Goal: Task Accomplishment & Management: Use online tool/utility

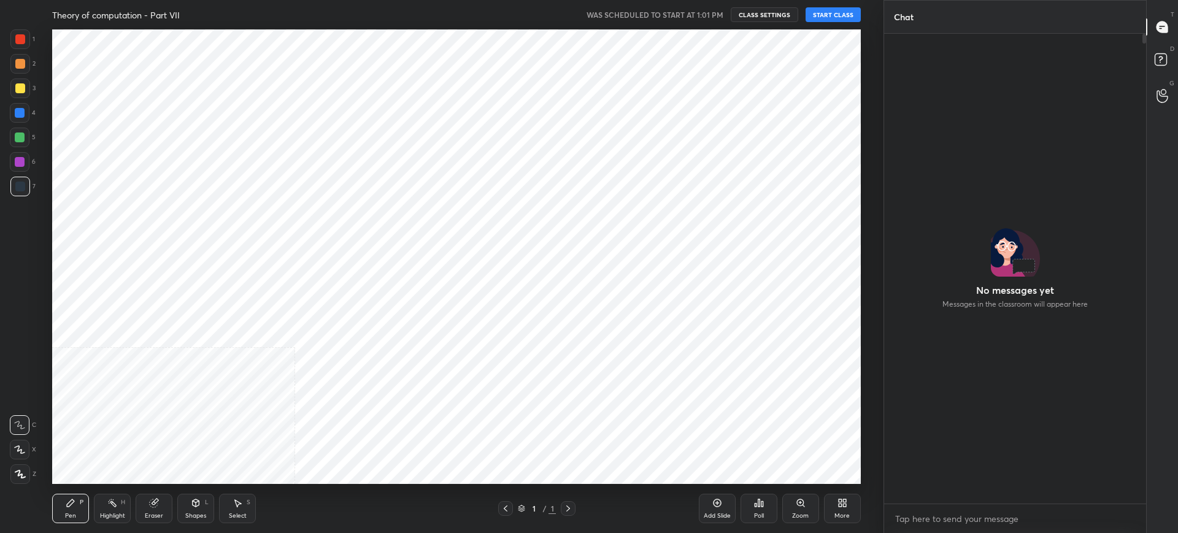
scroll to position [466, 258]
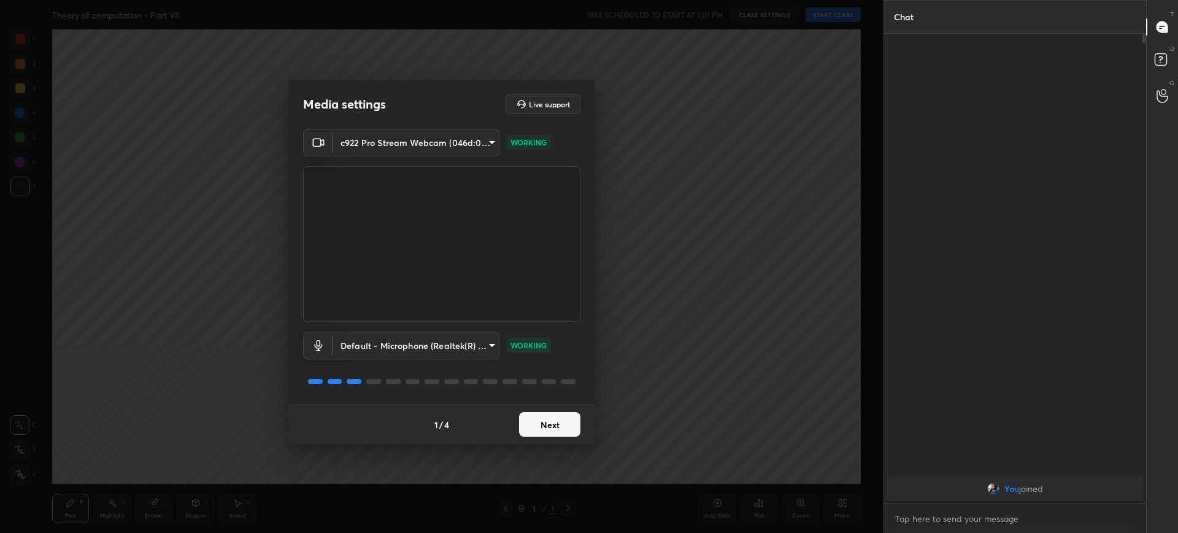
click at [546, 418] on button "Next" at bounding box center [549, 424] width 61 height 25
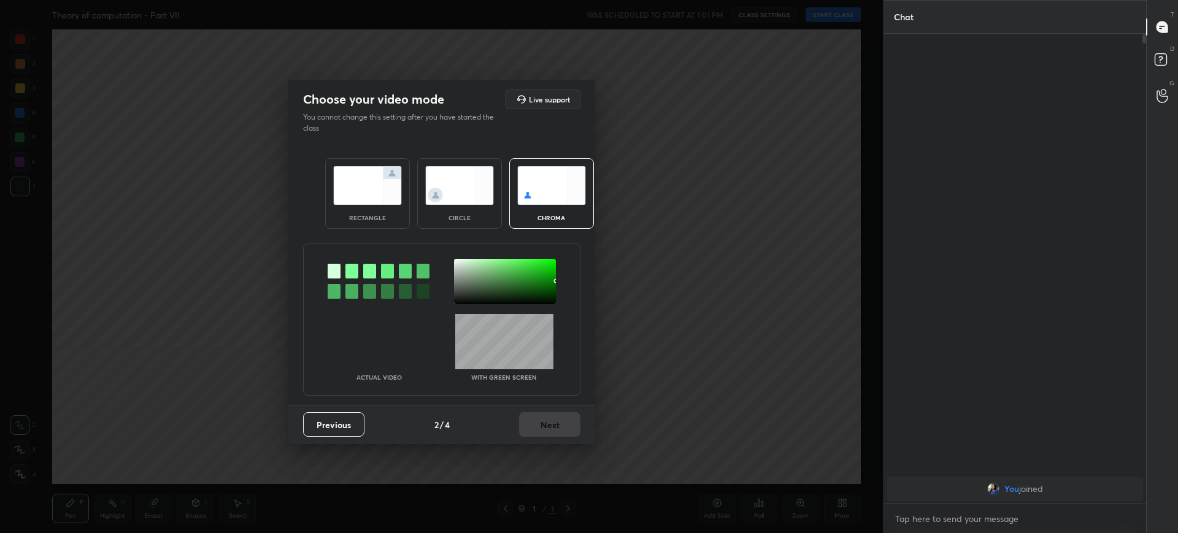
click at [340, 198] on img at bounding box center [367, 185] width 69 height 39
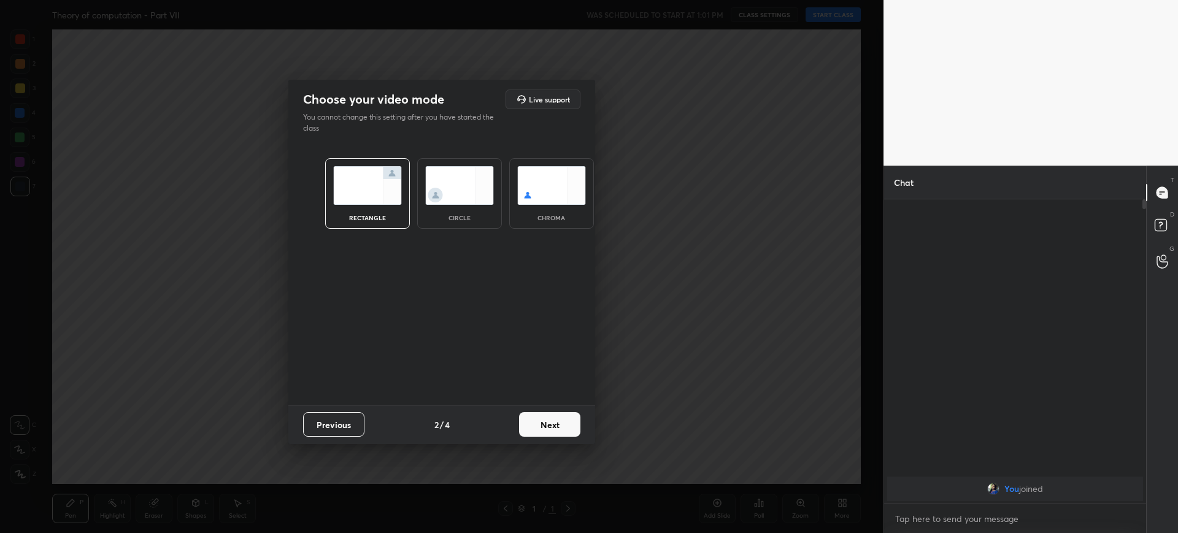
click at [556, 421] on button "Next" at bounding box center [549, 424] width 61 height 25
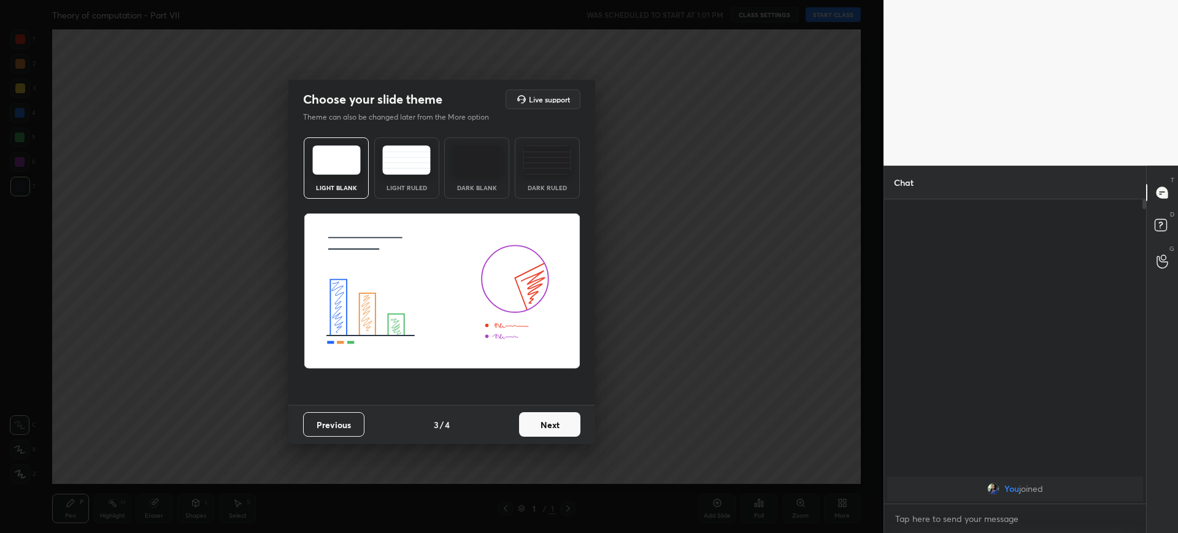
click at [556, 421] on button "Next" at bounding box center [549, 424] width 61 height 25
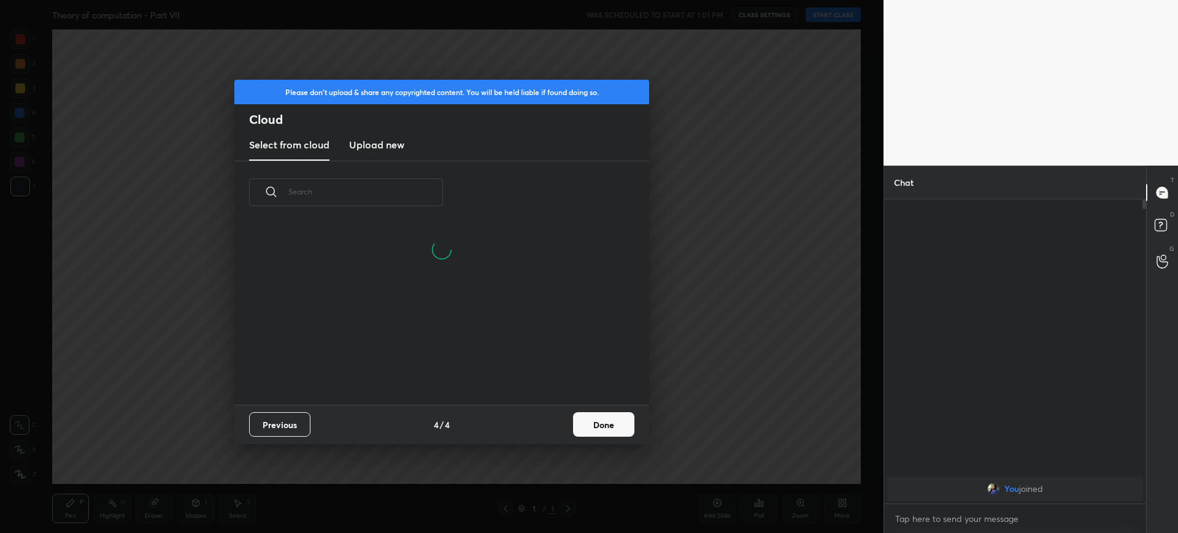
click at [599, 422] on button "Done" at bounding box center [603, 424] width 61 height 25
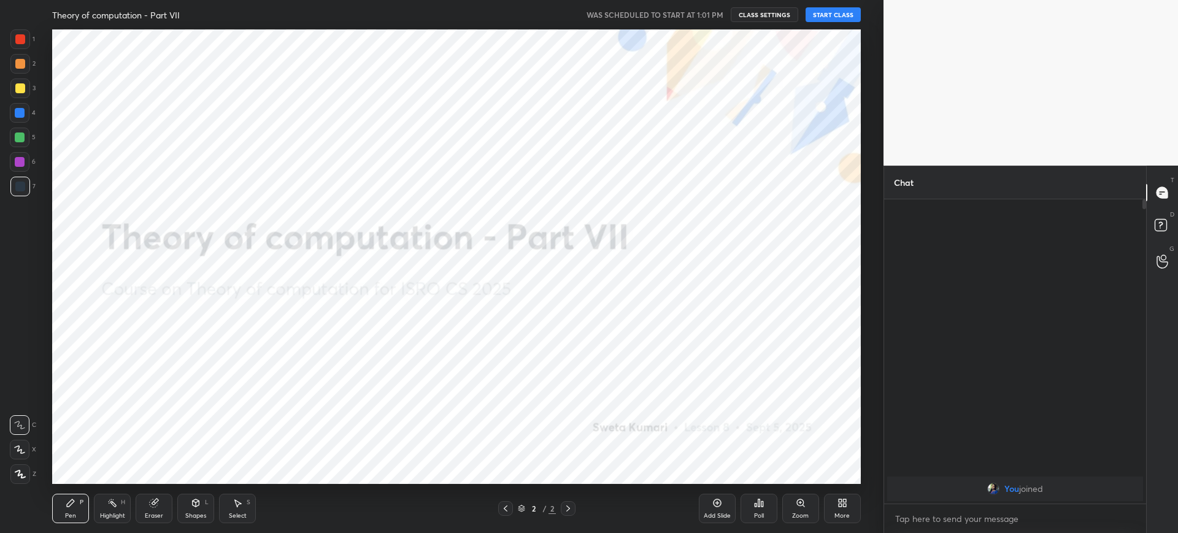
click at [851, 512] on div "More" at bounding box center [842, 508] width 37 height 29
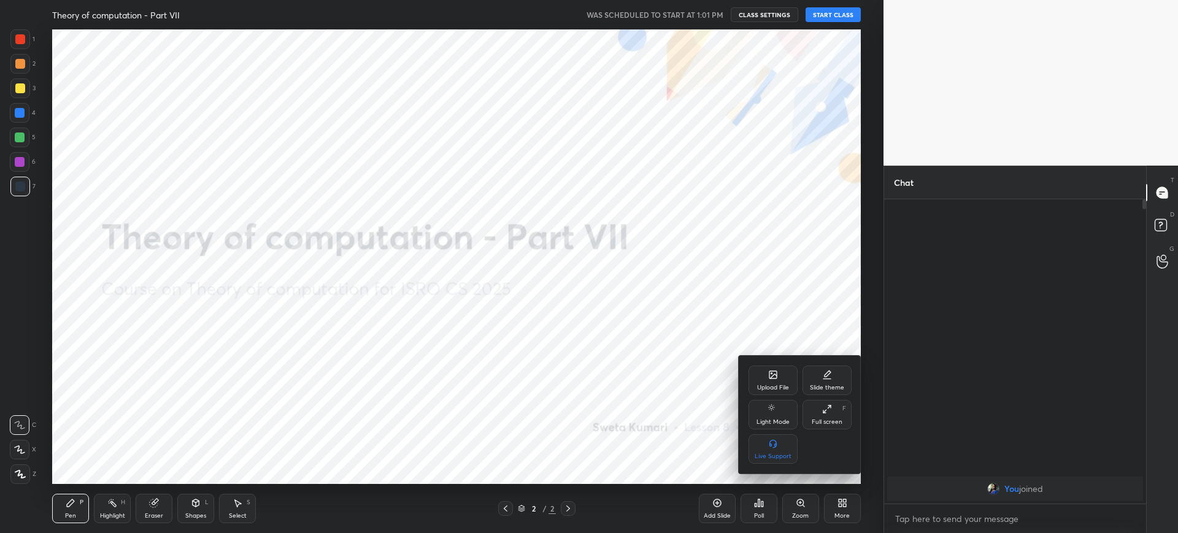
click at [772, 389] on div "Upload File" at bounding box center [773, 388] width 32 height 6
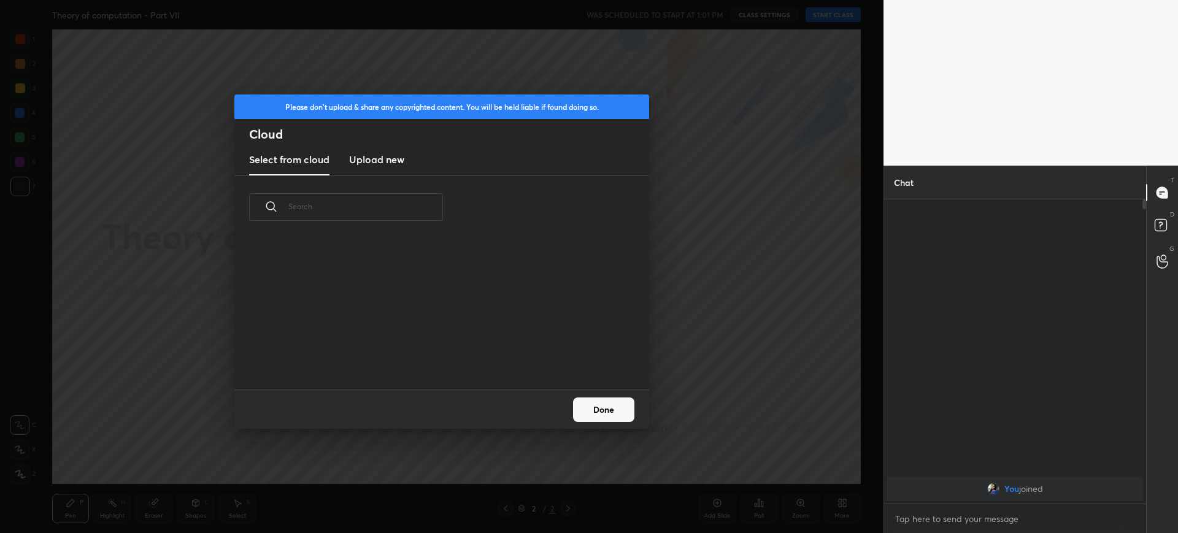
scroll to position [151, 394]
click at [397, 159] on h3 "Upload new" at bounding box center [376, 159] width 55 height 15
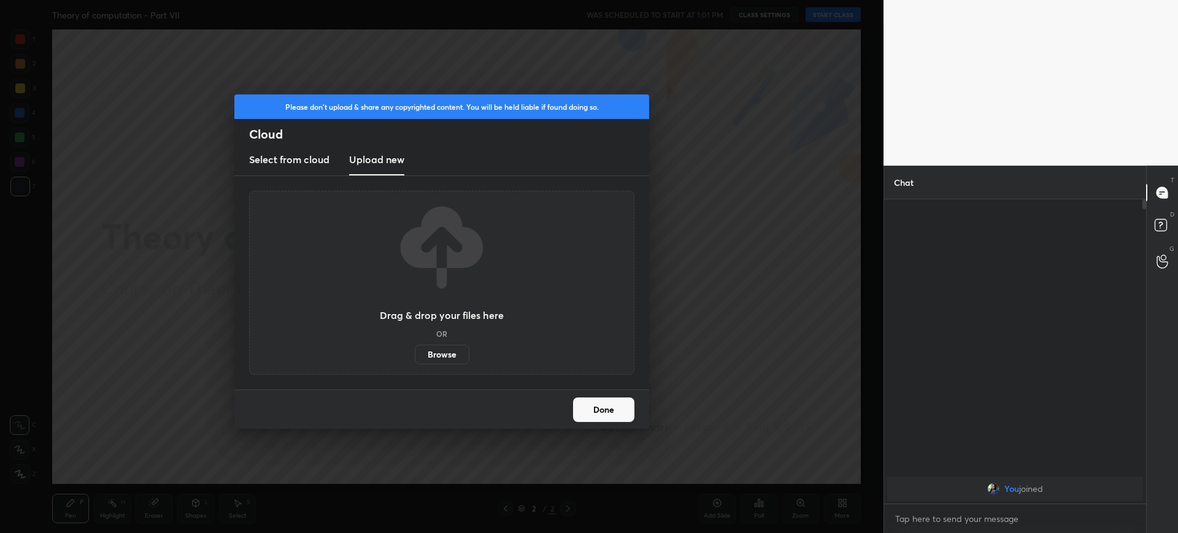
click at [444, 353] on label "Browse" at bounding box center [442, 355] width 55 height 20
click at [415, 353] on input "Browse" at bounding box center [415, 355] width 0 height 20
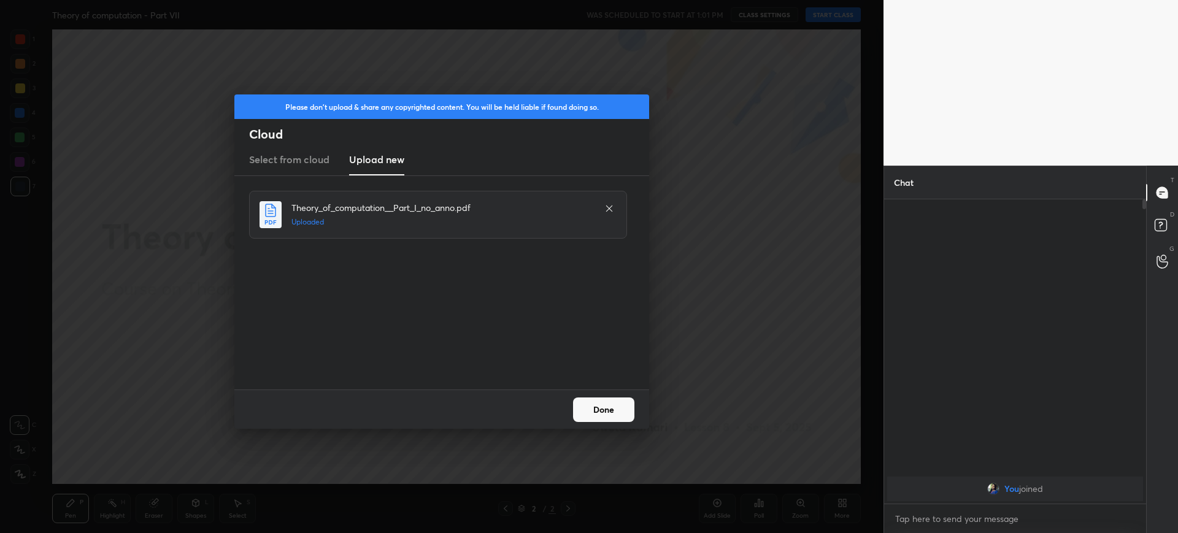
click at [582, 409] on button "Done" at bounding box center [603, 409] width 61 height 25
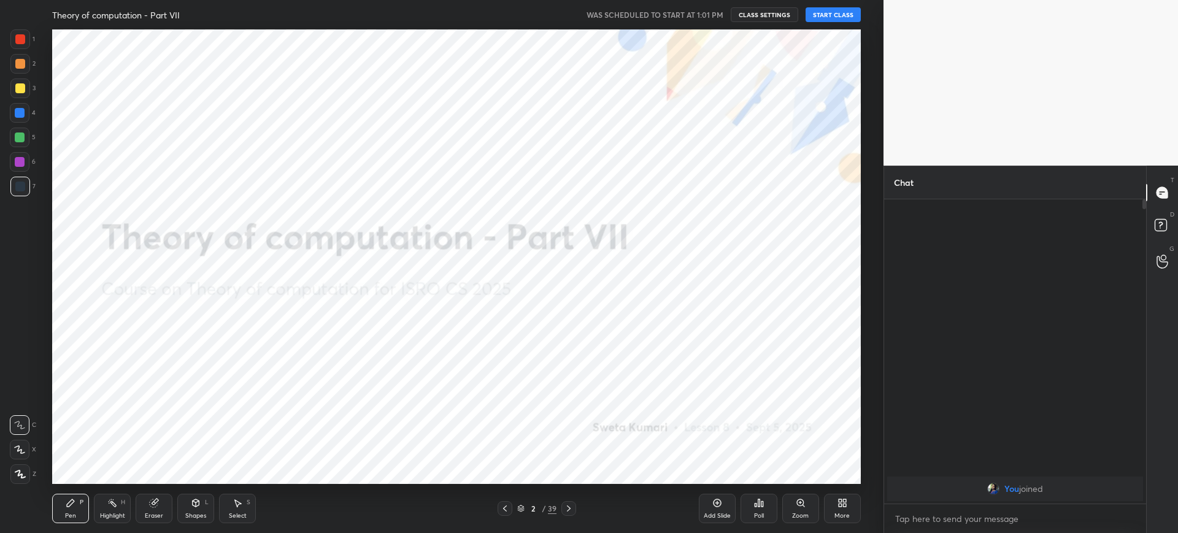
click at [824, 10] on button "START CLASS" at bounding box center [832, 14] width 55 height 15
click at [521, 508] on icon at bounding box center [521, 506] width 6 height 3
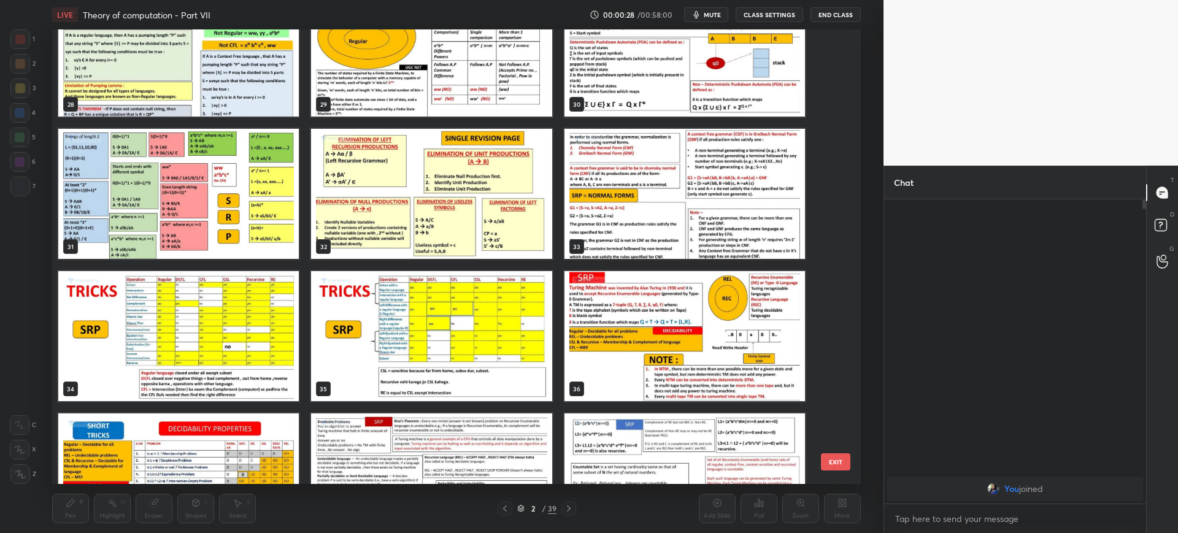
scroll to position [1294, 0]
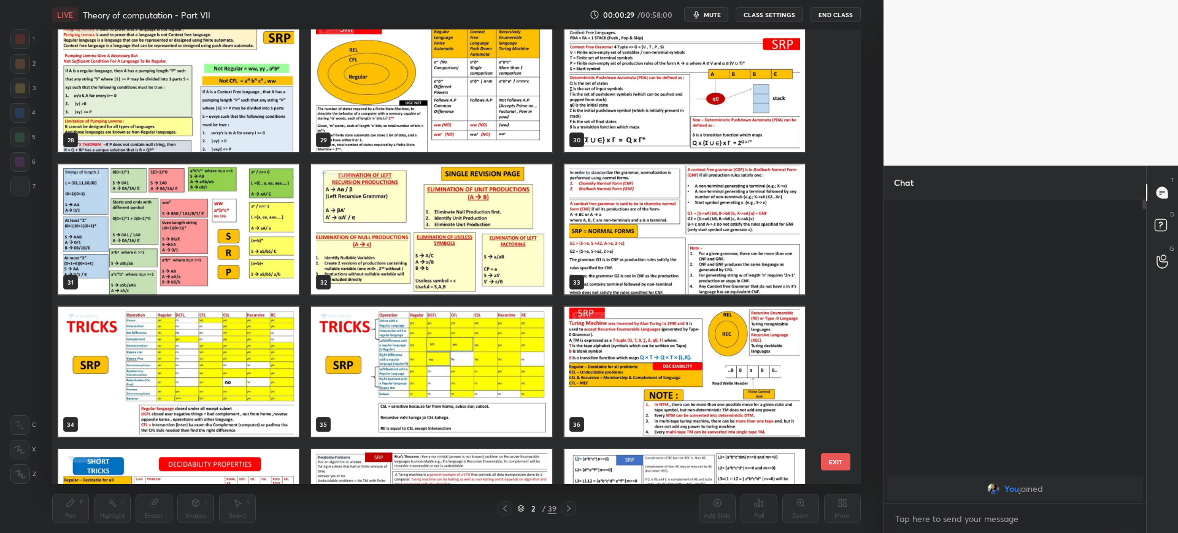
click at [605, 75] on img "grid" at bounding box center [684, 87] width 240 height 130
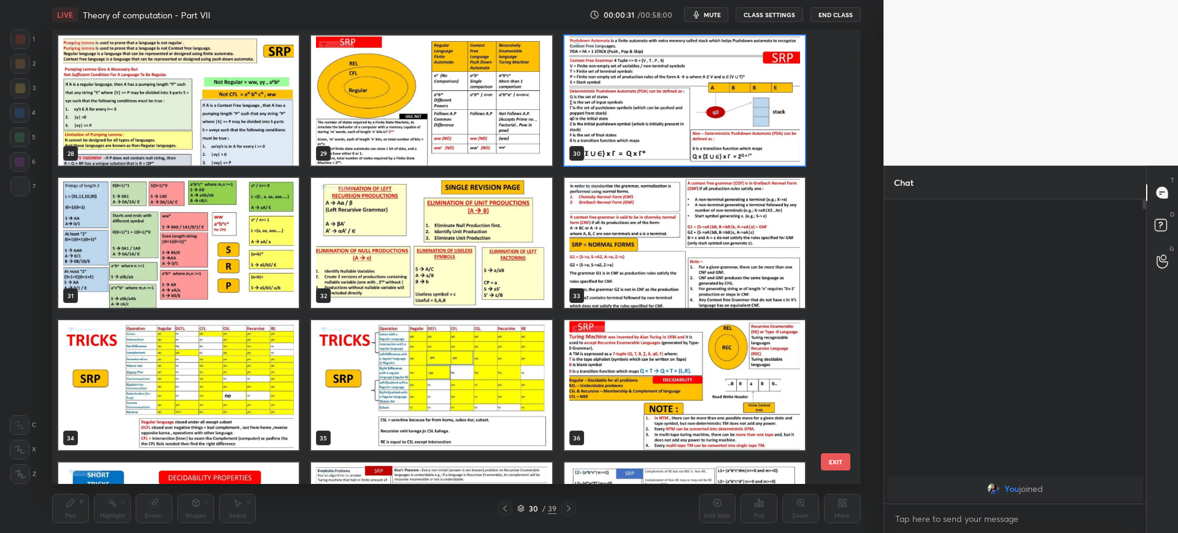
click at [848, 462] on button "EXIT" at bounding box center [835, 461] width 29 height 17
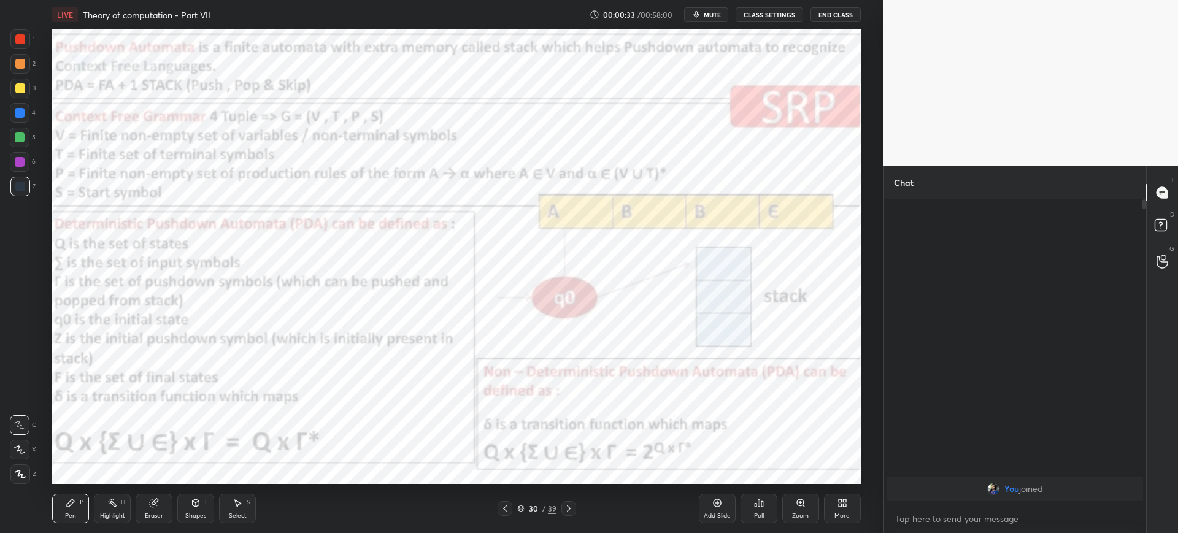
click at [36, 44] on div "1 2 3 4 5 6 7 C X Z C X Z E E Erase all H H" at bounding box center [19, 256] width 39 height 454
click at [30, 42] on div at bounding box center [20, 39] width 20 height 20
click at [23, 470] on icon at bounding box center [20, 474] width 11 height 9
click at [69, 143] on div "Setting up your live class Poll for secs No correct answer Start poll" at bounding box center [456, 256] width 834 height 454
drag, startPoint x: 723, startPoint y: 502, endPoint x: 711, endPoint y: 488, distance: 17.4
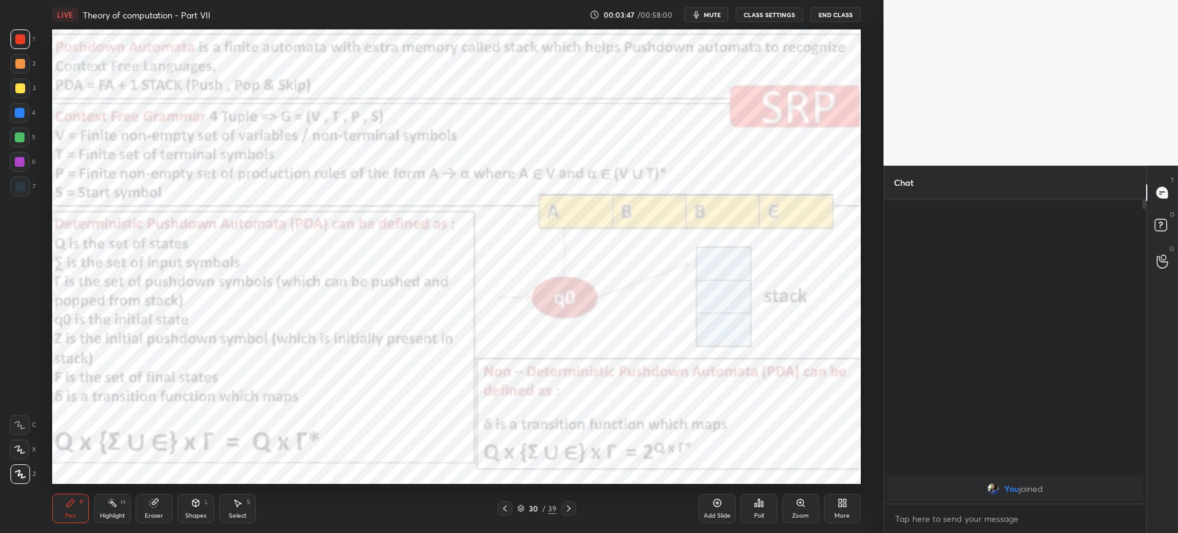
click at [722, 501] on div "Add Slide" at bounding box center [717, 508] width 37 height 29
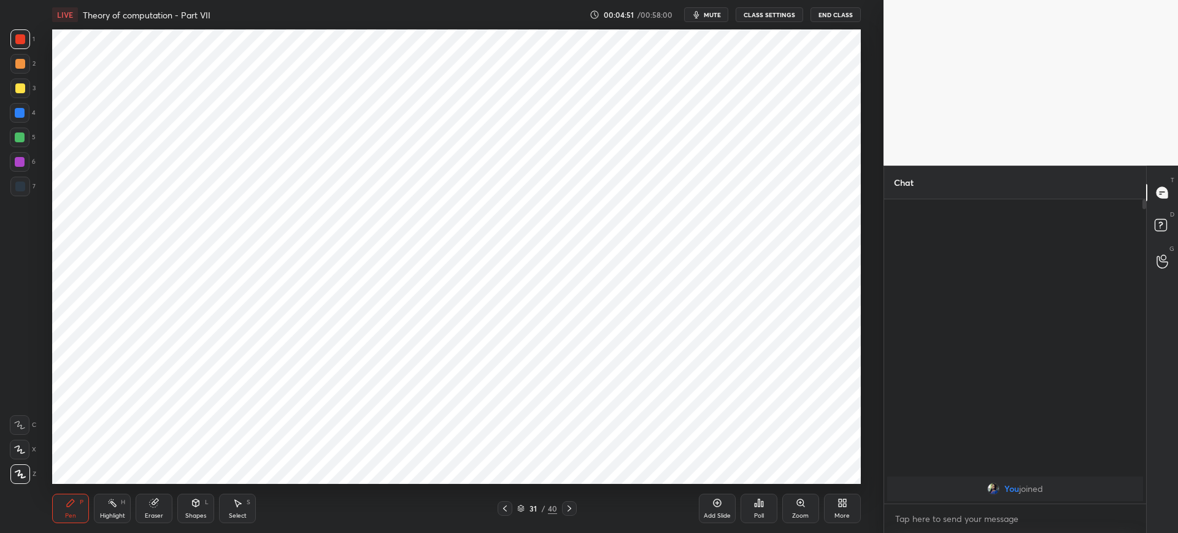
click at [24, 191] on div at bounding box center [20, 187] width 20 height 20
click at [713, 510] on div "Add Slide" at bounding box center [717, 508] width 37 height 29
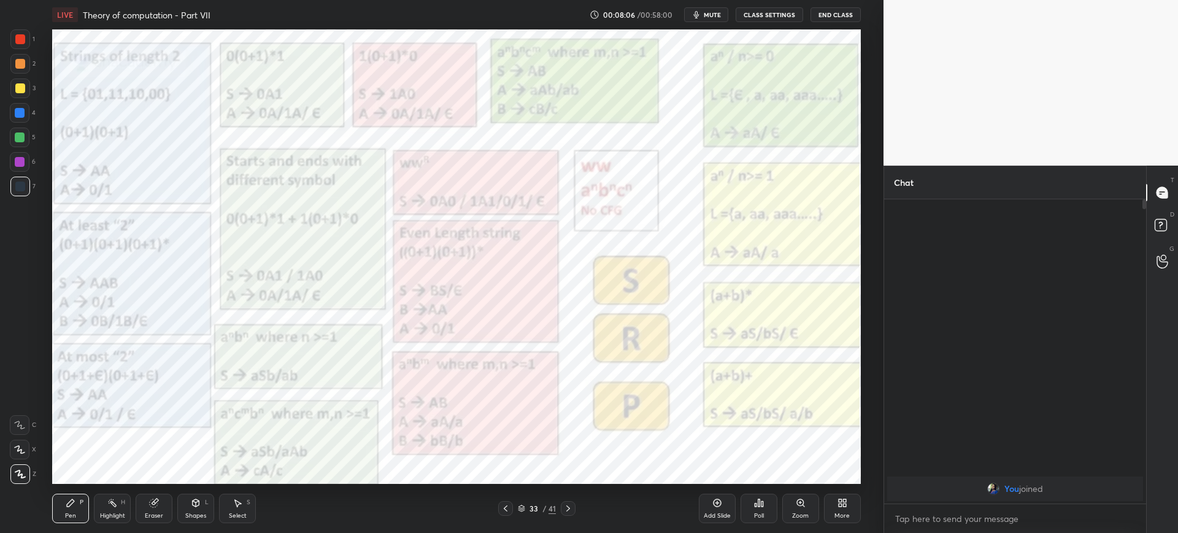
click at [796, 501] on icon at bounding box center [801, 503] width 10 height 10
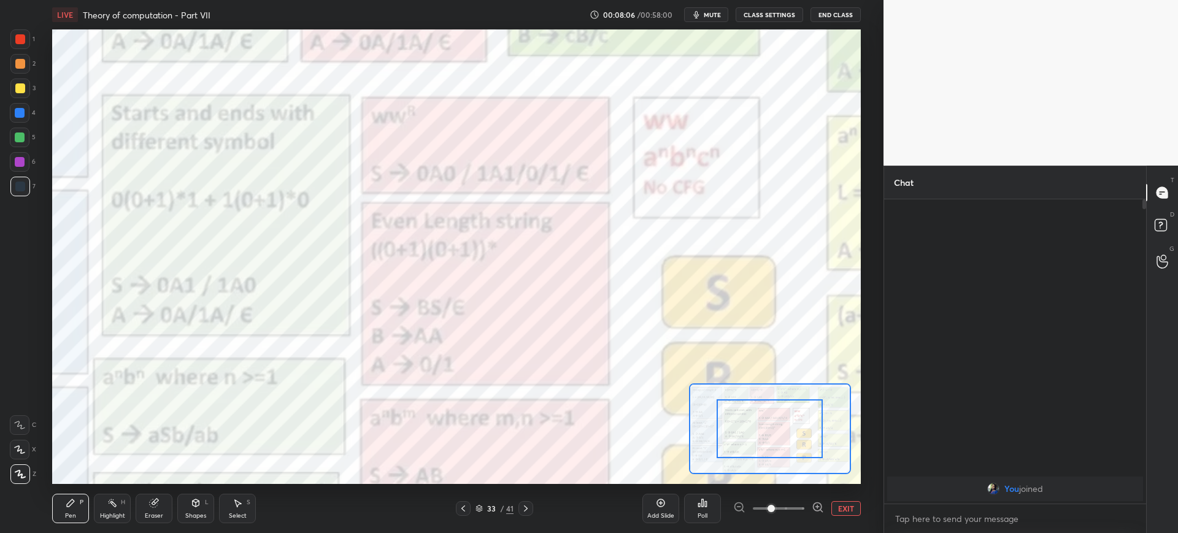
click at [796, 501] on span at bounding box center [779, 508] width 52 height 18
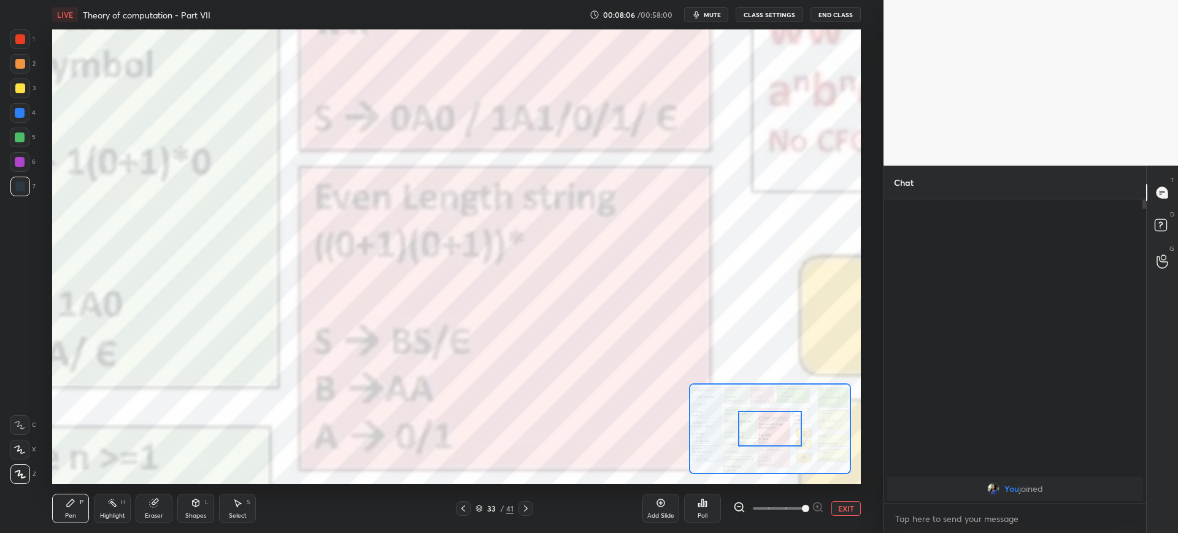
click at [738, 425] on div at bounding box center [770, 429] width 64 height 36
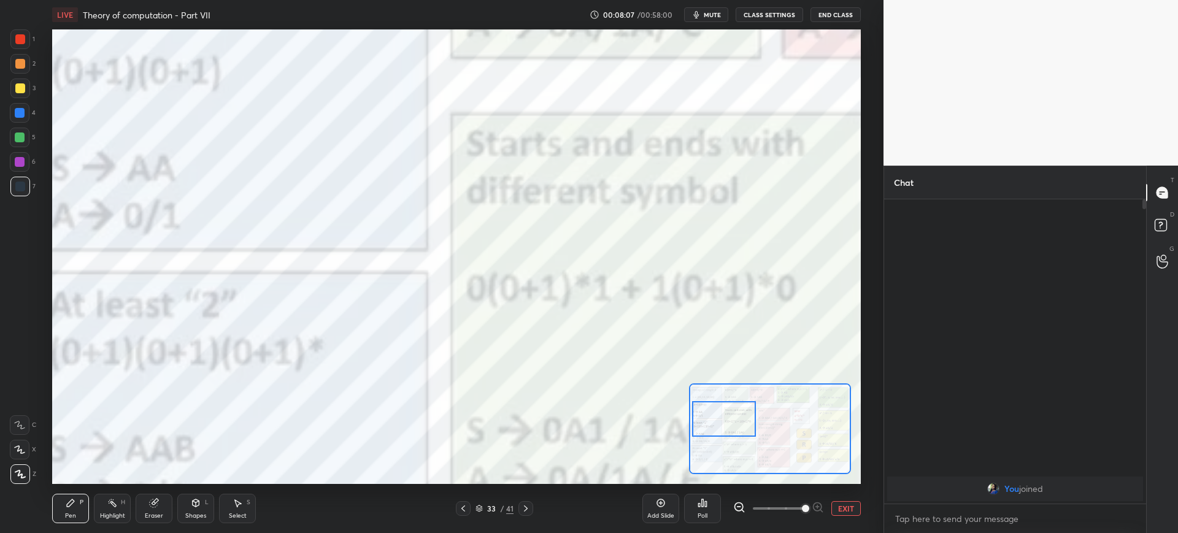
click at [719, 416] on div at bounding box center [724, 419] width 64 height 36
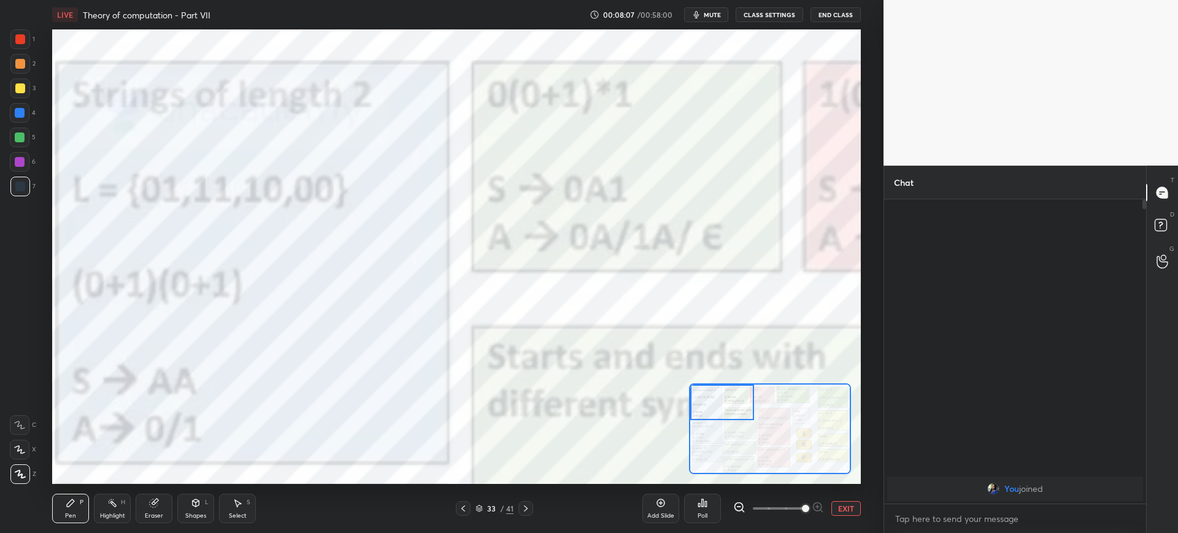
drag, startPoint x: 727, startPoint y: 416, endPoint x: 710, endPoint y: 410, distance: 18.2
click at [710, 410] on div at bounding box center [722, 403] width 64 height 36
click at [18, 40] on div at bounding box center [20, 39] width 10 height 10
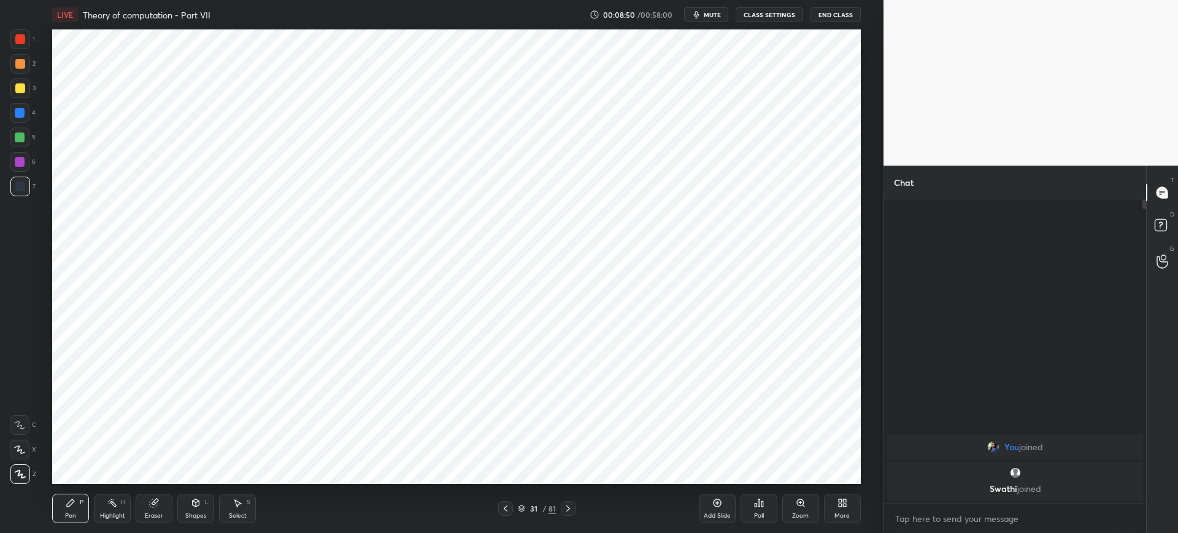
click at [29, 117] on div at bounding box center [20, 113] width 20 height 20
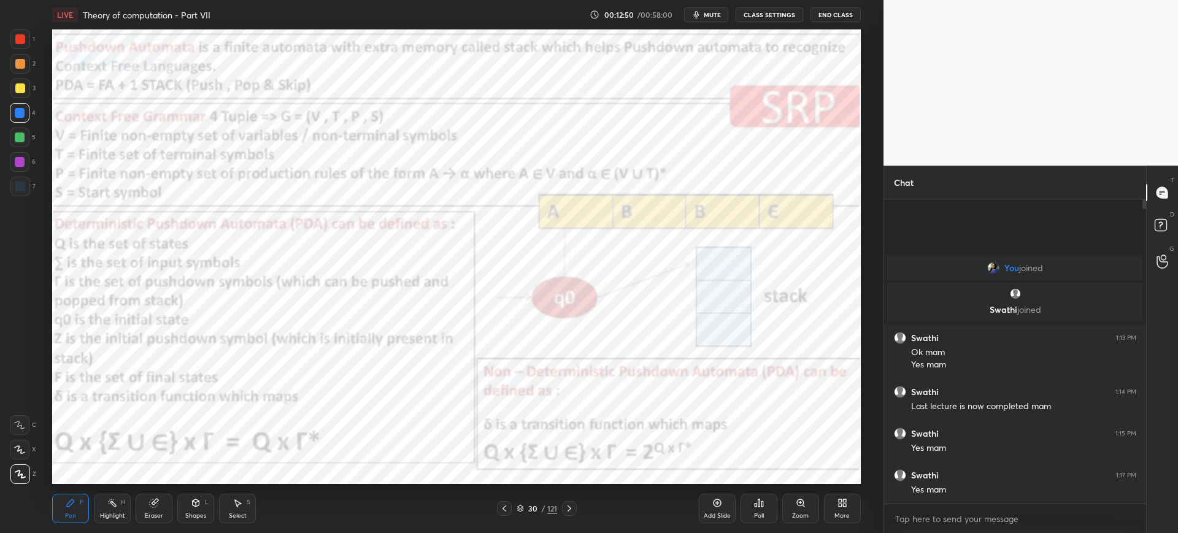
click at [709, 501] on div "Add Slide" at bounding box center [717, 508] width 37 height 29
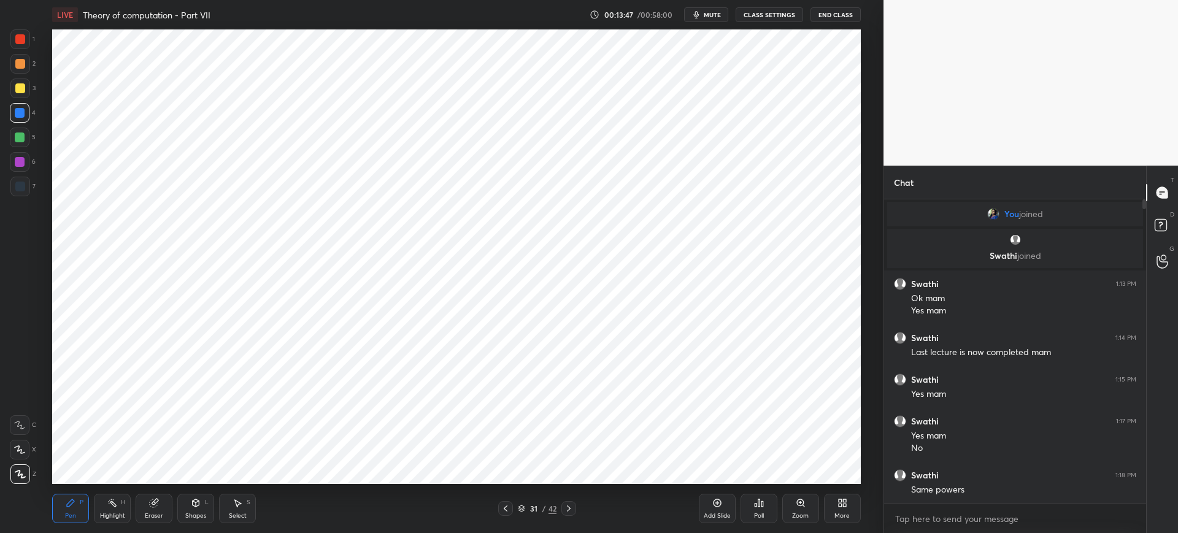
click at [247, 502] on div "S" at bounding box center [249, 502] width 4 height 6
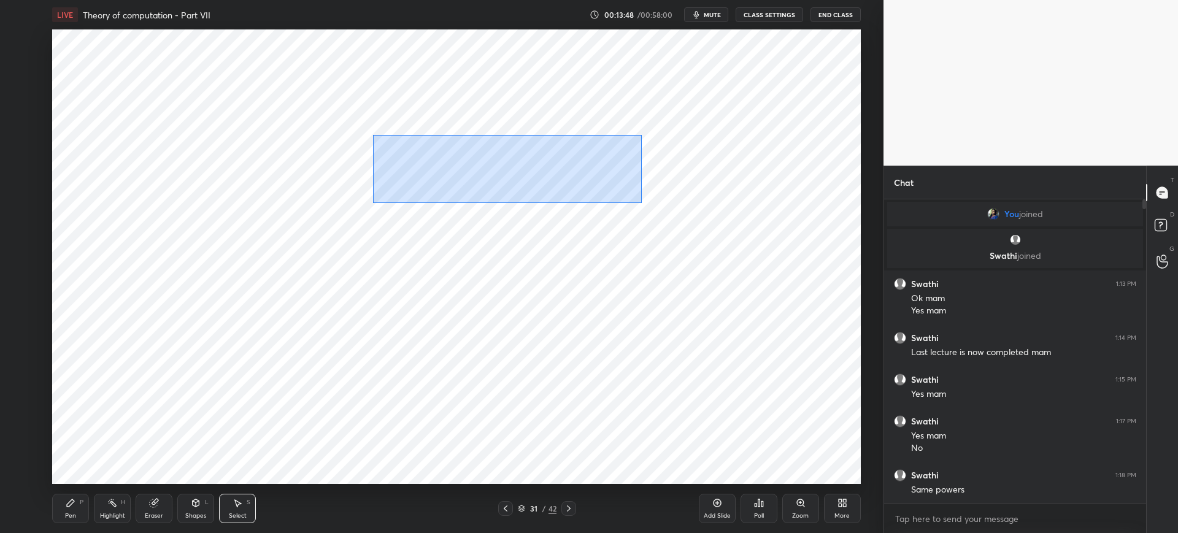
drag, startPoint x: 373, startPoint y: 134, endPoint x: 696, endPoint y: 222, distance: 334.3
click at [695, 221] on div "0 ° Undo Copy Duplicate Duplicate to new slide Delete" at bounding box center [456, 256] width 808 height 454
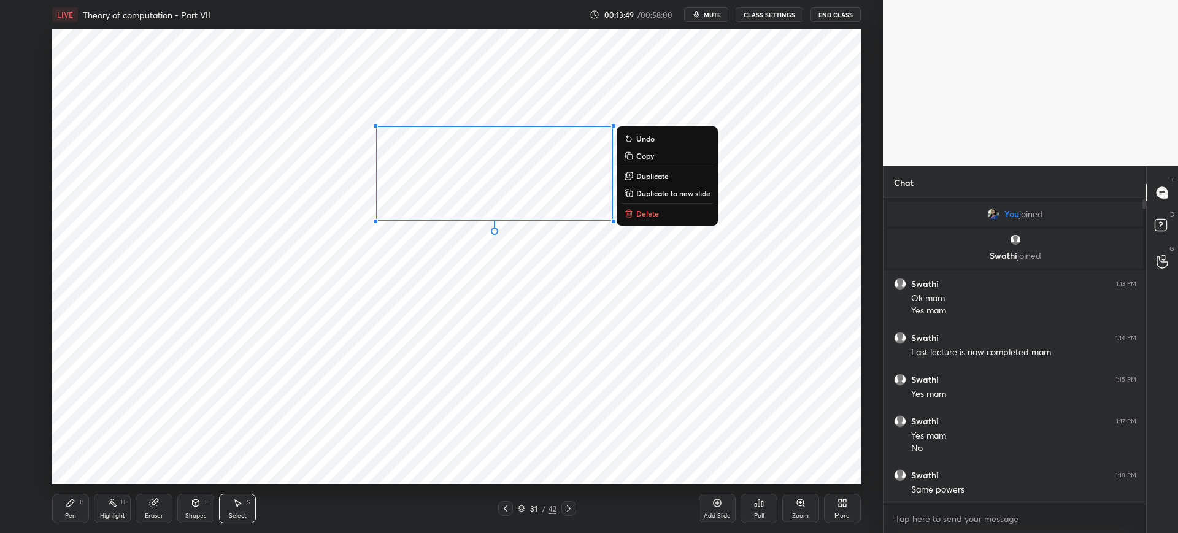
click at [656, 210] on p "Delete" at bounding box center [647, 214] width 23 height 10
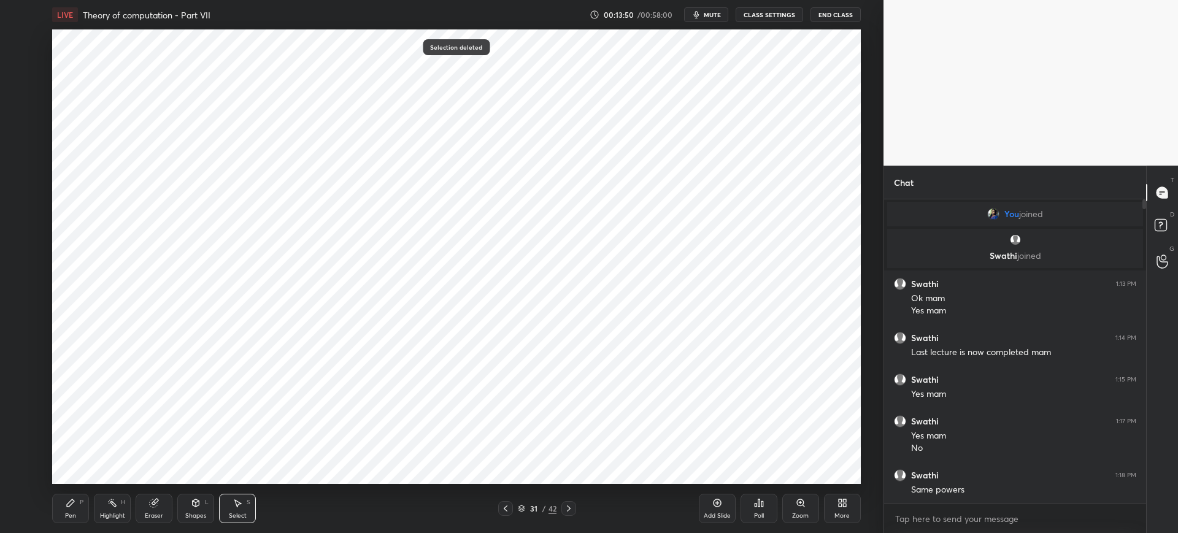
drag, startPoint x: 77, startPoint y: 516, endPoint x: 104, endPoint y: 527, distance: 28.9
click at [79, 516] on div "Pen P" at bounding box center [70, 508] width 37 height 29
click at [228, 515] on div "Select S" at bounding box center [237, 508] width 37 height 29
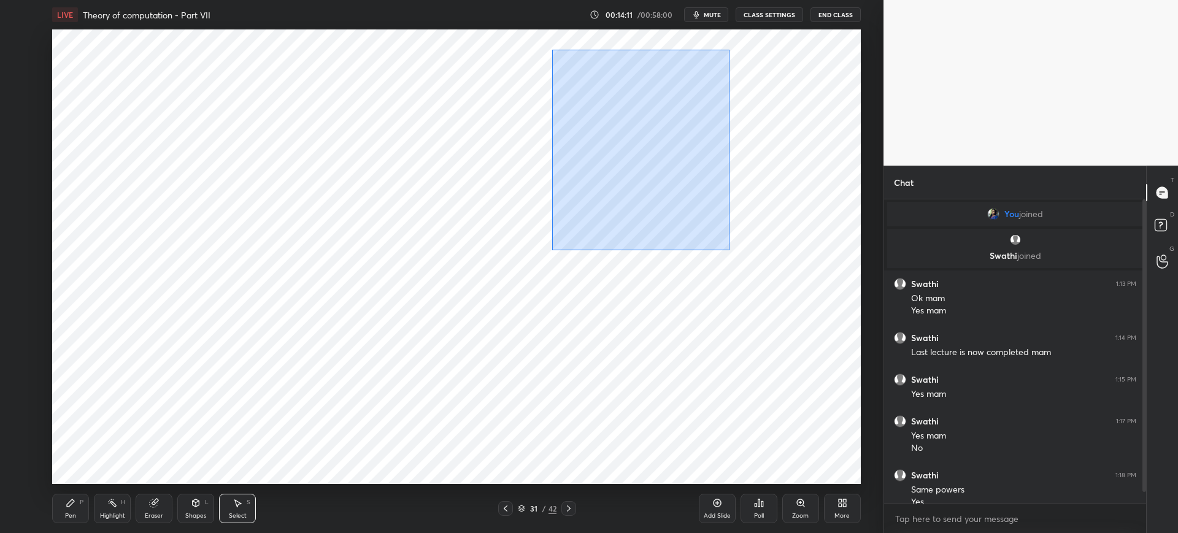
drag, startPoint x: 552, startPoint y: 49, endPoint x: 718, endPoint y: 254, distance: 263.4
click at [731, 253] on div "0 ° Undo Copy Duplicate Duplicate to new slide Delete" at bounding box center [456, 256] width 808 height 454
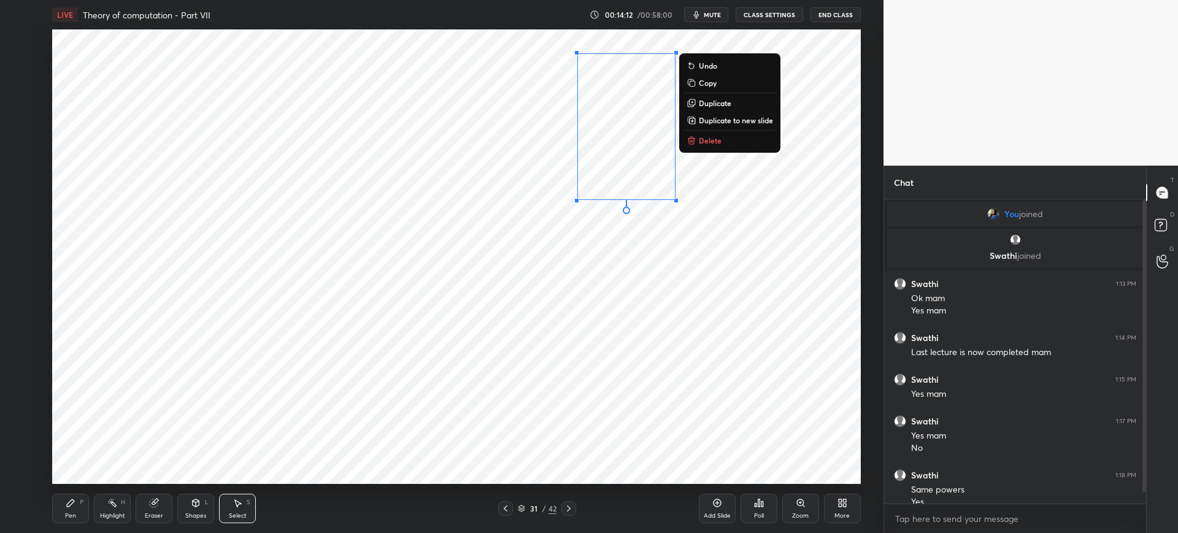
click at [711, 141] on p "Delete" at bounding box center [710, 141] width 23 height 10
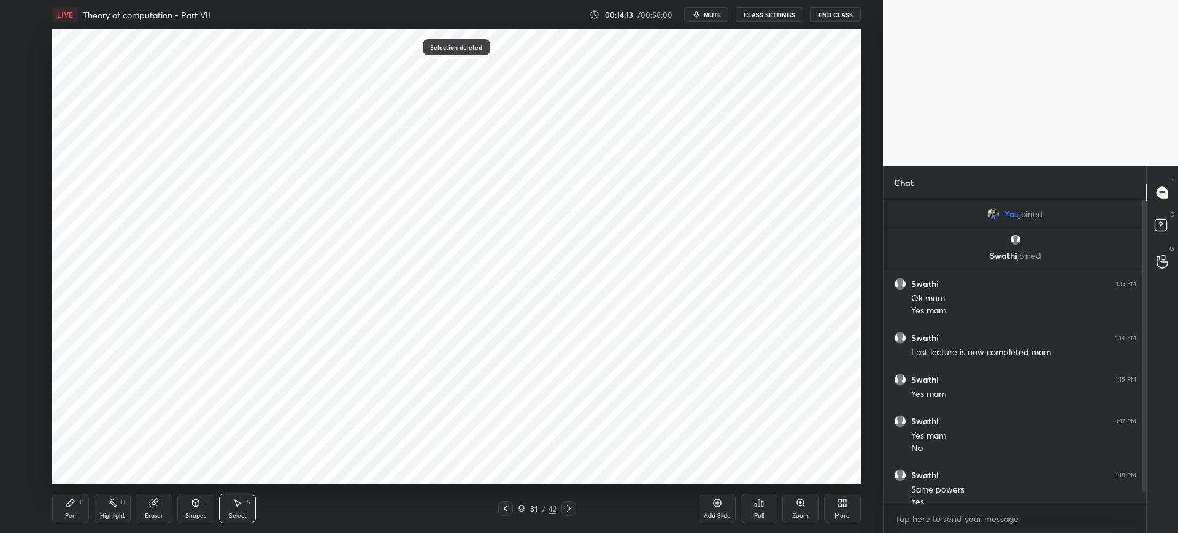
drag, startPoint x: 79, startPoint y: 509, endPoint x: 89, endPoint y: 506, distance: 10.9
click at [78, 510] on div "Pen P" at bounding box center [70, 508] width 37 height 29
click at [20, 190] on div at bounding box center [20, 187] width 10 height 10
drag, startPoint x: 155, startPoint y: 499, endPoint x: 159, endPoint y: 488, distance: 11.3
click at [155, 497] on div "Eraser" at bounding box center [154, 508] width 37 height 29
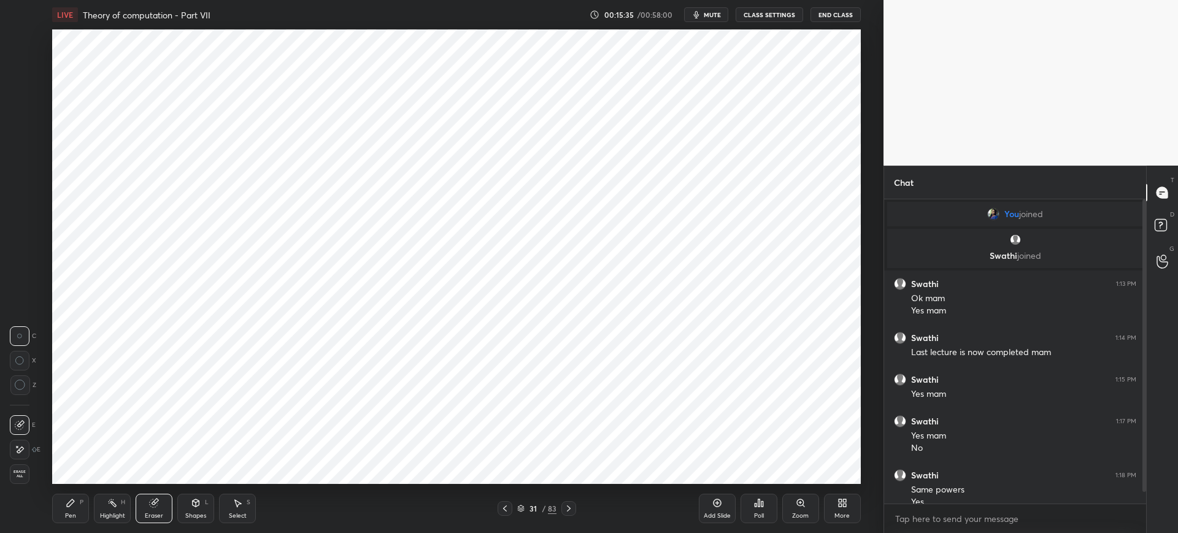
click at [76, 504] on div "Pen P" at bounding box center [70, 508] width 37 height 29
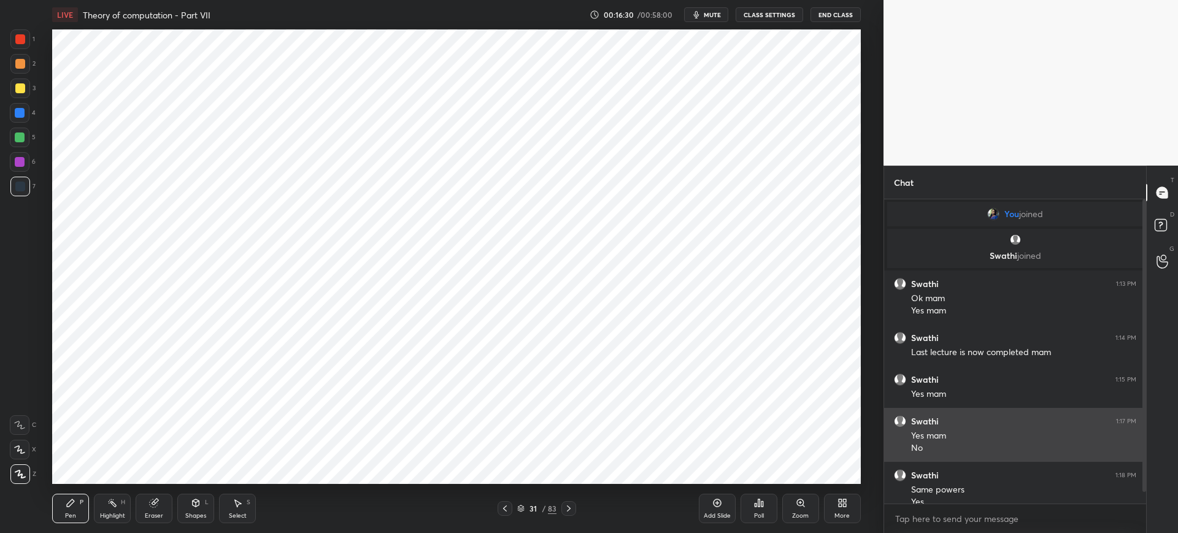
scroll to position [25, 0]
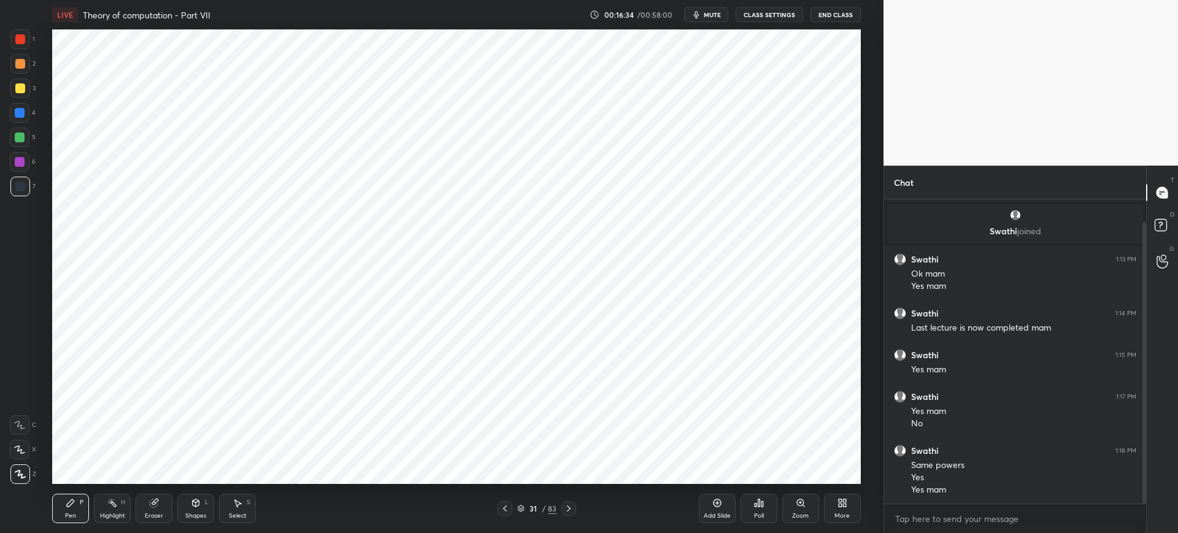
click at [717, 501] on icon at bounding box center [717, 503] width 10 height 10
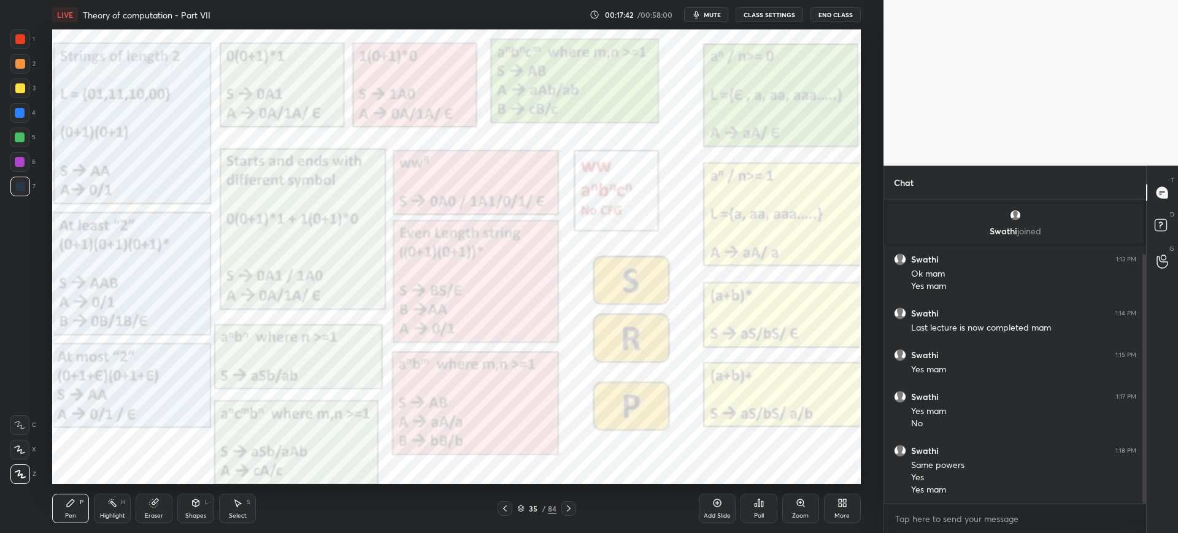
scroll to position [66, 0]
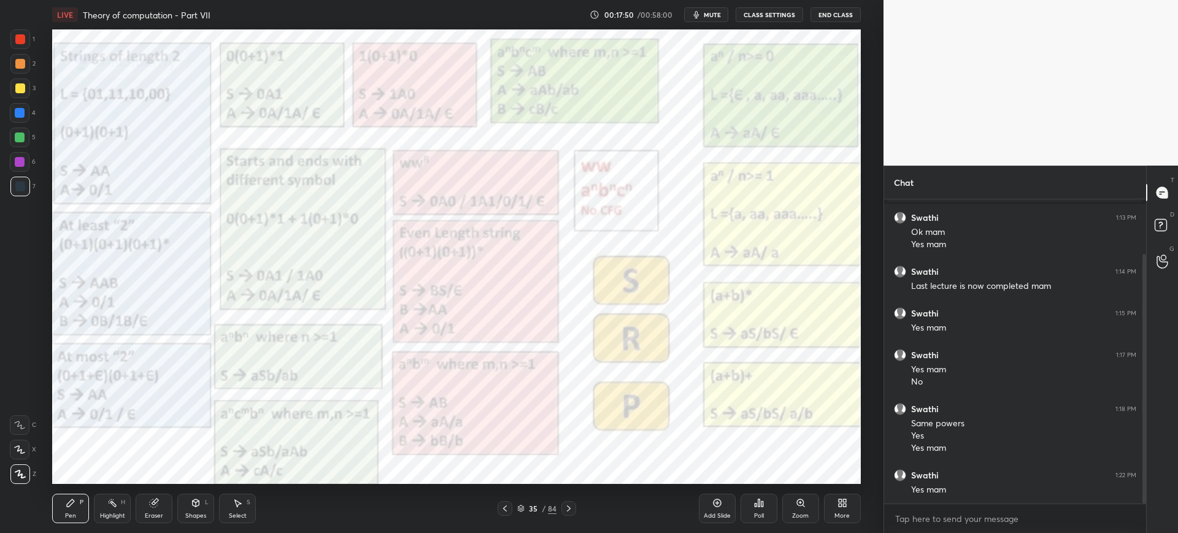
click at [800, 506] on icon at bounding box center [801, 503] width 10 height 10
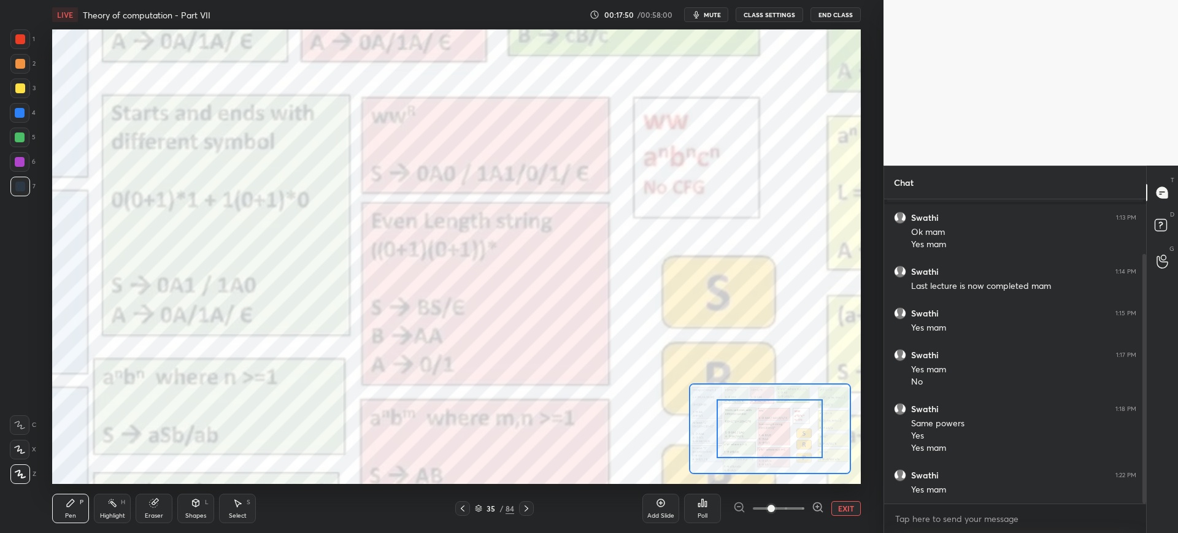
click at [801, 507] on span at bounding box center [779, 508] width 52 height 18
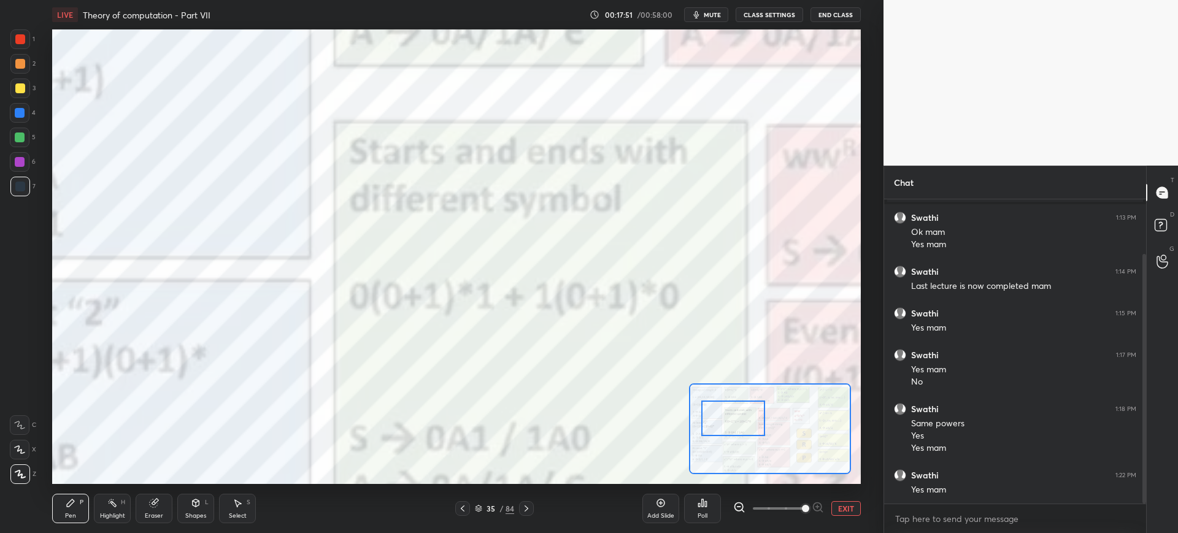
click at [752, 434] on div at bounding box center [733, 419] width 64 height 36
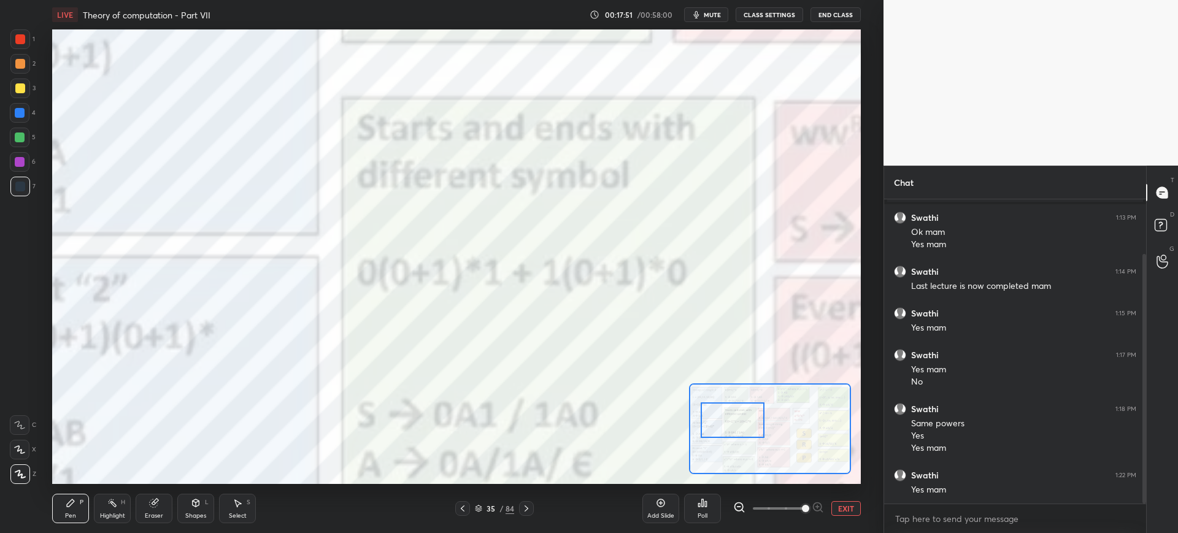
click at [840, 503] on button "EXIT" at bounding box center [845, 508] width 29 height 15
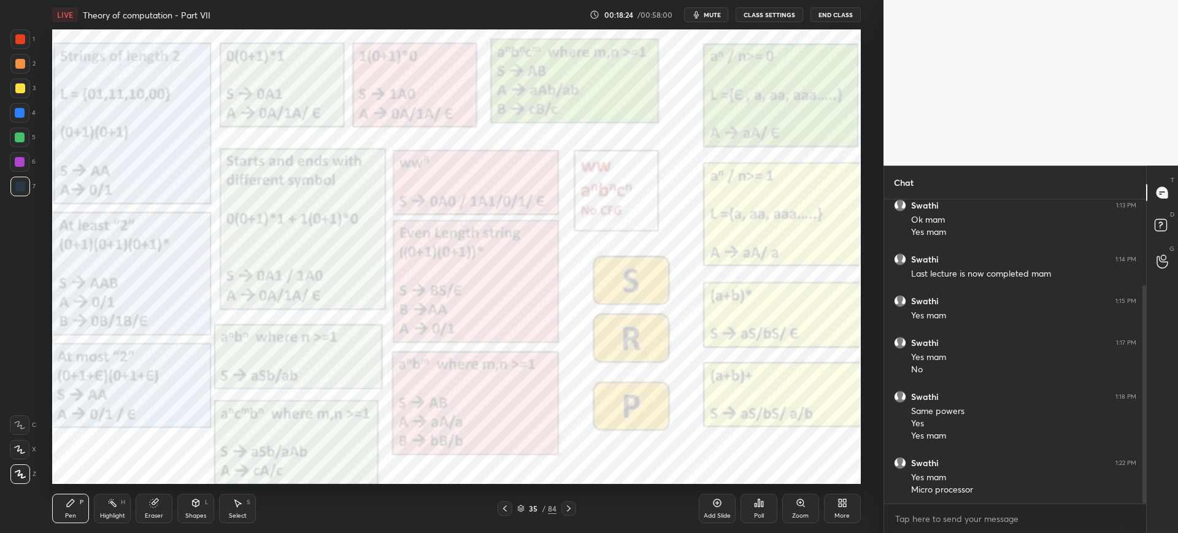
scroll to position [120, 0]
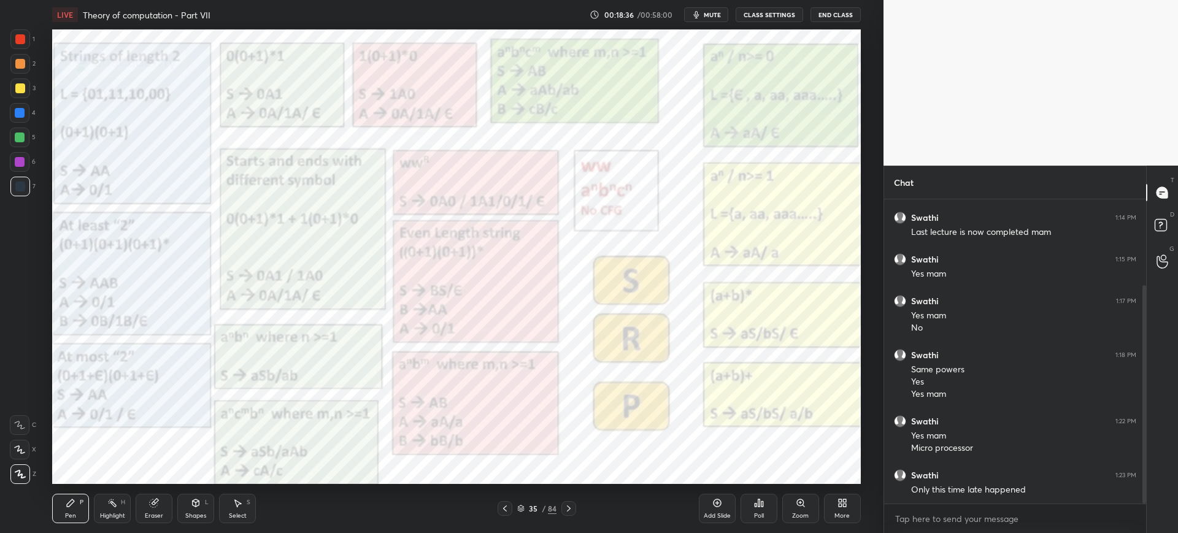
click at [796, 510] on div "Zoom" at bounding box center [800, 508] width 37 height 29
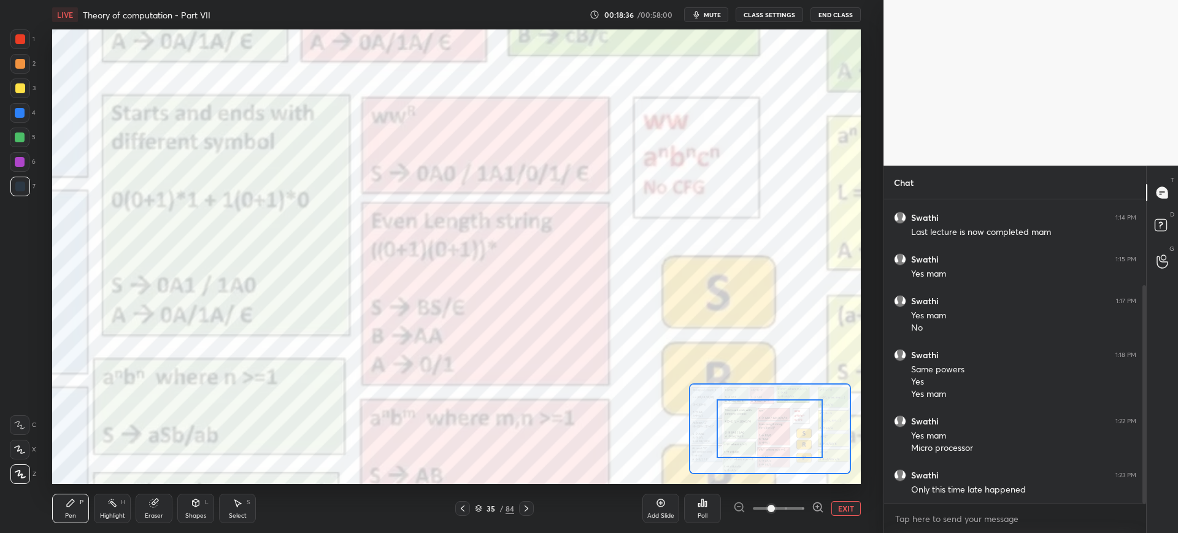
click at [797, 511] on span at bounding box center [779, 508] width 52 height 18
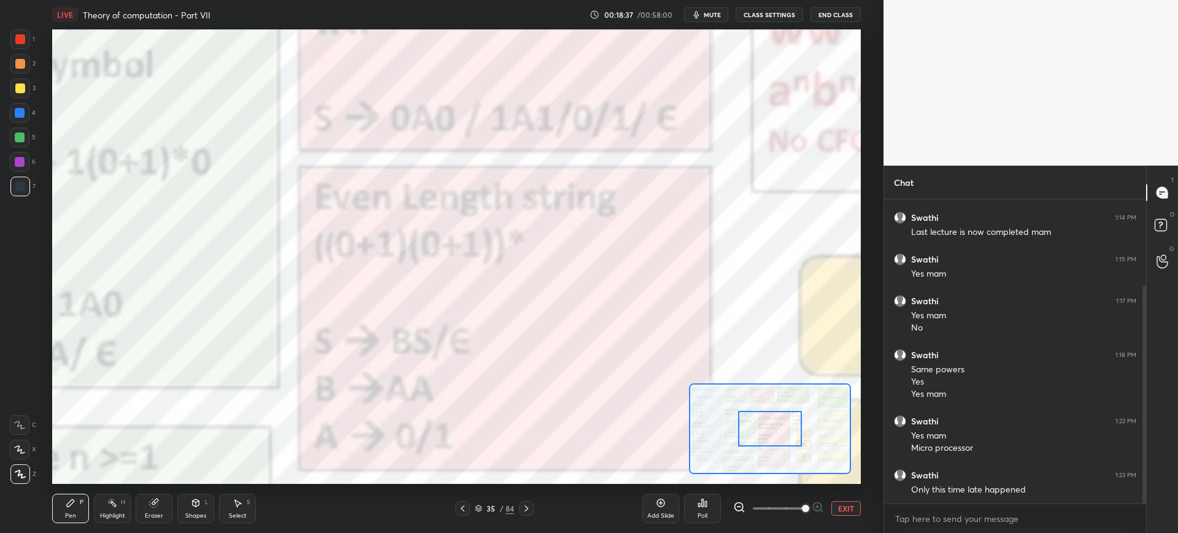
drag, startPoint x: 786, startPoint y: 435, endPoint x: 764, endPoint y: 426, distance: 24.5
click at [751, 427] on div at bounding box center [770, 429] width 64 height 36
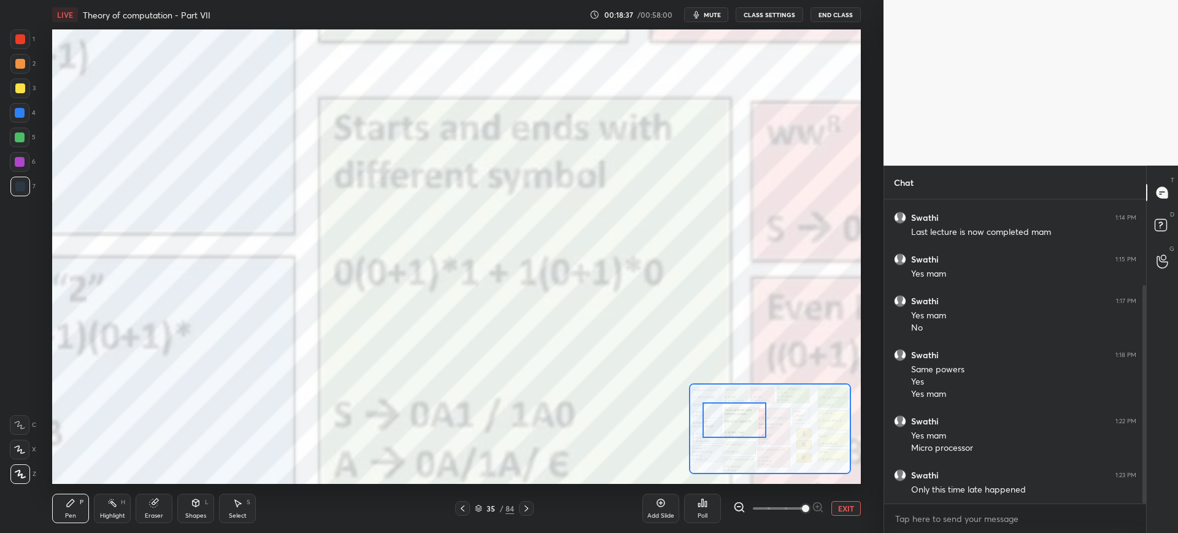
click at [737, 415] on div at bounding box center [769, 428] width 161 height 91
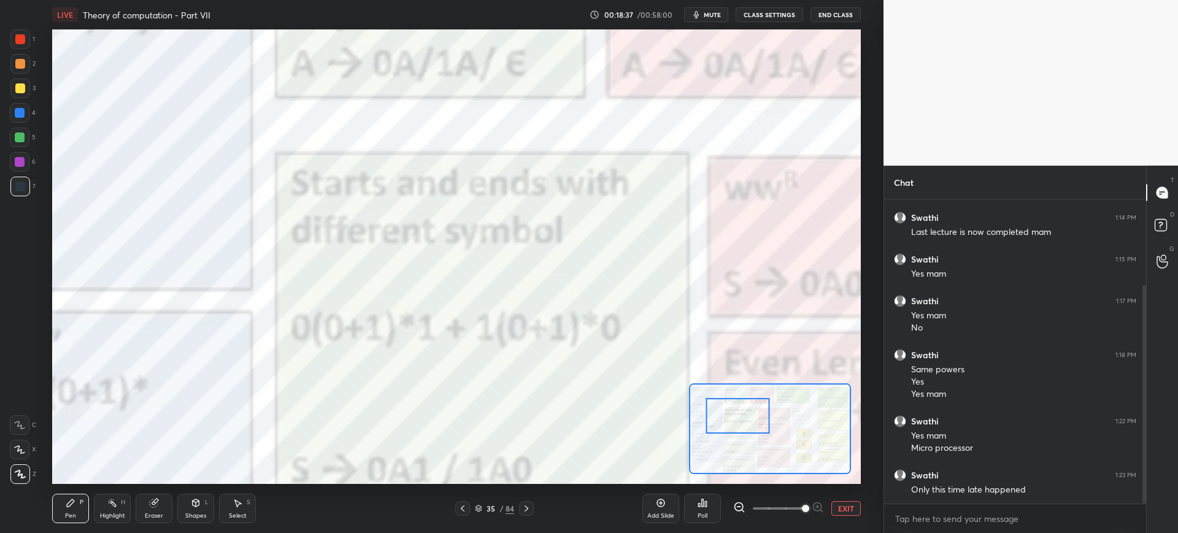
drag, startPoint x: 732, startPoint y: 410, endPoint x: 724, endPoint y: 408, distance: 8.8
click at [721, 407] on div at bounding box center [738, 416] width 64 height 36
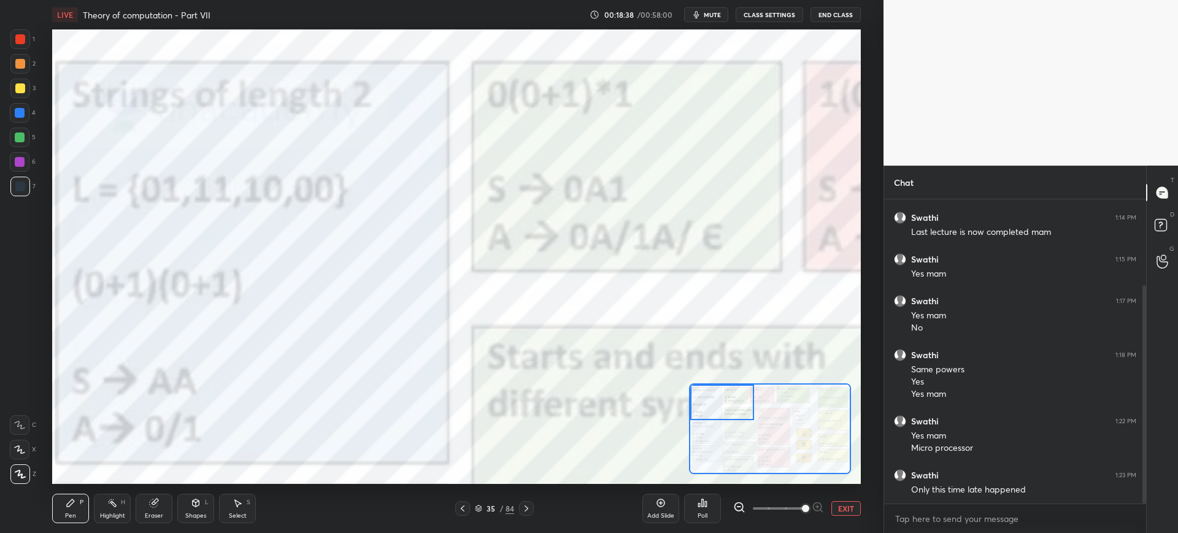
drag, startPoint x: 720, startPoint y: 403, endPoint x: 723, endPoint y: 417, distance: 14.3
click at [714, 402] on div at bounding box center [722, 403] width 64 height 36
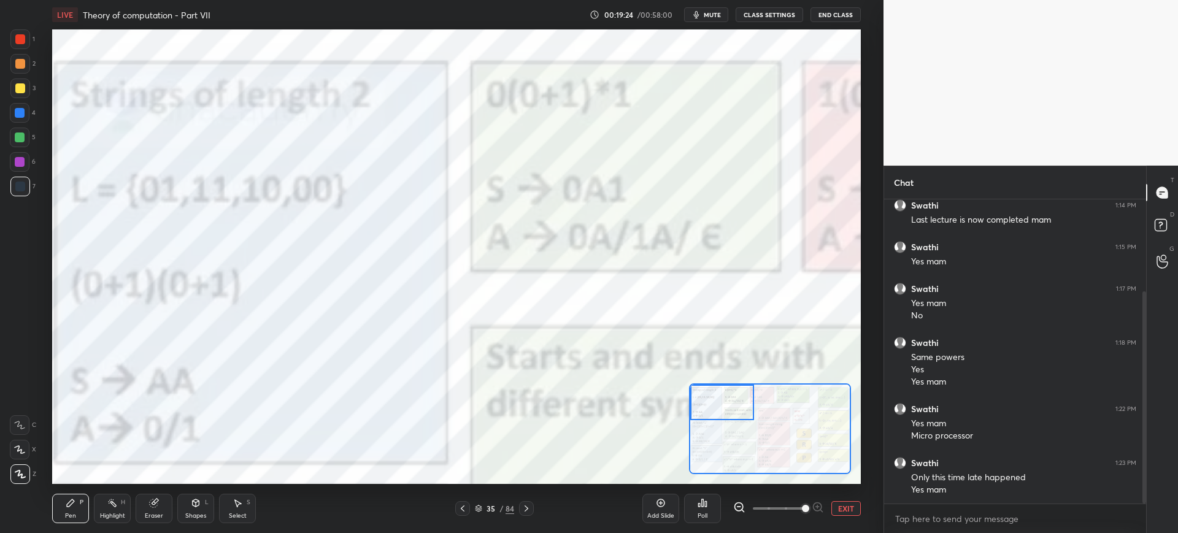
scroll to position [174, 0]
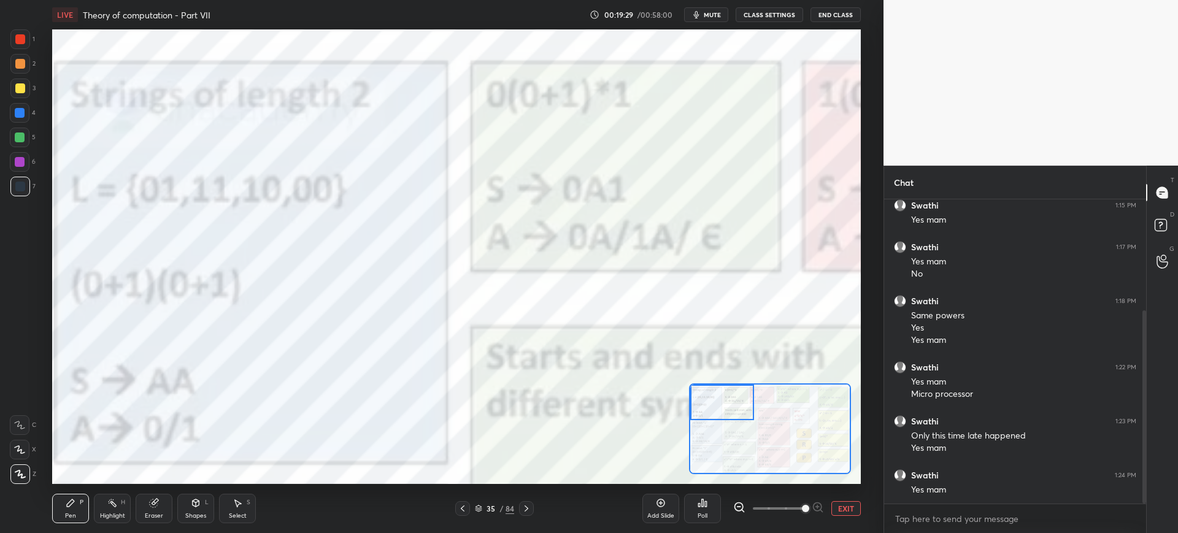
click at [13, 49] on div "1" at bounding box center [22, 41] width 25 height 25
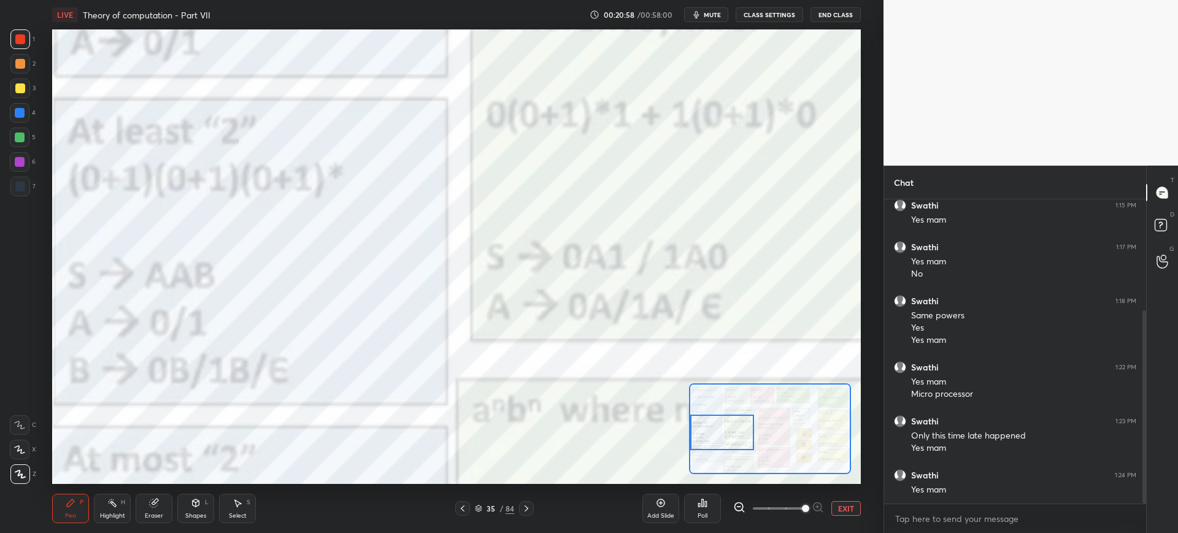
click at [716, 441] on div at bounding box center [722, 433] width 64 height 36
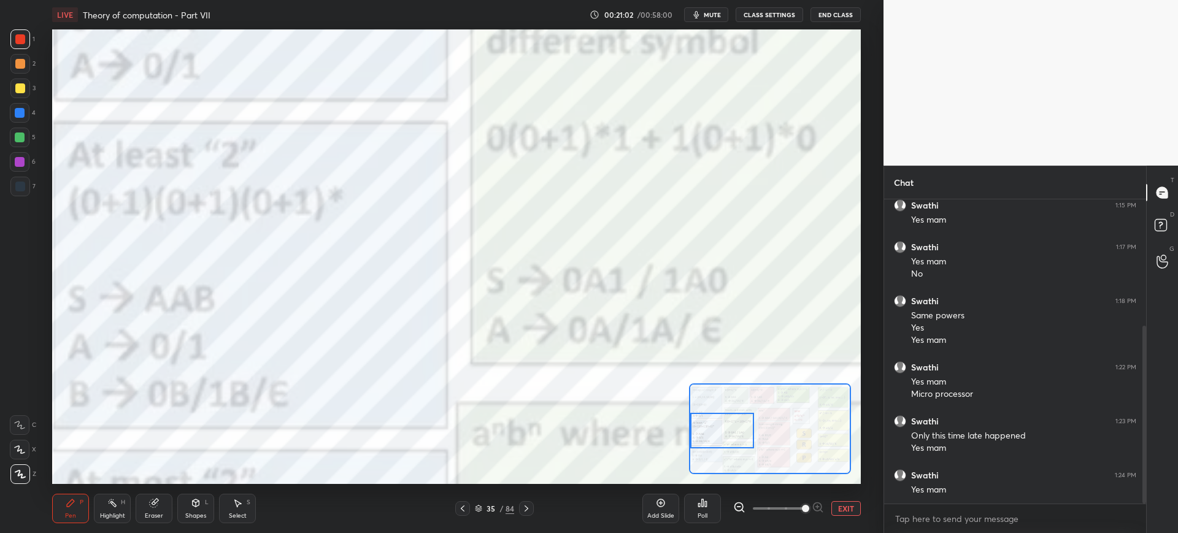
scroll to position [216, 0]
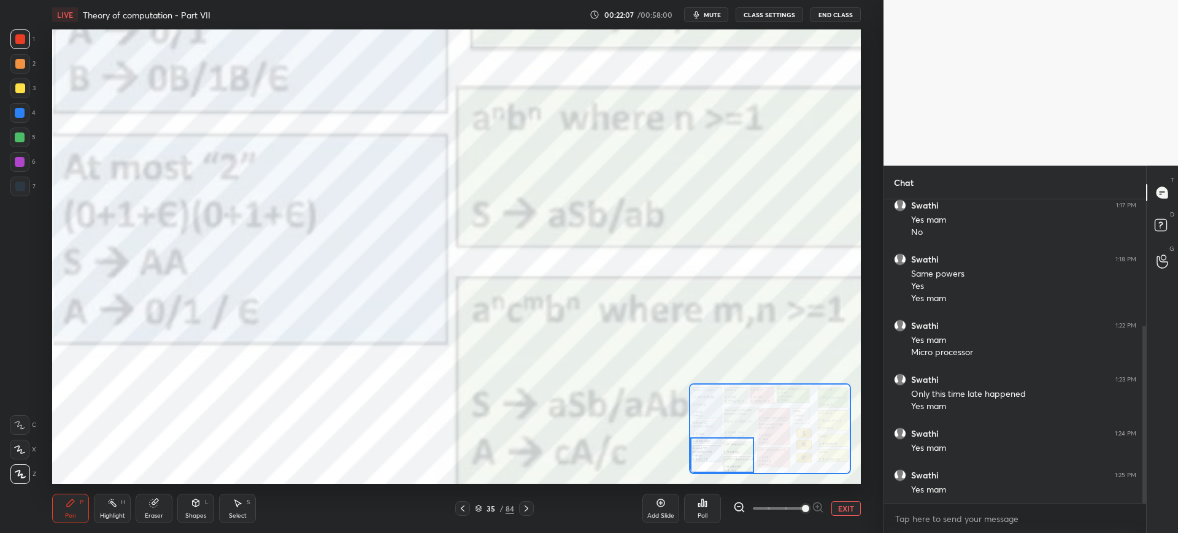
drag, startPoint x: 725, startPoint y: 421, endPoint x: 710, endPoint y: 439, distance: 24.0
click at [713, 447] on div at bounding box center [722, 455] width 64 height 36
click at [842, 507] on button "EXIT" at bounding box center [845, 508] width 29 height 15
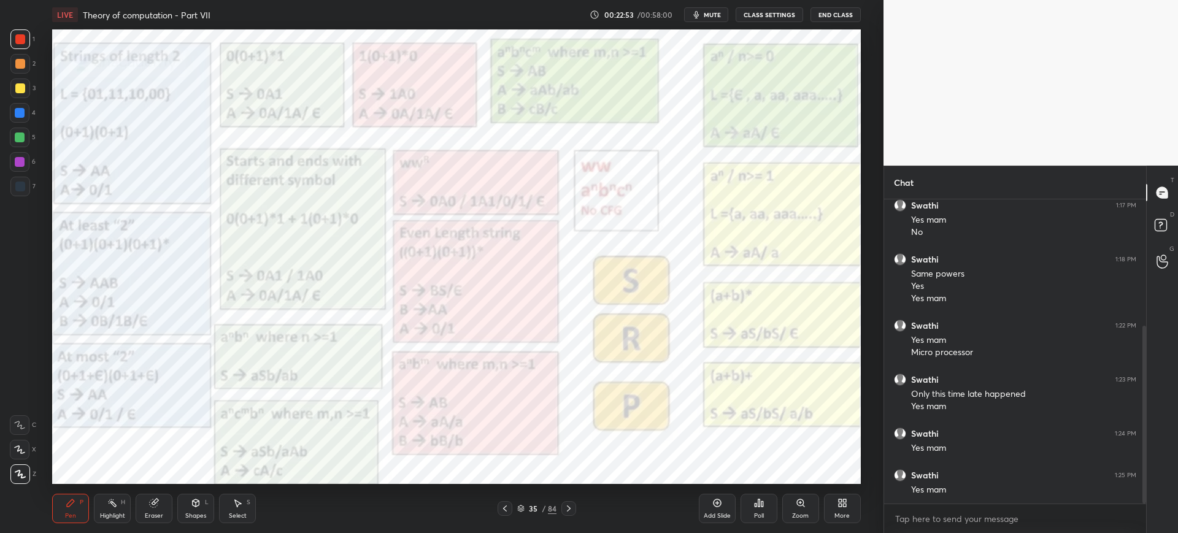
scroll to position [258, 0]
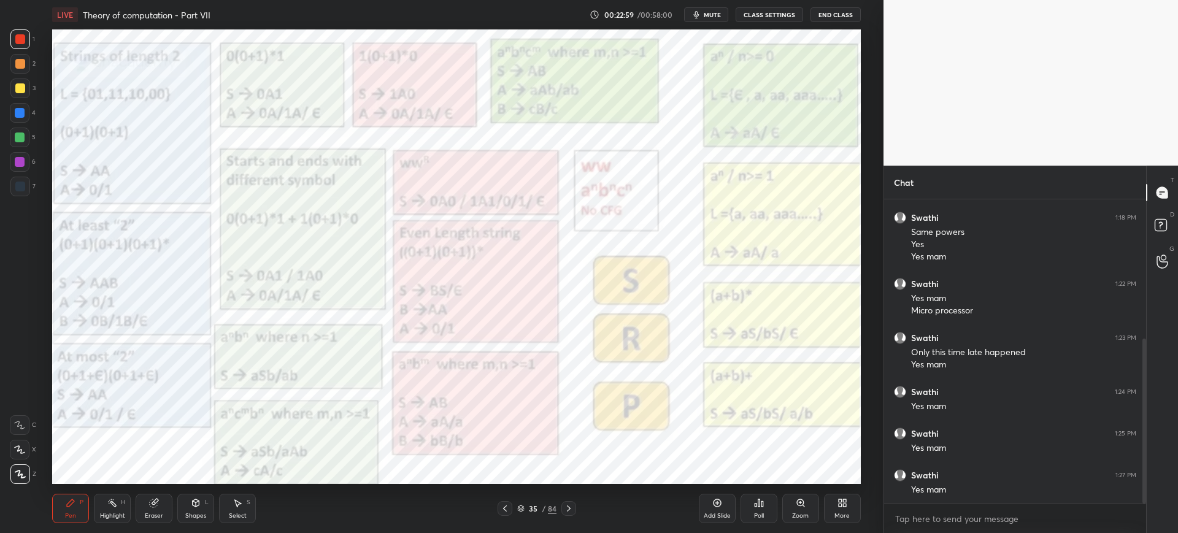
drag, startPoint x: 801, startPoint y: 506, endPoint x: 801, endPoint y: 491, distance: 14.7
click at [800, 507] on icon at bounding box center [801, 503] width 10 height 10
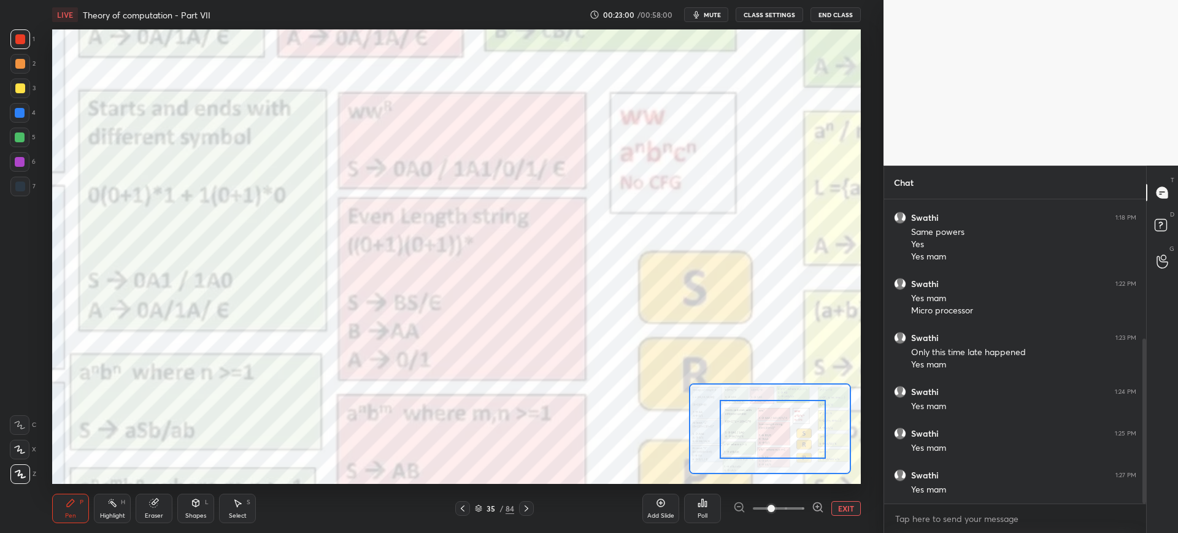
click at [816, 430] on div at bounding box center [772, 429] width 106 height 59
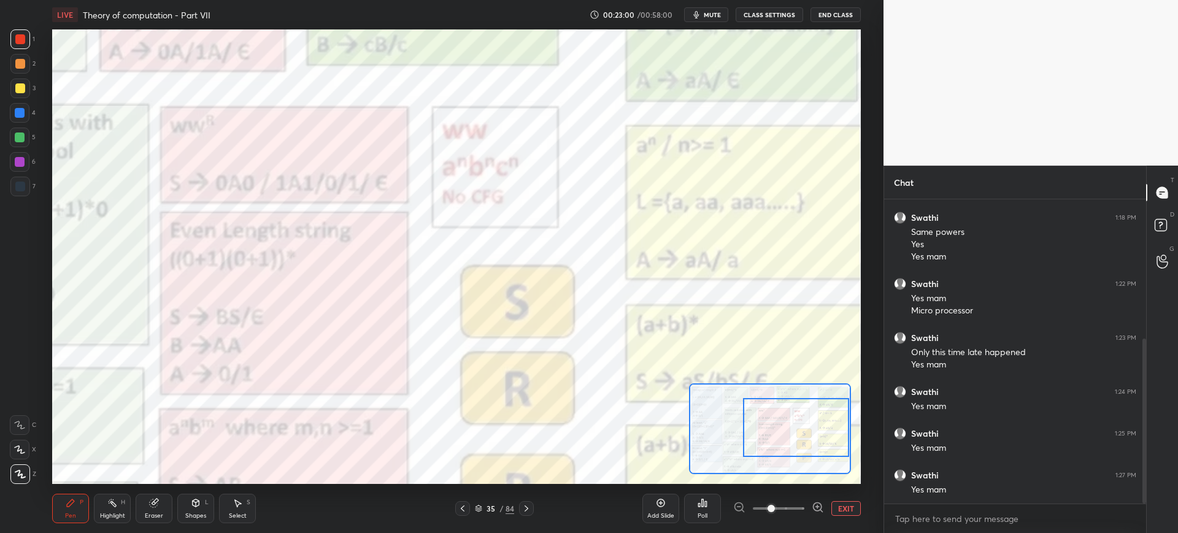
drag, startPoint x: 777, startPoint y: 428, endPoint x: 786, endPoint y: 425, distance: 9.7
click at [818, 427] on div at bounding box center [796, 427] width 106 height 59
drag, startPoint x: 786, startPoint y: 425, endPoint x: 800, endPoint y: 443, distance: 23.6
click at [800, 426] on div at bounding box center [796, 426] width 106 height 59
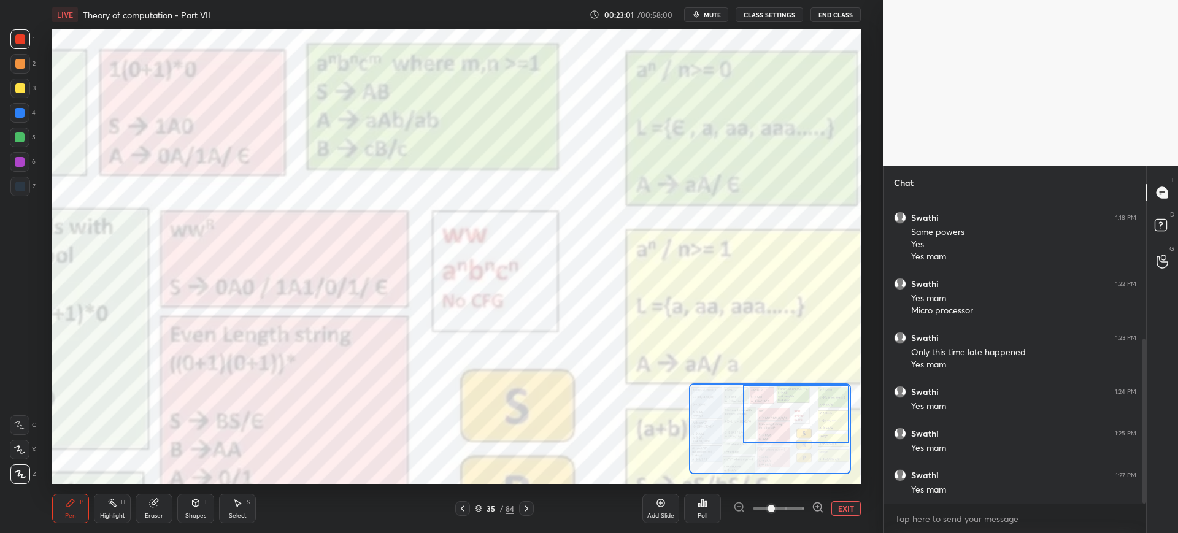
drag, startPoint x: 771, startPoint y: 436, endPoint x: 794, endPoint y: 400, distance: 42.7
click at [794, 400] on div at bounding box center [796, 414] width 106 height 59
click at [775, 505] on span at bounding box center [770, 508] width 7 height 7
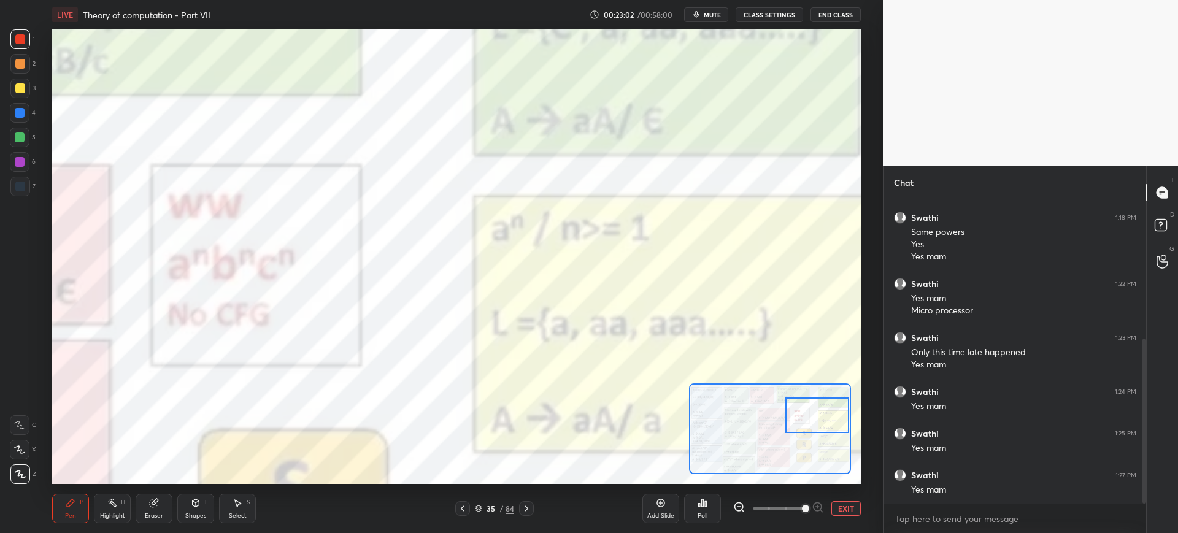
drag, startPoint x: 777, startPoint y: 415, endPoint x: 811, endPoint y: 415, distance: 34.3
click at [818, 416] on div at bounding box center [817, 415] width 64 height 36
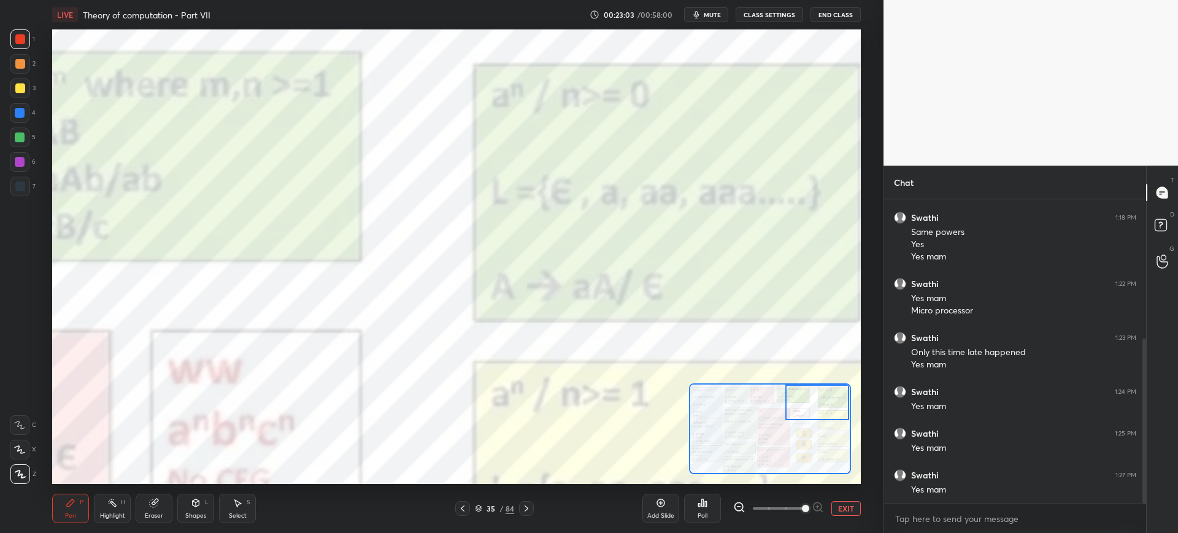
drag, startPoint x: 795, startPoint y: 414, endPoint x: 804, endPoint y: 402, distance: 14.8
click at [811, 402] on div at bounding box center [817, 403] width 64 height 36
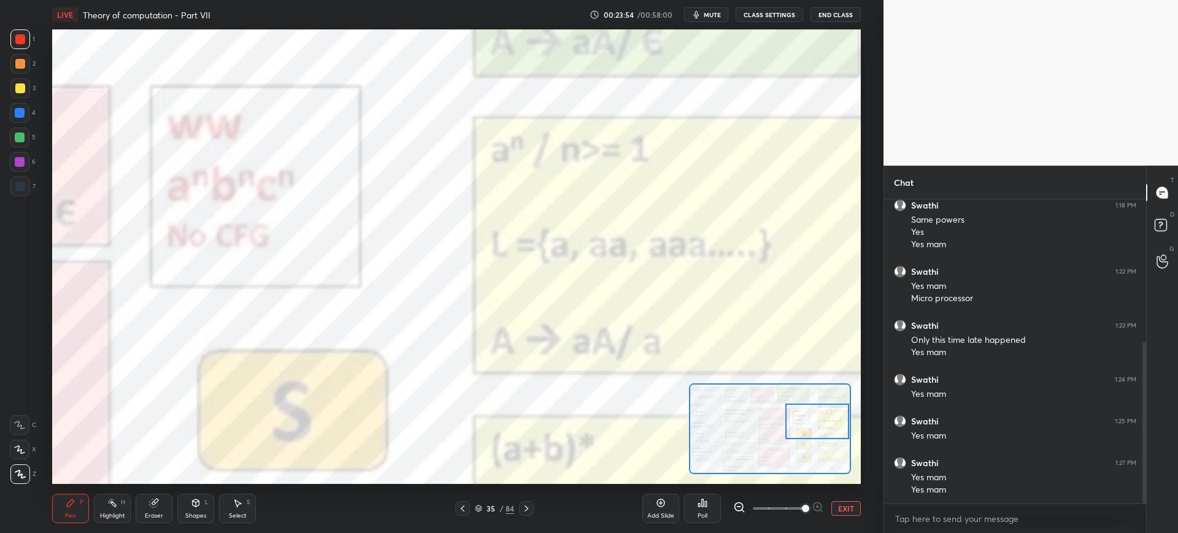
drag, startPoint x: 805, startPoint y: 402, endPoint x: 805, endPoint y: 412, distance: 9.2
click at [810, 421] on div at bounding box center [817, 422] width 64 height 36
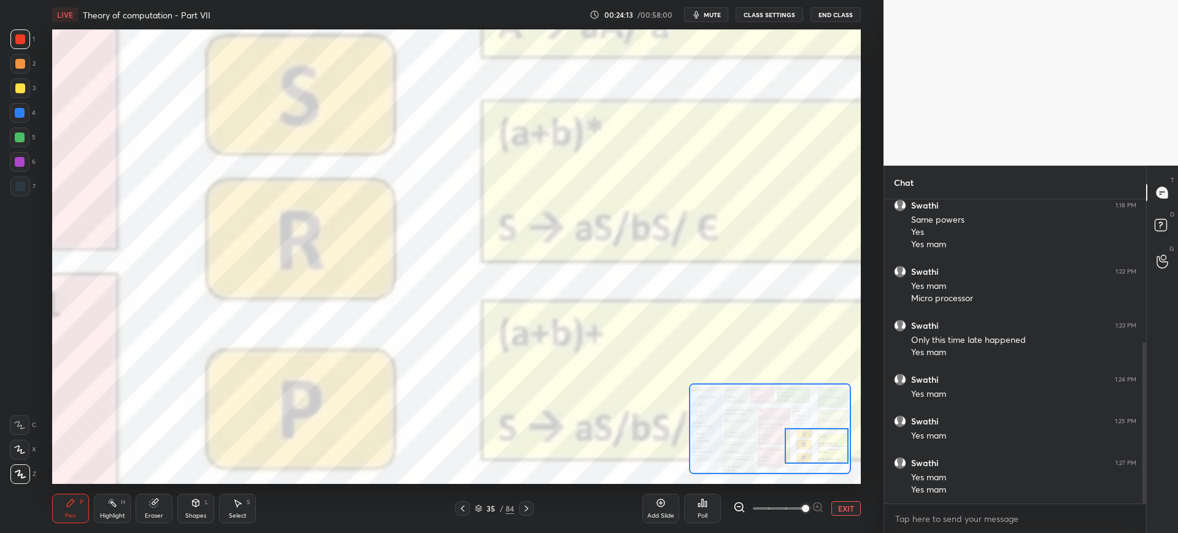
drag, startPoint x: 824, startPoint y: 424, endPoint x: 805, endPoint y: 430, distance: 19.4
click at [823, 448] on div at bounding box center [816, 446] width 64 height 36
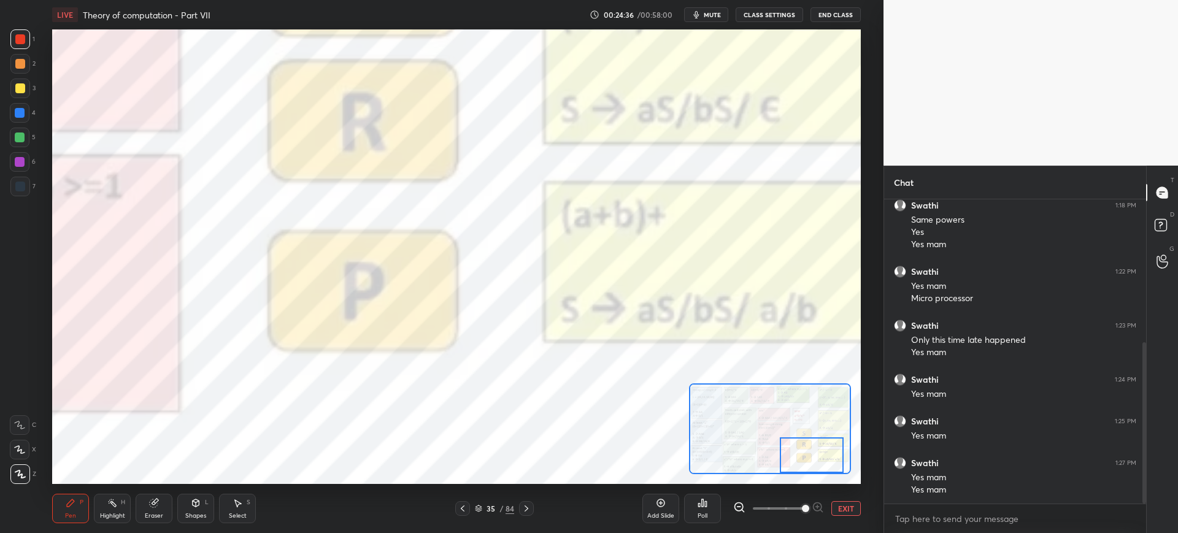
drag, startPoint x: 808, startPoint y: 443, endPoint x: 799, endPoint y: 441, distance: 10.1
click at [805, 464] on div at bounding box center [812, 455] width 64 height 36
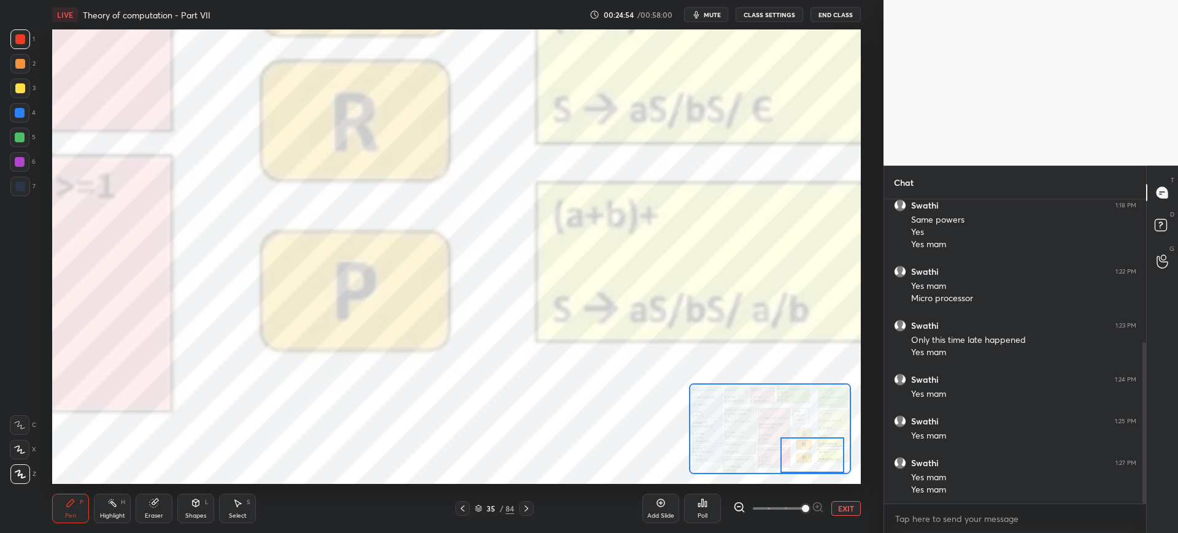
drag, startPoint x: 847, startPoint y: 508, endPoint x: 800, endPoint y: 489, distance: 50.1
click at [846, 506] on button "EXIT" at bounding box center [845, 508] width 29 height 15
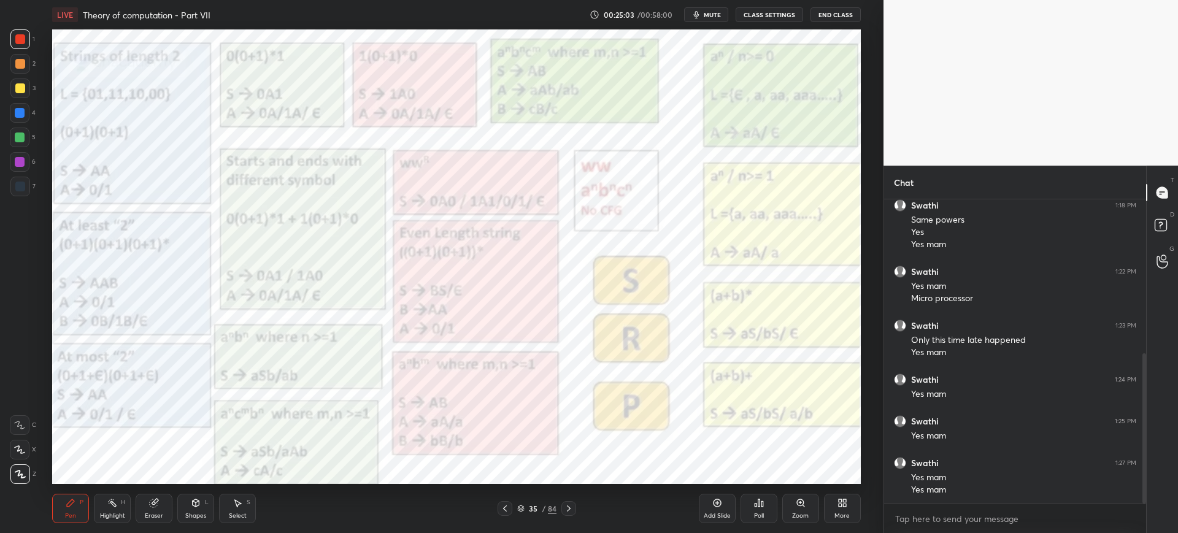
scroll to position [312, 0]
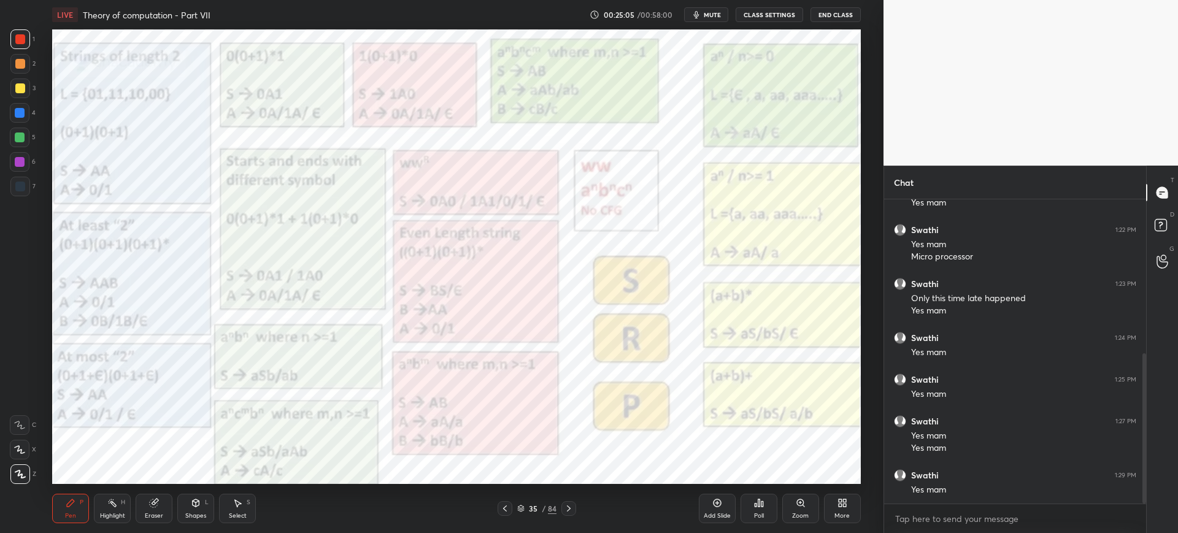
click at [801, 501] on icon at bounding box center [800, 502] width 7 height 7
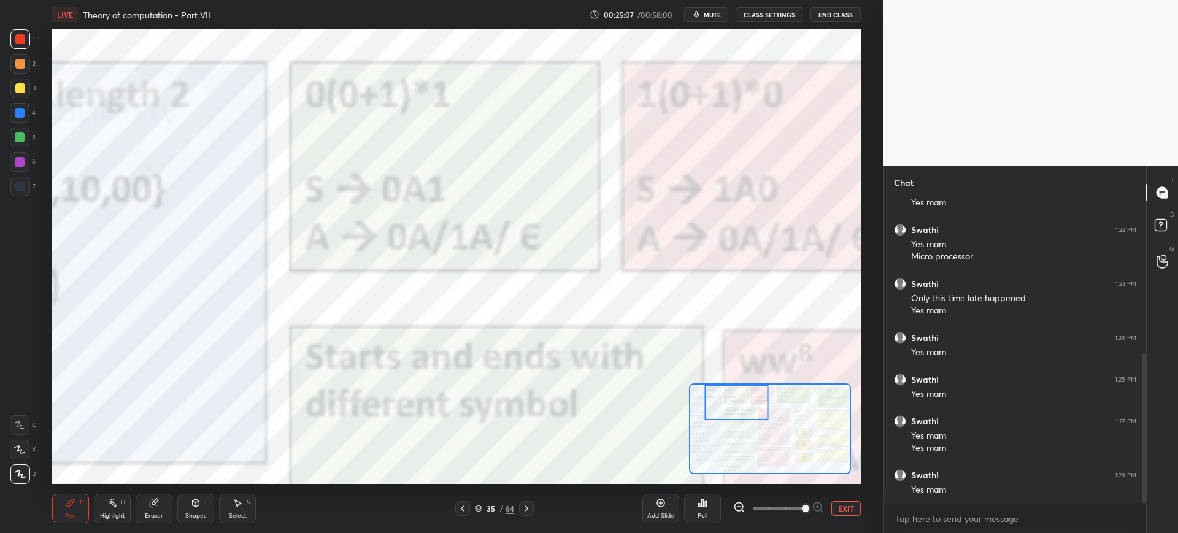
drag, startPoint x: 726, startPoint y: 401, endPoint x: 747, endPoint y: 394, distance: 22.5
click at [747, 398] on div at bounding box center [737, 403] width 64 height 36
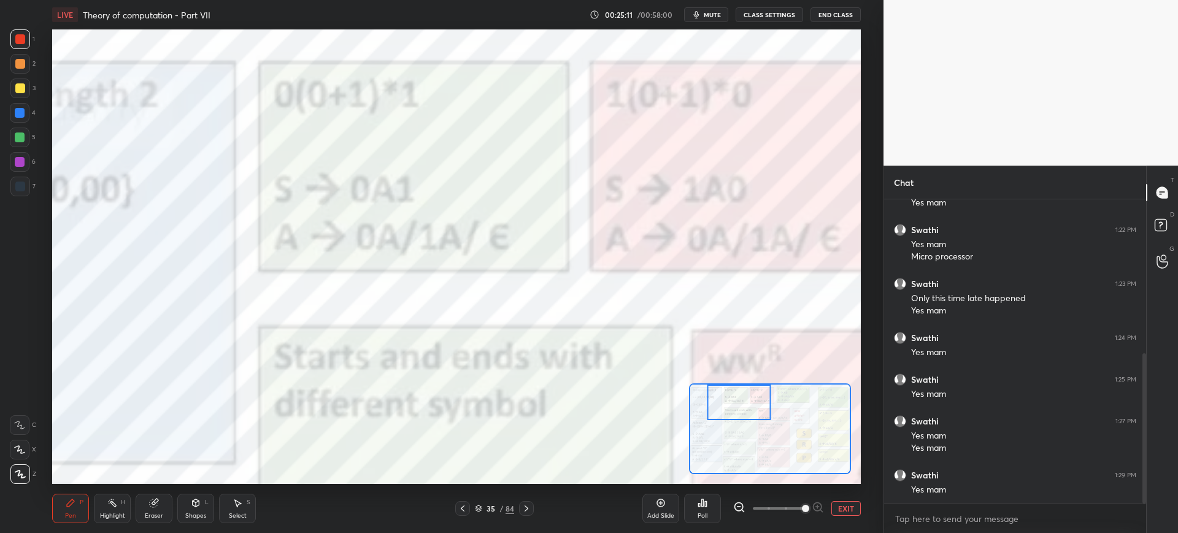
click at [25, 188] on div at bounding box center [20, 187] width 20 height 20
click at [25, 45] on div at bounding box center [20, 39] width 20 height 20
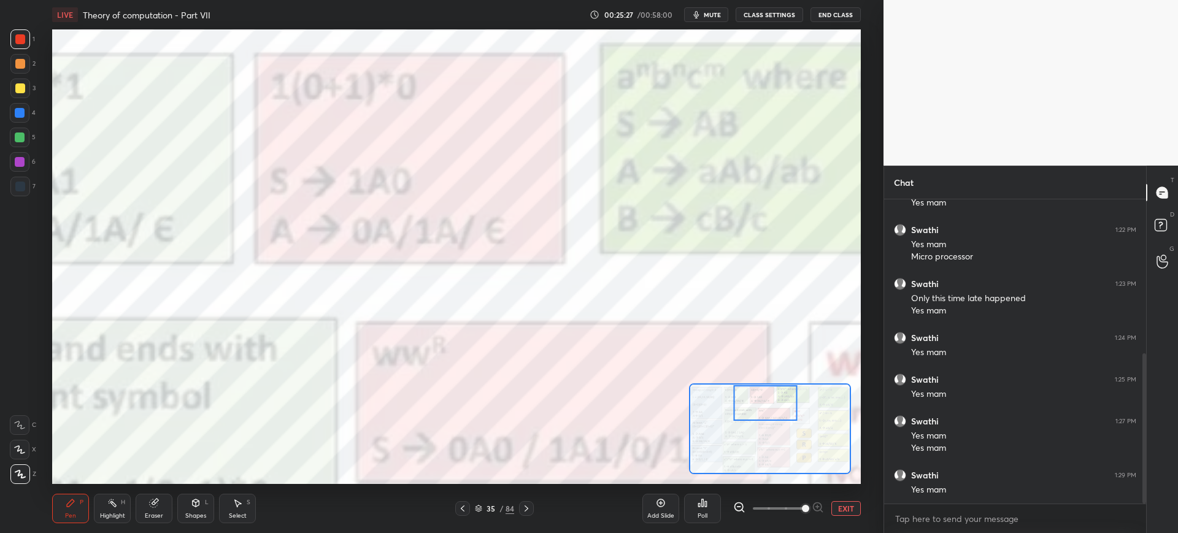
drag, startPoint x: 750, startPoint y: 402, endPoint x: 762, endPoint y: 385, distance: 21.1
click at [776, 402] on div at bounding box center [766, 403] width 64 height 36
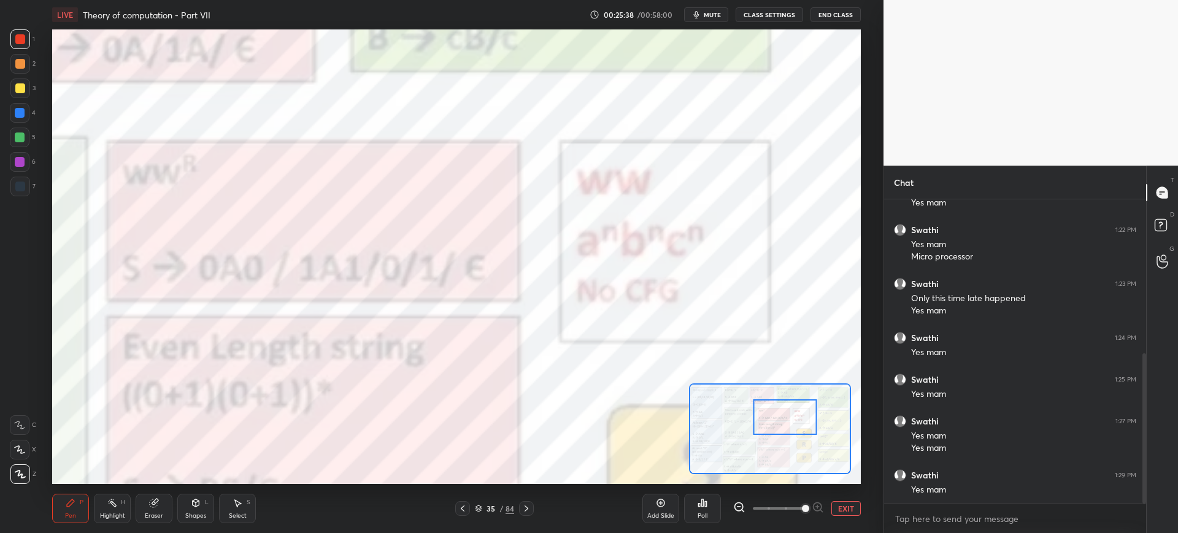
drag, startPoint x: 756, startPoint y: 407, endPoint x: 773, endPoint y: 414, distance: 18.7
click at [776, 420] on div at bounding box center [785, 417] width 64 height 36
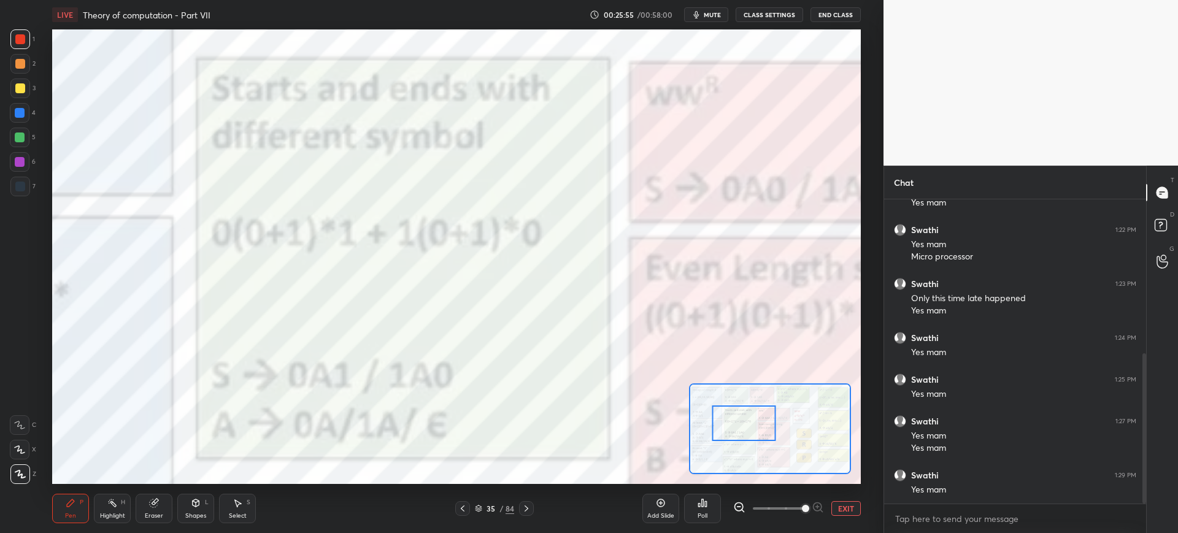
drag, startPoint x: 776, startPoint y: 412, endPoint x: 735, endPoint y: 419, distance: 41.7
click at [735, 419] on div at bounding box center [744, 423] width 64 height 36
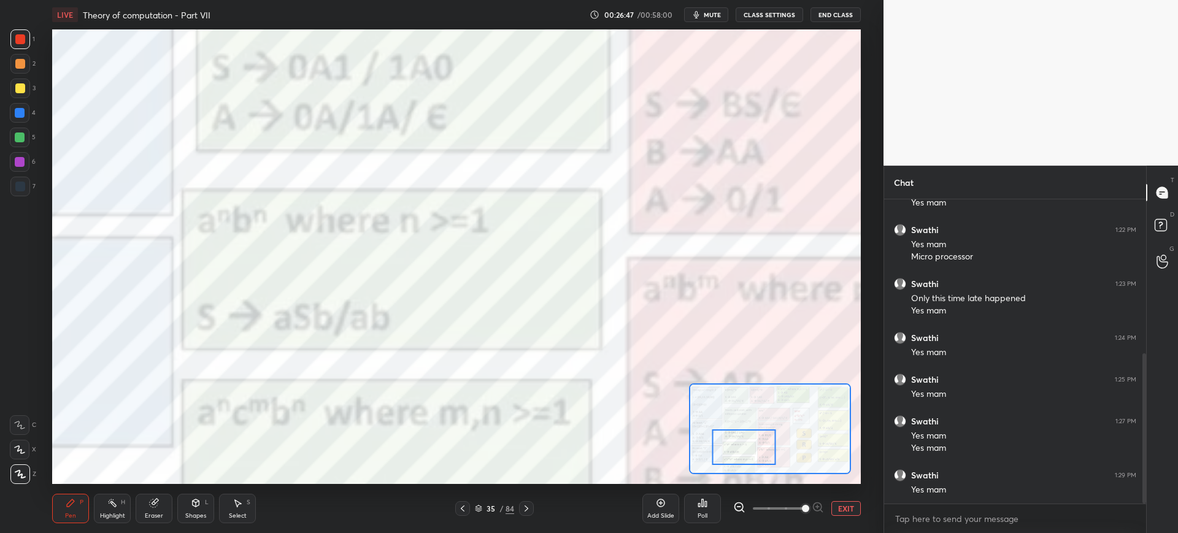
drag, startPoint x: 749, startPoint y: 429, endPoint x: 749, endPoint y: 453, distance: 23.9
click at [749, 453] on div at bounding box center [744, 447] width 64 height 36
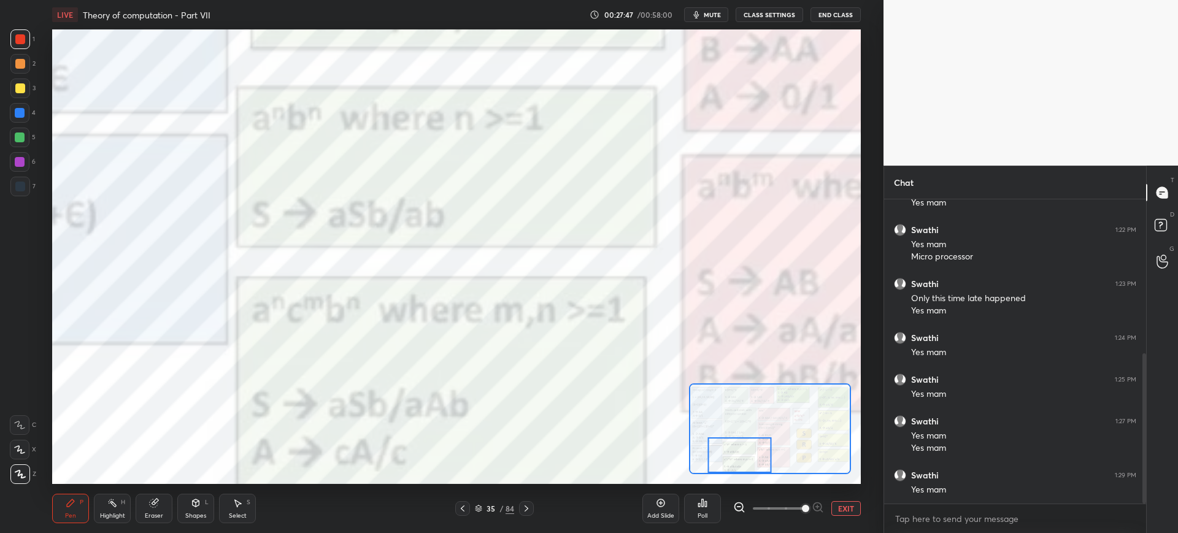
drag, startPoint x: 746, startPoint y: 447, endPoint x: 742, endPoint y: 463, distance: 16.5
click at [742, 463] on div at bounding box center [740, 455] width 64 height 36
click at [836, 509] on button "EXIT" at bounding box center [845, 508] width 29 height 15
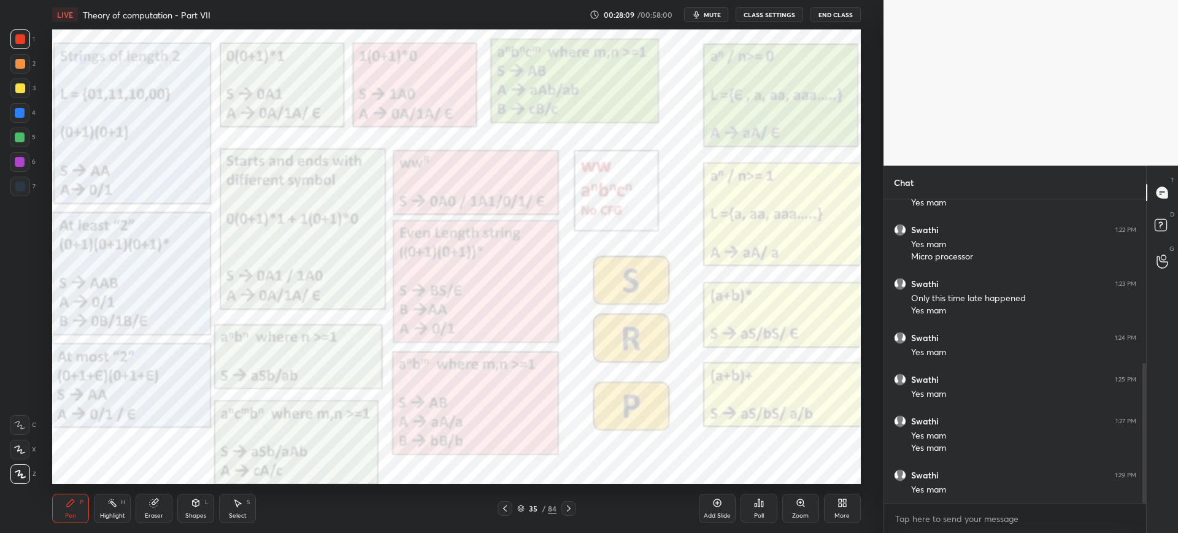
scroll to position [353, 0]
click at [797, 498] on icon at bounding box center [801, 503] width 10 height 10
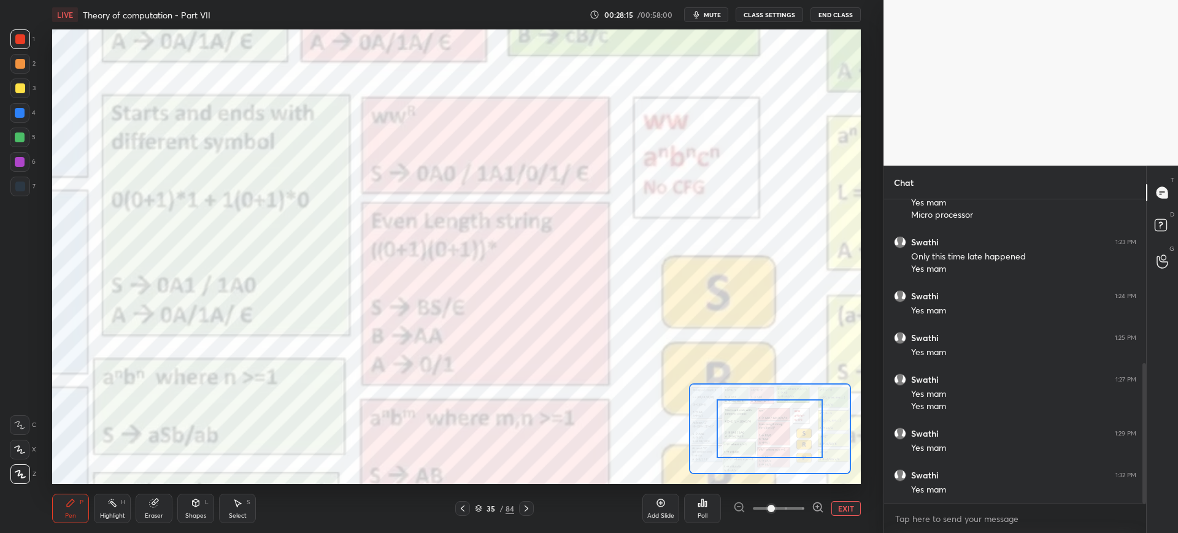
click at [798, 497] on div "Add Slide Poll EXIT" at bounding box center [751, 508] width 218 height 69
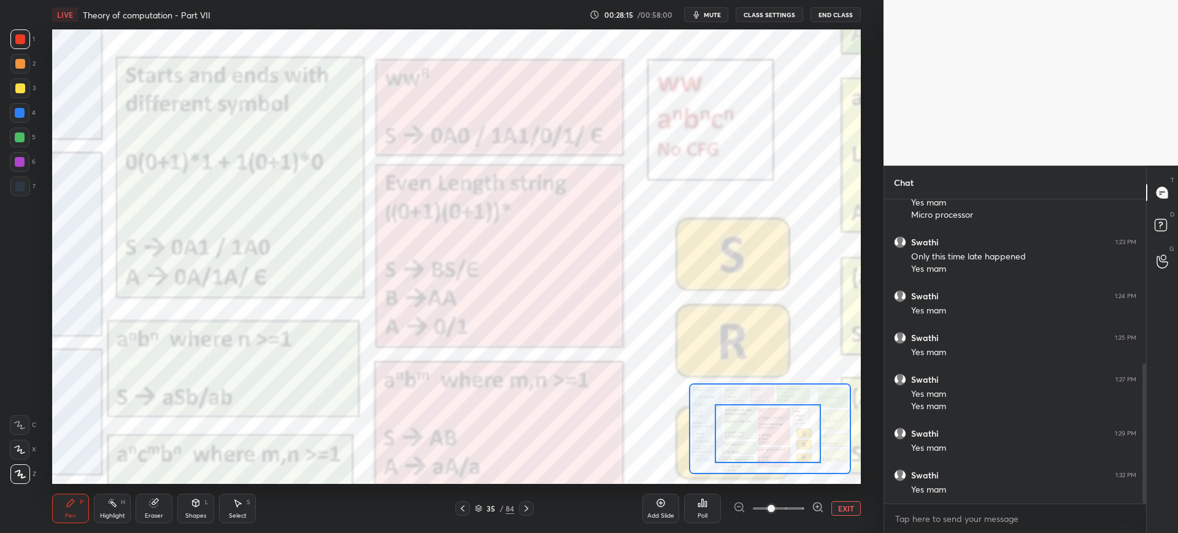
click at [731, 459] on div at bounding box center [768, 433] width 106 height 59
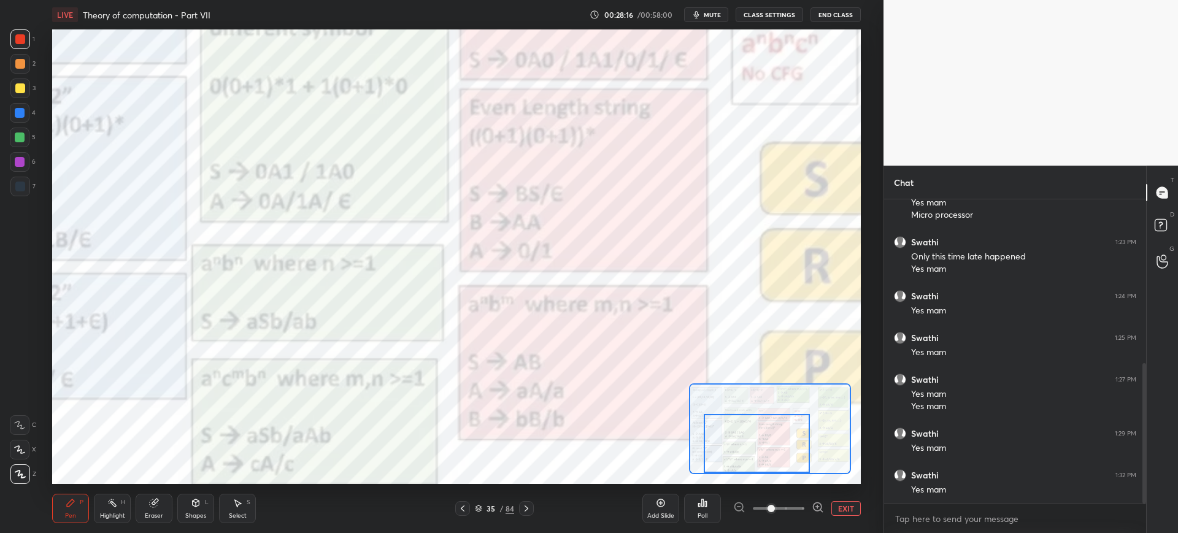
drag, startPoint x: 745, startPoint y: 452, endPoint x: 734, endPoint y: 460, distance: 13.1
click at [735, 461] on div at bounding box center [757, 443] width 106 height 59
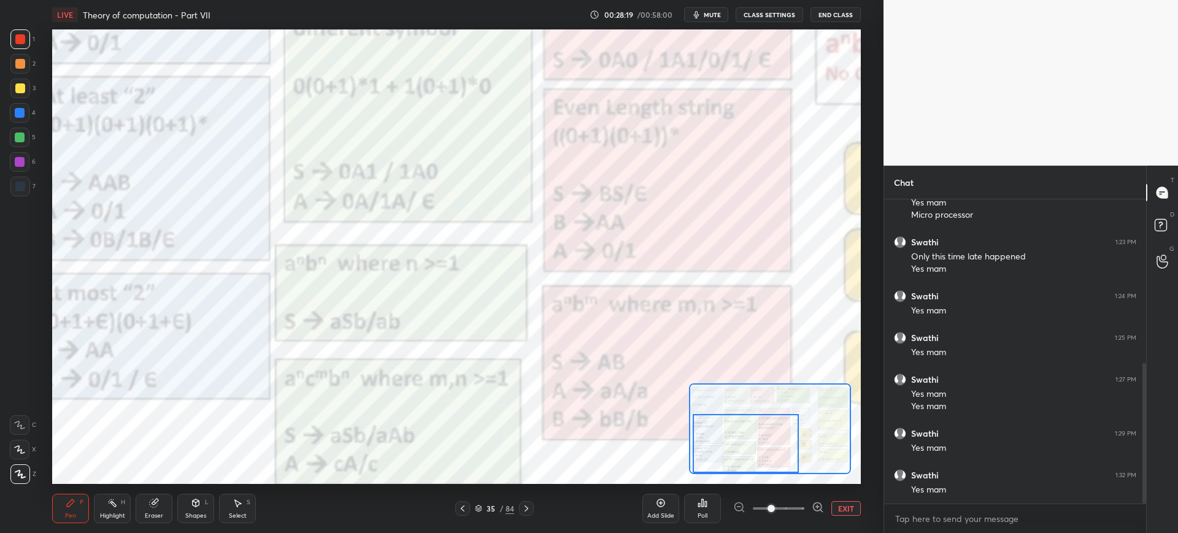
drag, startPoint x: 753, startPoint y: 429, endPoint x: 750, endPoint y: 461, distance: 32.0
click at [751, 461] on div at bounding box center [745, 443] width 106 height 59
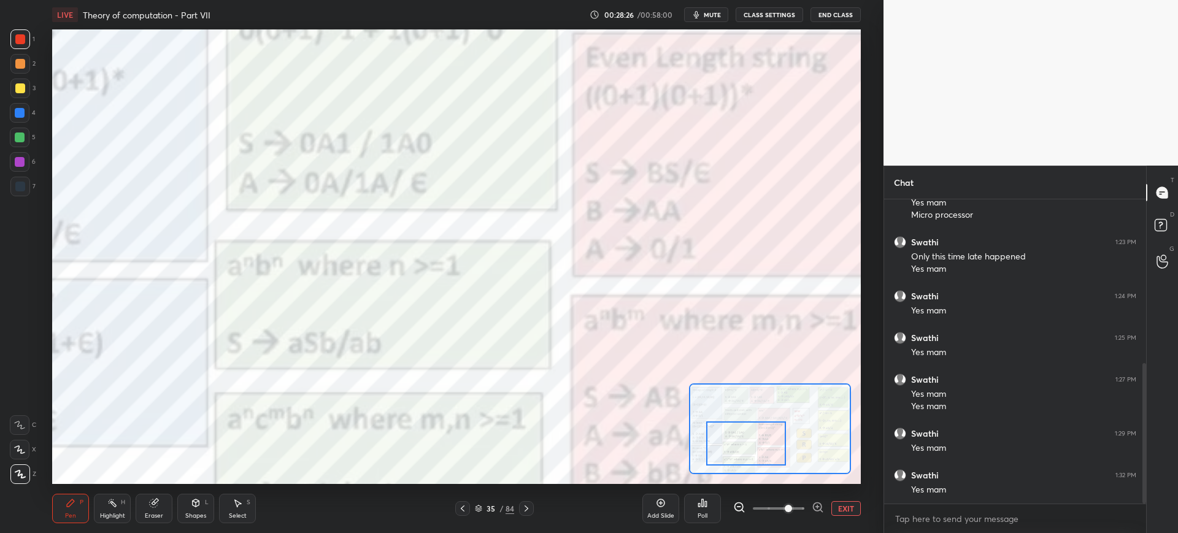
drag, startPoint x: 777, startPoint y: 507, endPoint x: 789, endPoint y: 505, distance: 12.4
click at [790, 507] on span at bounding box center [787, 508] width 7 height 7
drag, startPoint x: 752, startPoint y: 461, endPoint x: 755, endPoint y: 450, distance: 11.5
click at [751, 464] on div at bounding box center [746, 443] width 80 height 44
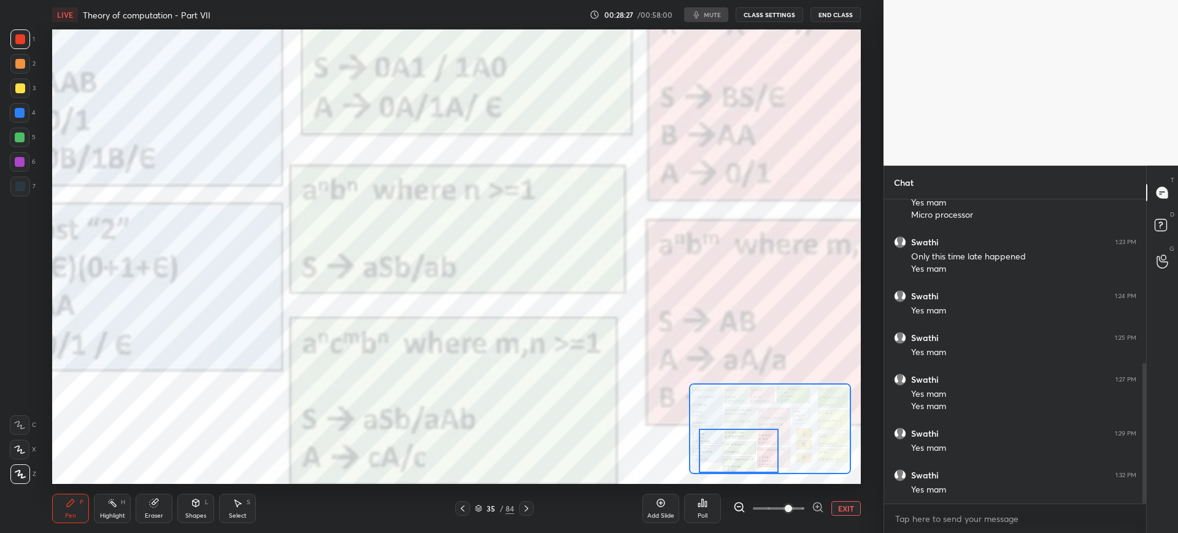
click at [753, 469] on div at bounding box center [739, 451] width 80 height 44
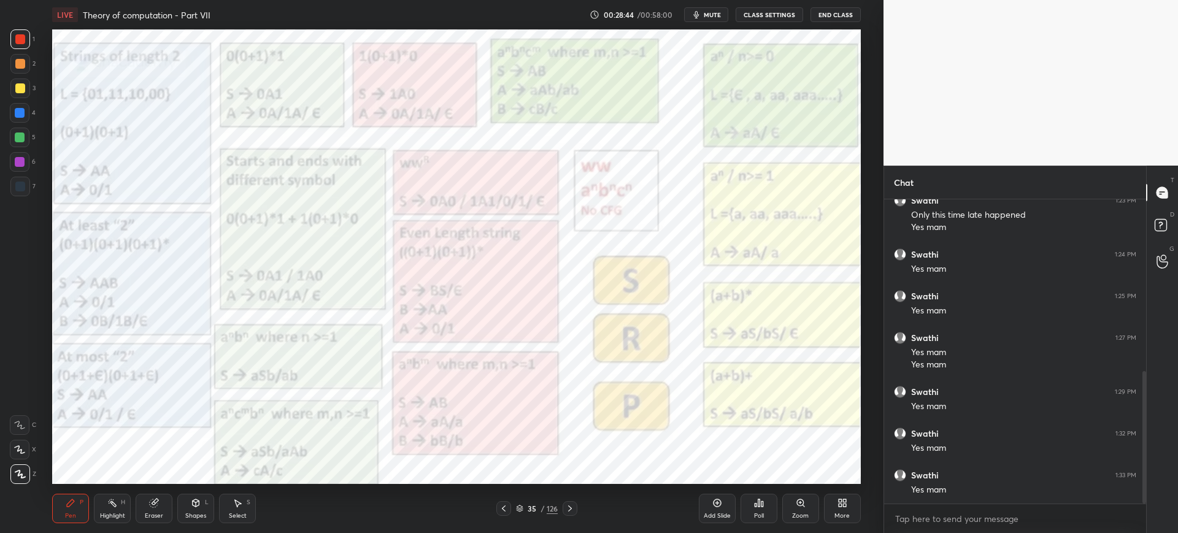
scroll to position [407, 0]
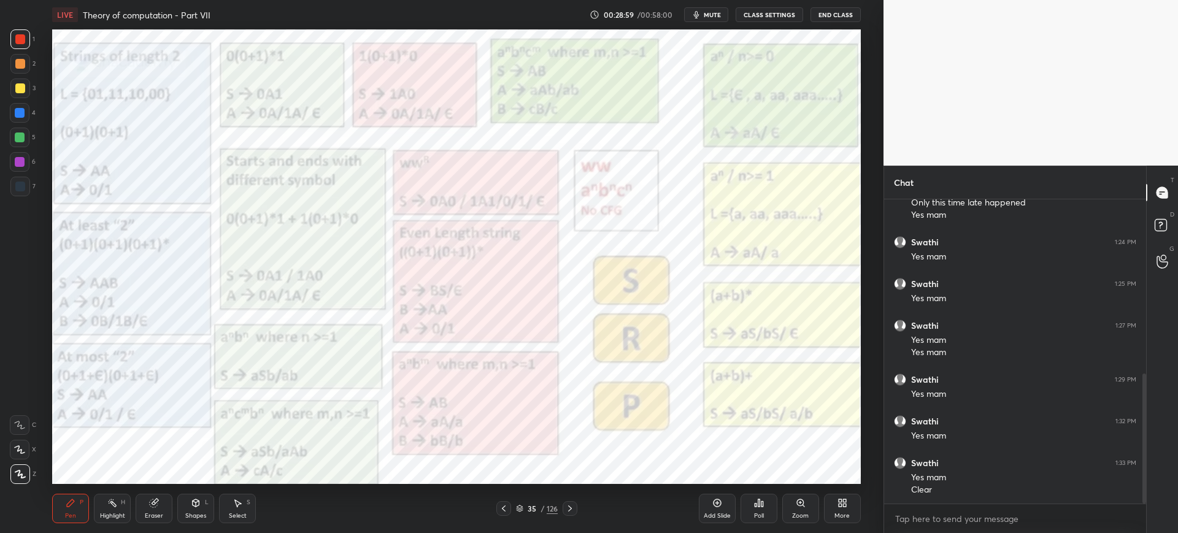
click at [806, 508] on div "Zoom" at bounding box center [800, 508] width 37 height 29
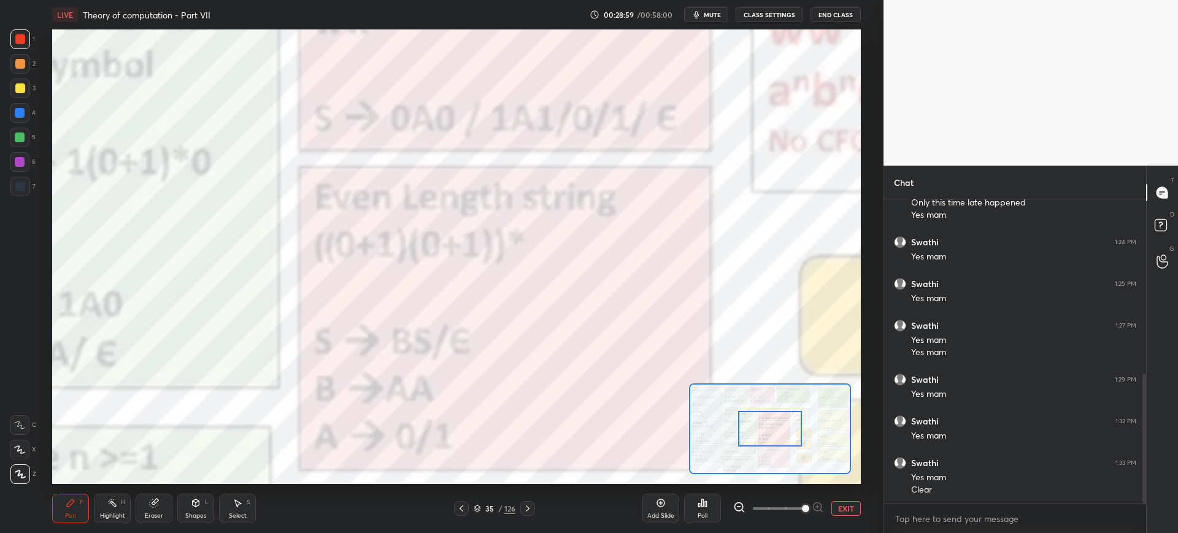
click at [804, 512] on span at bounding box center [805, 508] width 7 height 7
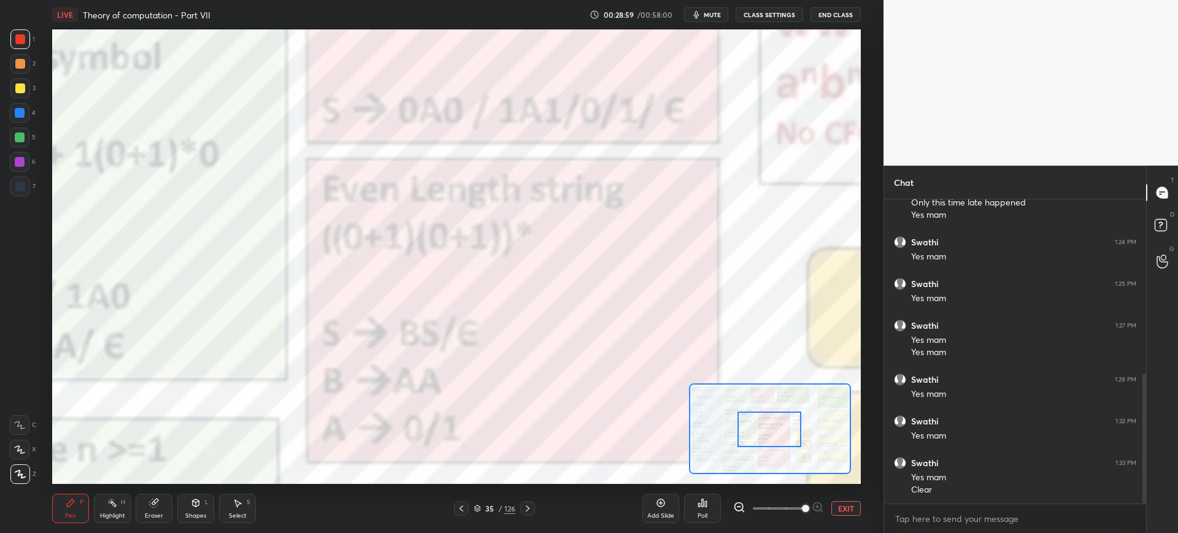
drag, startPoint x: 786, startPoint y: 427, endPoint x: 770, endPoint y: 458, distance: 35.1
click at [770, 447] on div at bounding box center [769, 430] width 64 height 36
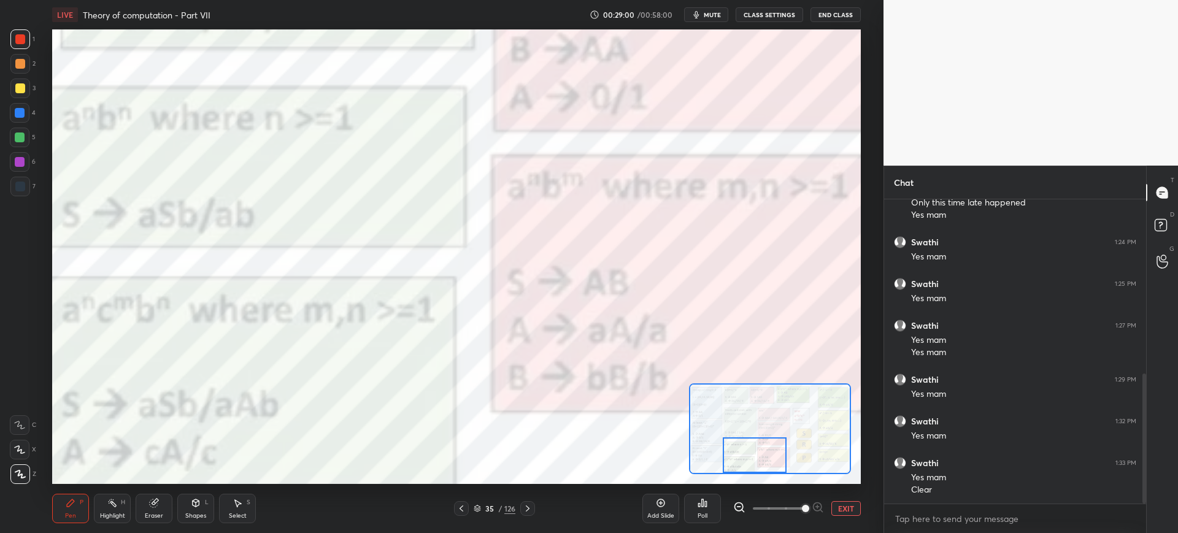
drag, startPoint x: 764, startPoint y: 454, endPoint x: 762, endPoint y: 448, distance: 6.3
click at [756, 462] on div at bounding box center [755, 455] width 64 height 36
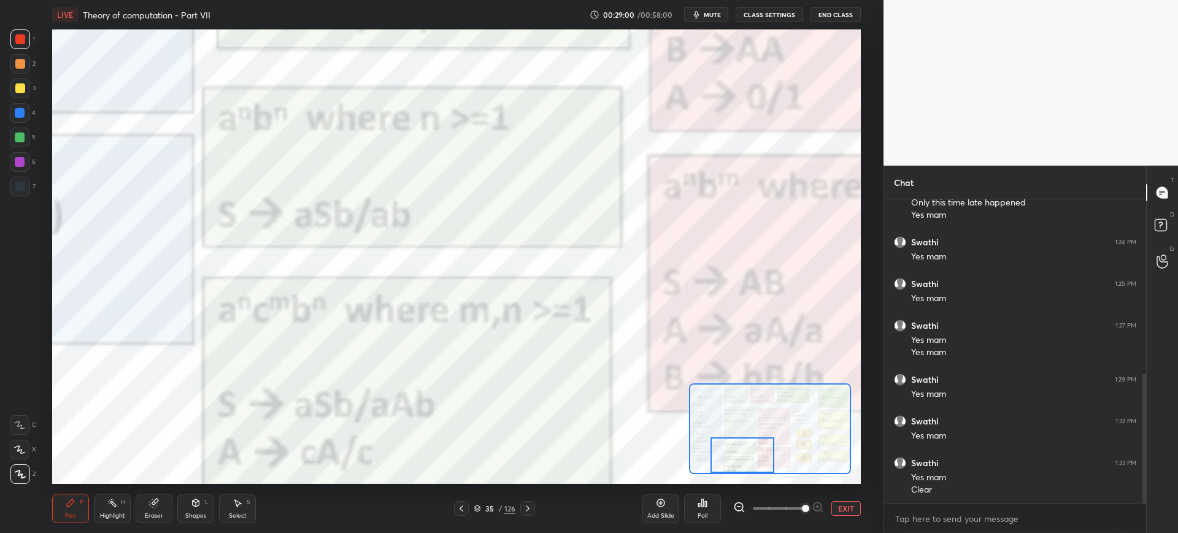
drag, startPoint x: 762, startPoint y: 448, endPoint x: 756, endPoint y: 462, distance: 15.1
click at [756, 462] on div at bounding box center [742, 455] width 64 height 36
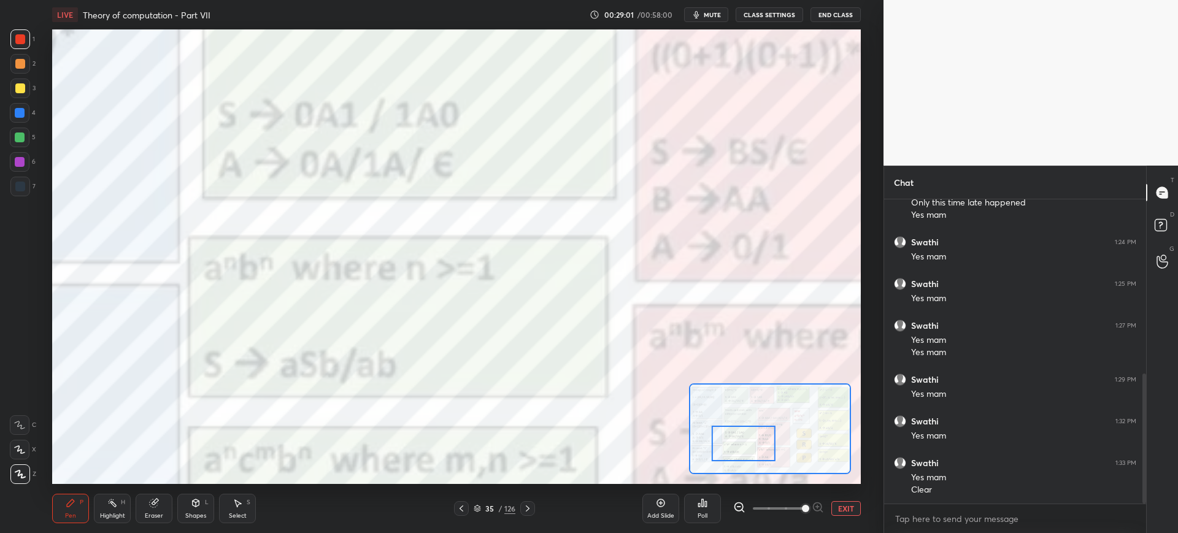
drag, startPoint x: 789, startPoint y: 507, endPoint x: 802, endPoint y: 506, distance: 12.9
click at [804, 507] on span at bounding box center [779, 508] width 52 height 18
click at [767, 460] on div at bounding box center [769, 428] width 161 height 91
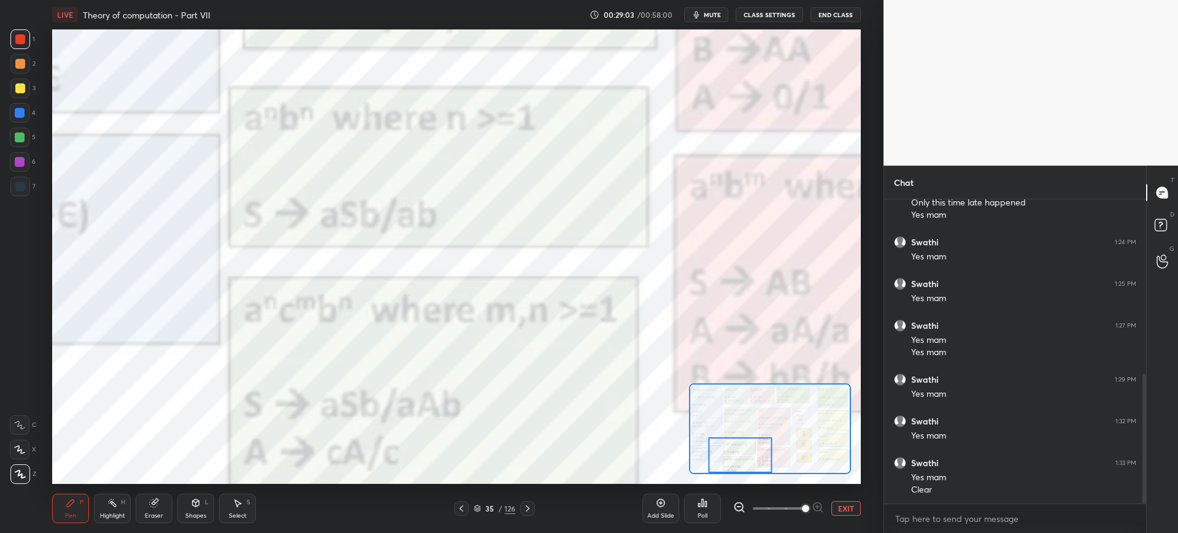
drag, startPoint x: 762, startPoint y: 467, endPoint x: 734, endPoint y: 467, distance: 27.6
click at [737, 467] on div at bounding box center [740, 455] width 64 height 36
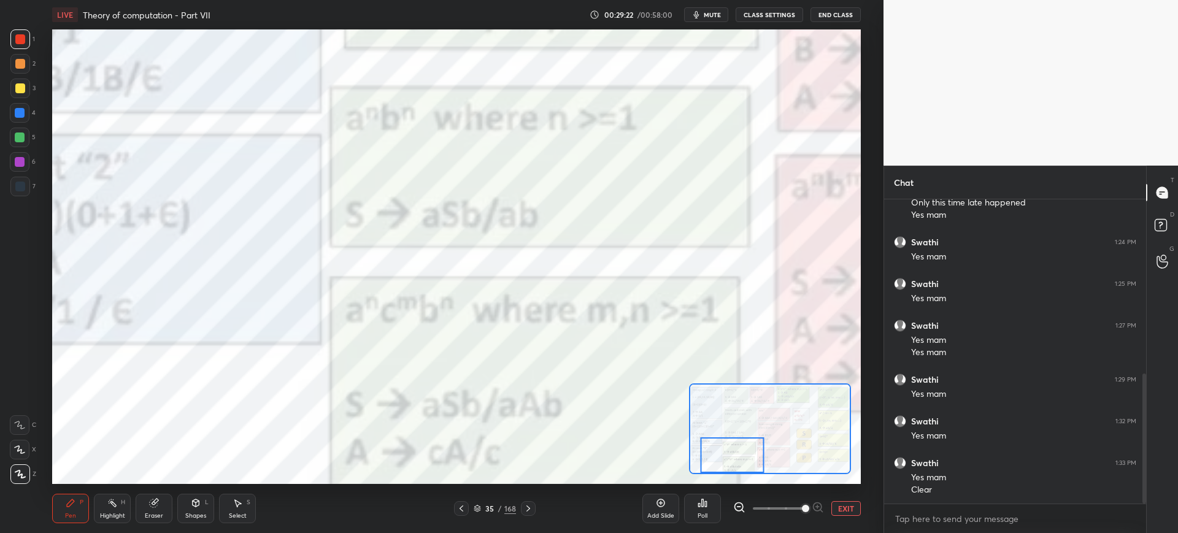
drag, startPoint x: 780, startPoint y: 452, endPoint x: 745, endPoint y: 464, distance: 37.1
click at [745, 464] on div at bounding box center [732, 455] width 64 height 36
click at [25, 447] on icon at bounding box center [19, 449] width 11 height 9
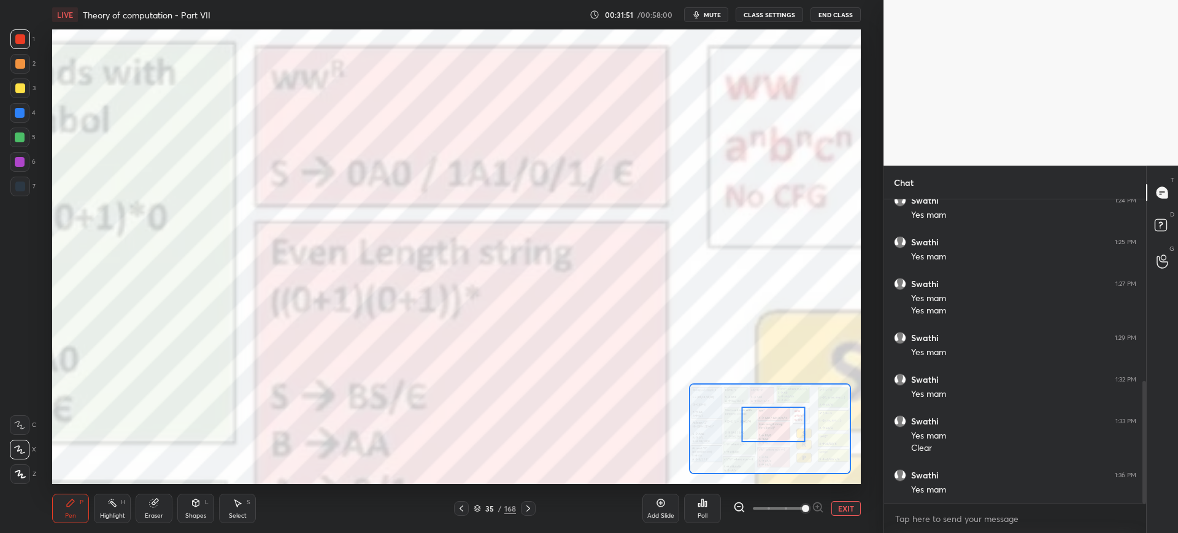
drag, startPoint x: 729, startPoint y: 460, endPoint x: 770, endPoint y: 424, distance: 54.3
click at [770, 429] on div at bounding box center [774, 425] width 64 height 36
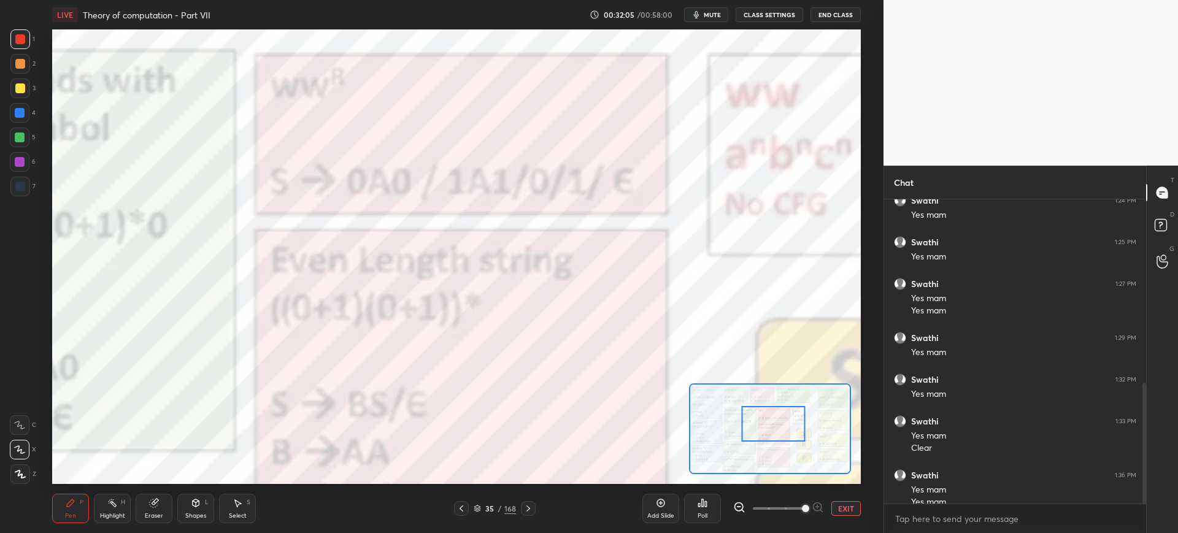
scroll to position [461, 0]
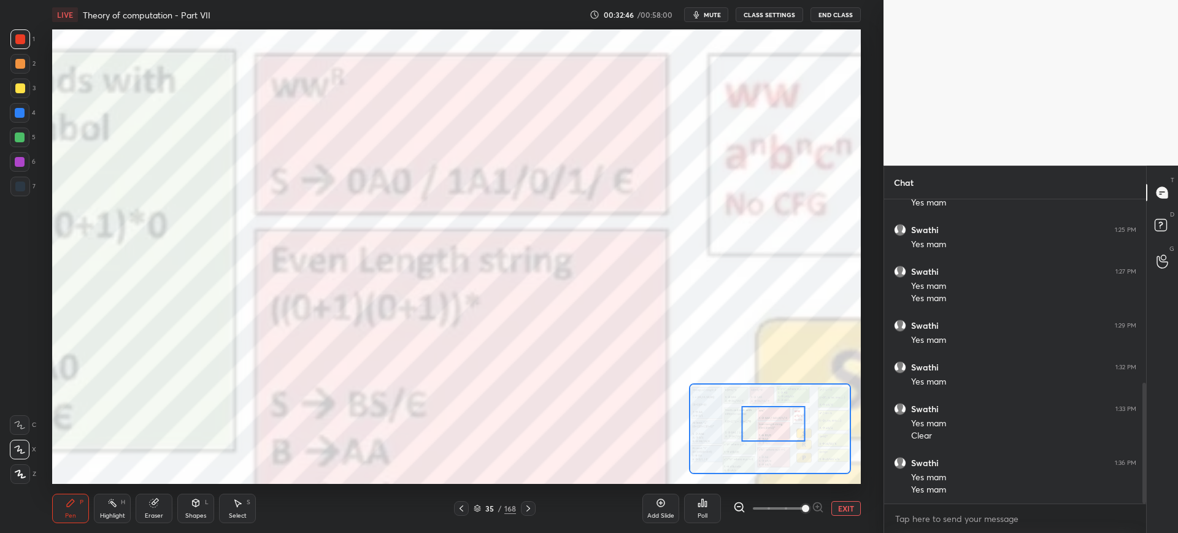
drag, startPoint x: 17, startPoint y: 181, endPoint x: 30, endPoint y: 175, distance: 14.0
click at [20, 182] on div at bounding box center [20, 187] width 10 height 10
click at [23, 45] on div at bounding box center [20, 39] width 20 height 20
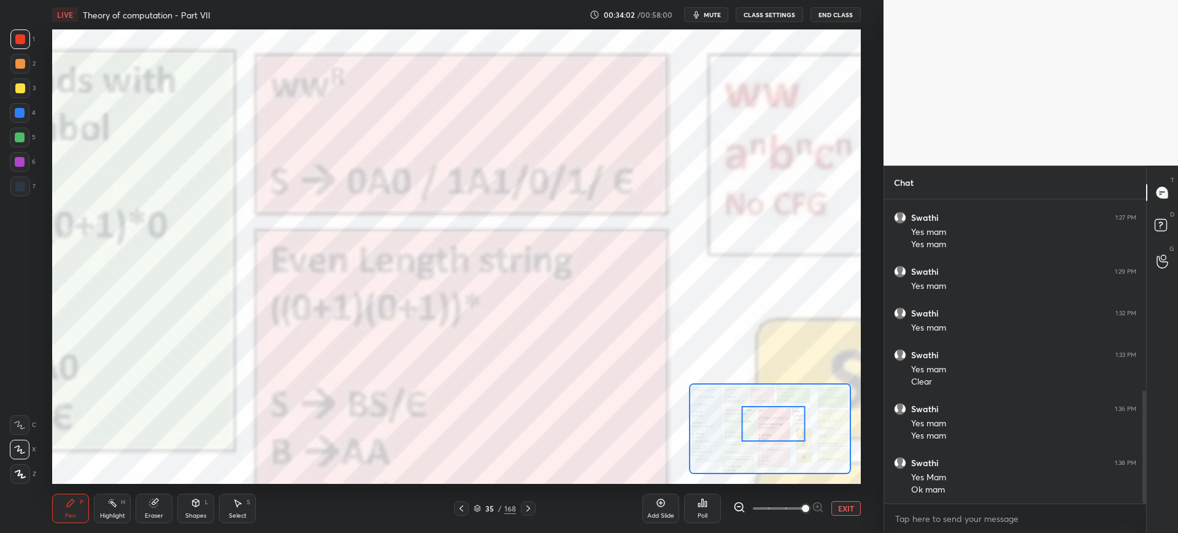
drag, startPoint x: 149, startPoint y: 501, endPoint x: 159, endPoint y: 485, distance: 19.1
click at [150, 501] on icon at bounding box center [154, 503] width 10 height 10
click at [87, 496] on div "Pen P" at bounding box center [70, 508] width 37 height 29
drag, startPoint x: 25, startPoint y: 164, endPoint x: 45, endPoint y: 162, distance: 19.7
click at [25, 163] on div at bounding box center [20, 162] width 20 height 20
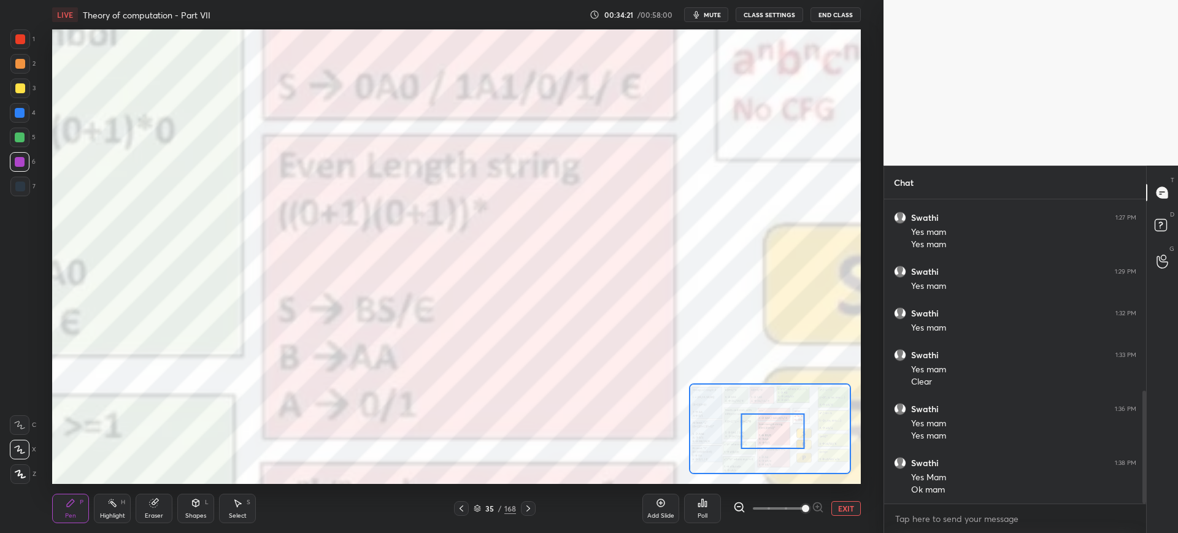
drag, startPoint x: 778, startPoint y: 418, endPoint x: 759, endPoint y: 412, distance: 20.6
click at [778, 424] on div at bounding box center [773, 431] width 64 height 36
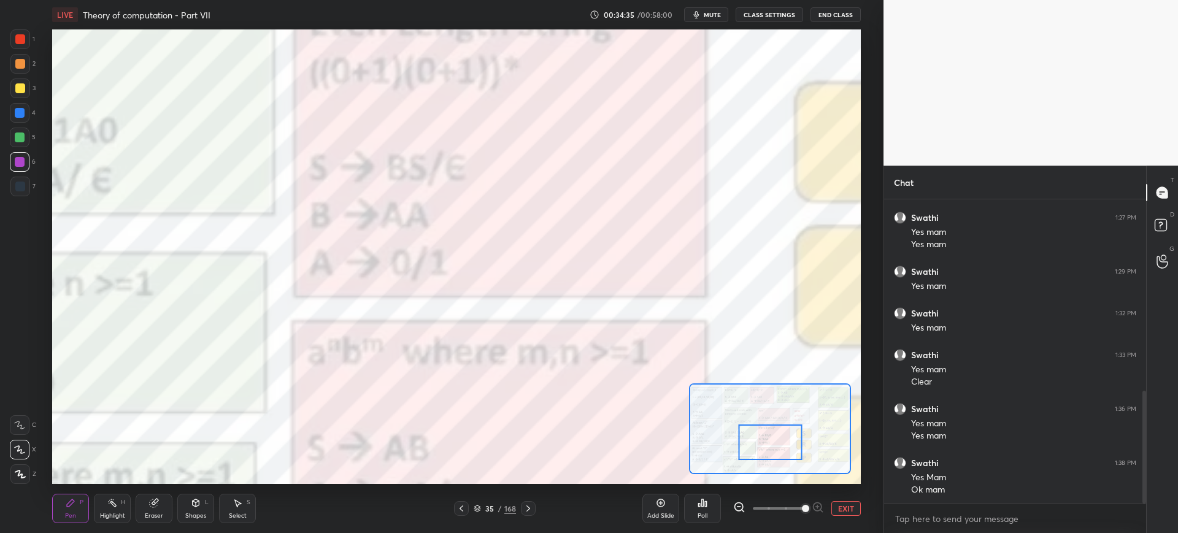
drag, startPoint x: 766, startPoint y: 425, endPoint x: 763, endPoint y: 435, distance: 10.9
click at [763, 439] on div at bounding box center [770, 442] width 64 height 36
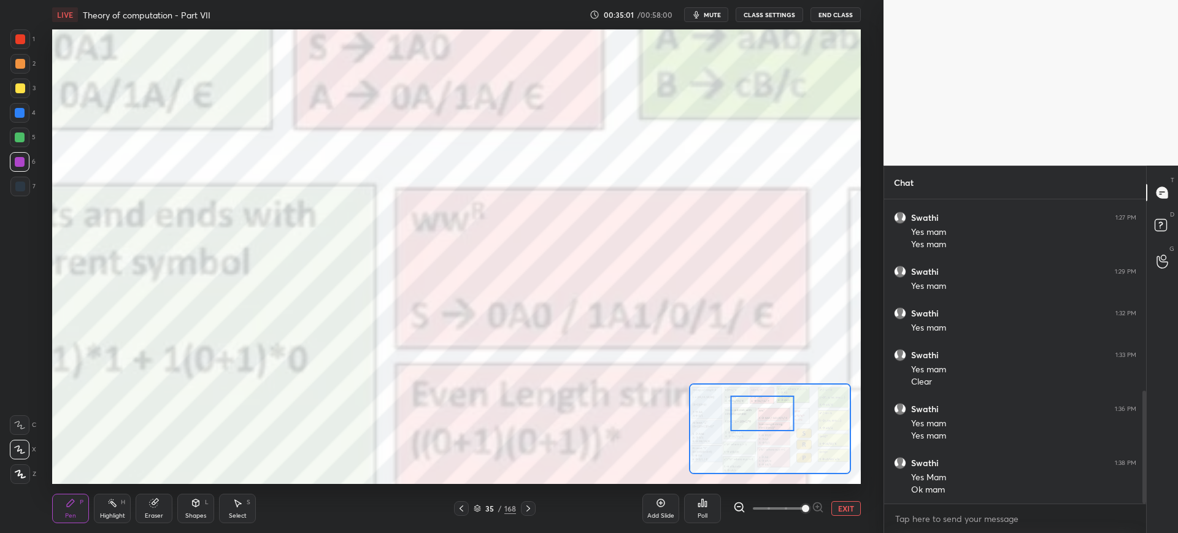
drag, startPoint x: 782, startPoint y: 426, endPoint x: 731, endPoint y: 398, distance: 58.2
click at [780, 411] on div at bounding box center [763, 414] width 64 height 36
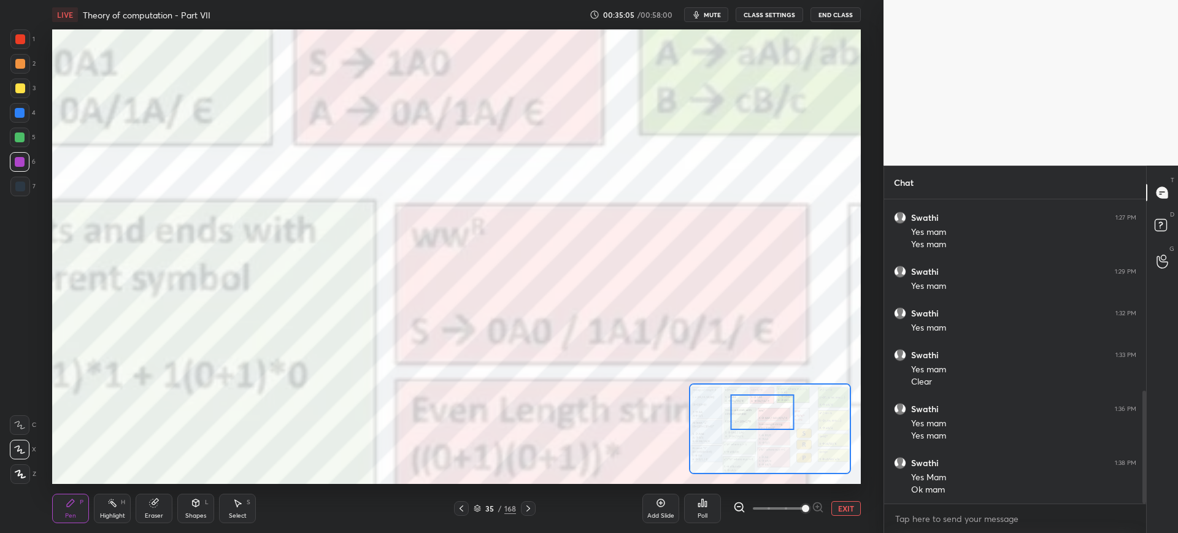
click at [167, 508] on div "Eraser" at bounding box center [154, 508] width 37 height 29
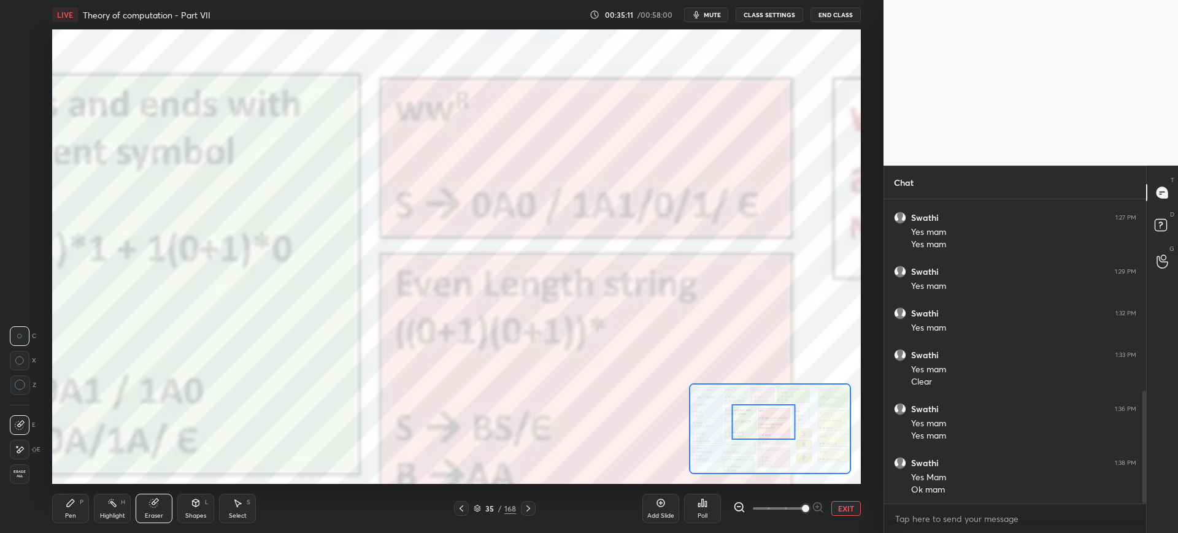
drag, startPoint x: 760, startPoint y: 426, endPoint x: 761, endPoint y: 435, distance: 9.9
click at [761, 435] on div at bounding box center [764, 422] width 64 height 36
click at [67, 501] on icon at bounding box center [71, 503] width 10 height 10
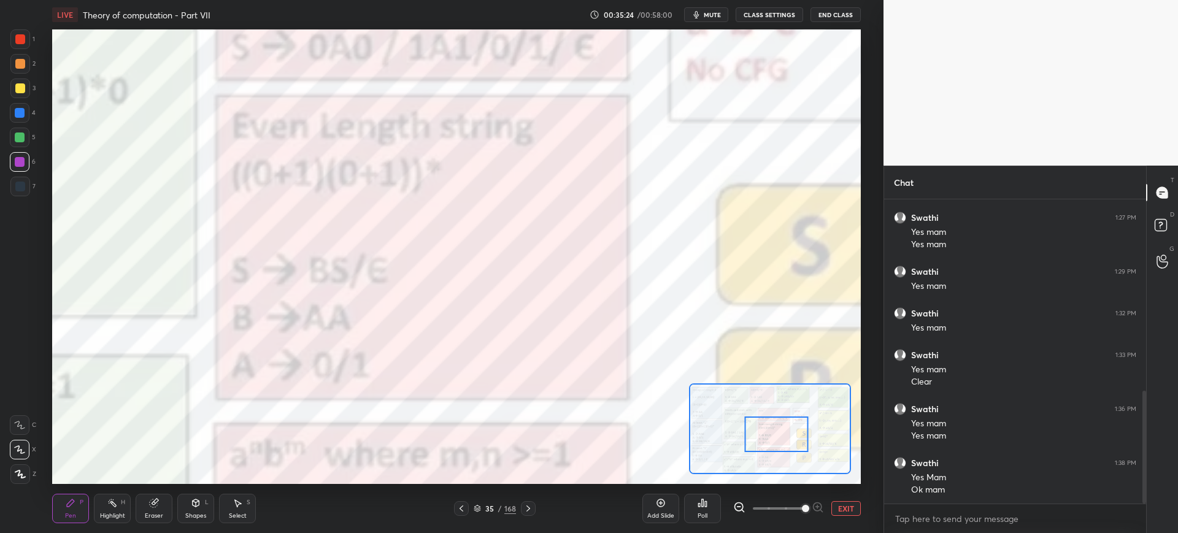
scroll to position [557, 0]
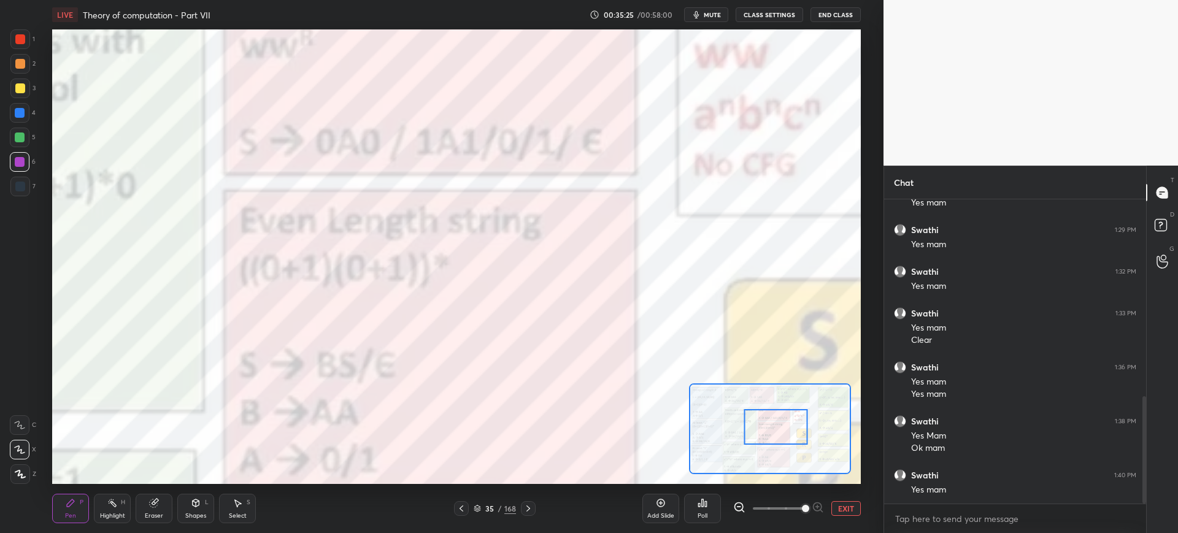
drag, startPoint x: 784, startPoint y: 422, endPoint x: 796, endPoint y: 421, distance: 11.7
click at [796, 421] on div at bounding box center [776, 427] width 64 height 36
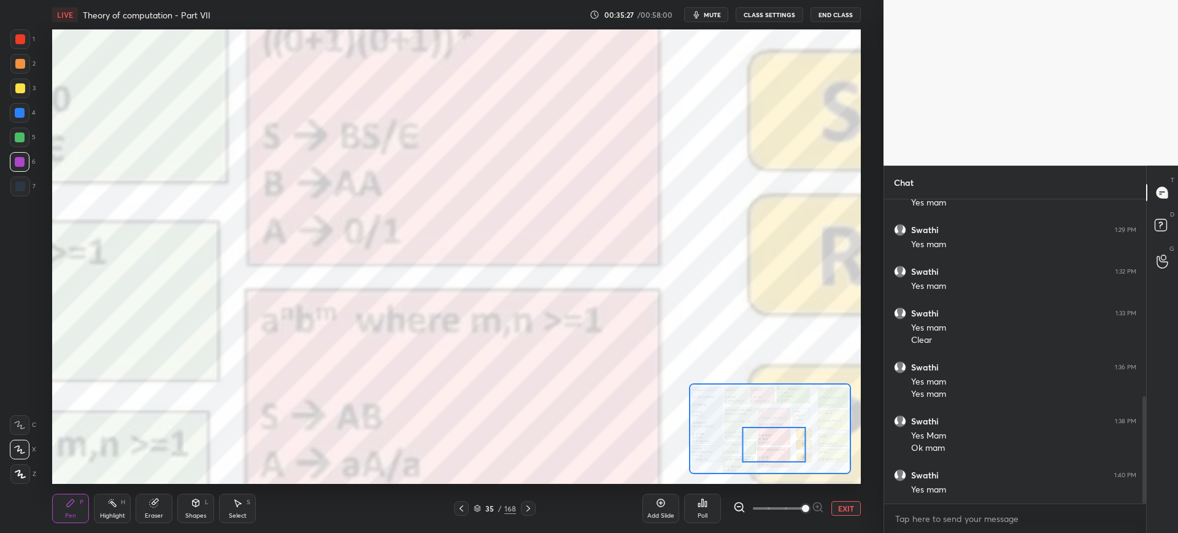
drag, startPoint x: 760, startPoint y: 432, endPoint x: 755, endPoint y: 447, distance: 16.1
click at [759, 450] on div at bounding box center [774, 445] width 64 height 36
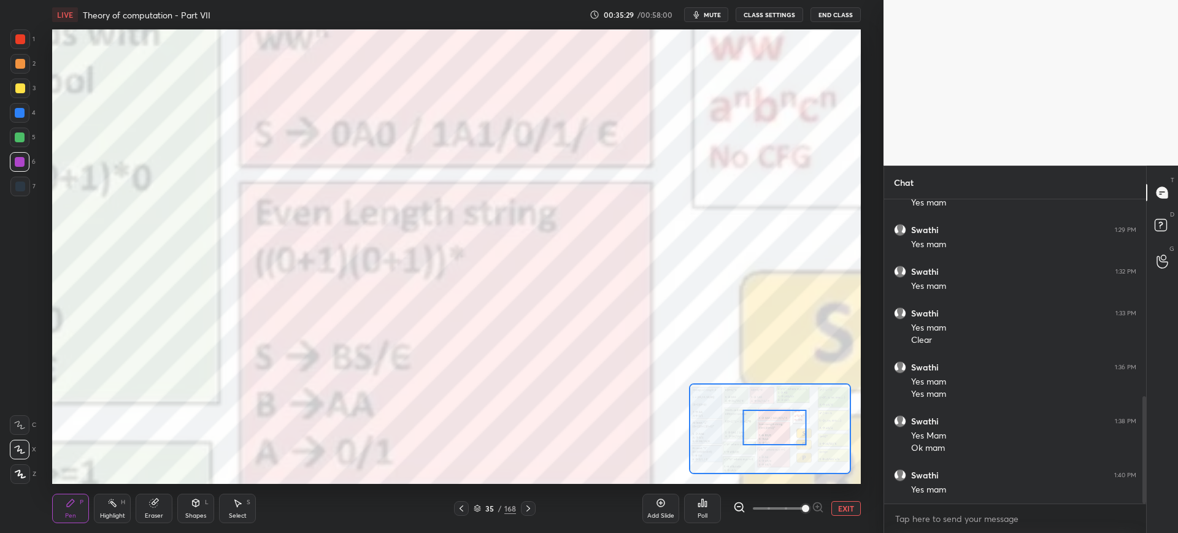
drag, startPoint x: 777, startPoint y: 435, endPoint x: 777, endPoint y: 419, distance: 16.6
click at [777, 419] on div at bounding box center [775, 428] width 64 height 36
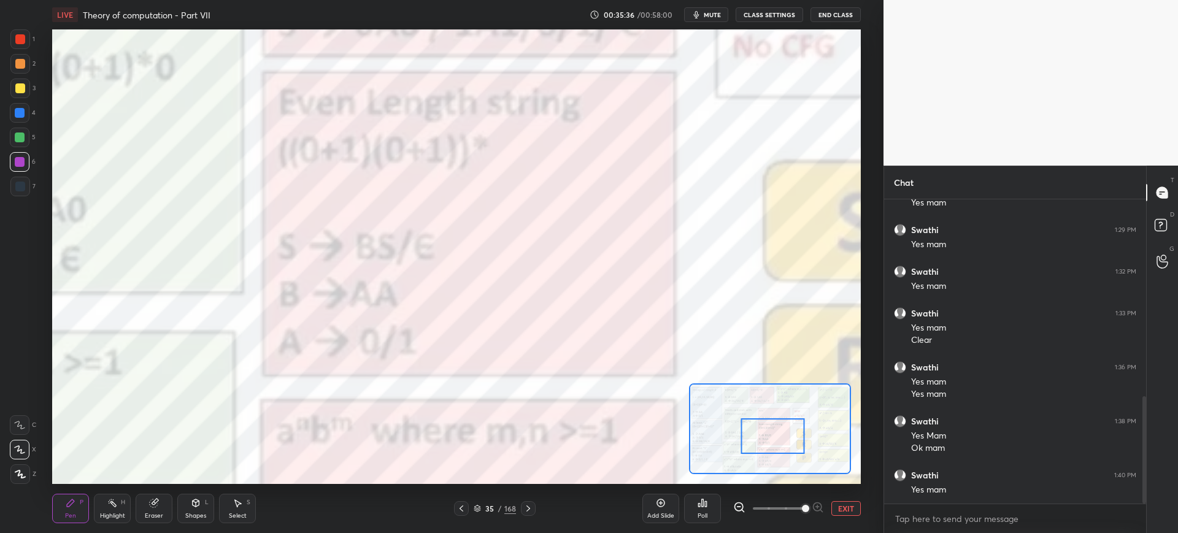
drag, startPoint x: 758, startPoint y: 434, endPoint x: 753, endPoint y: 439, distance: 6.5
click at [755, 442] on div at bounding box center [773, 436] width 64 height 36
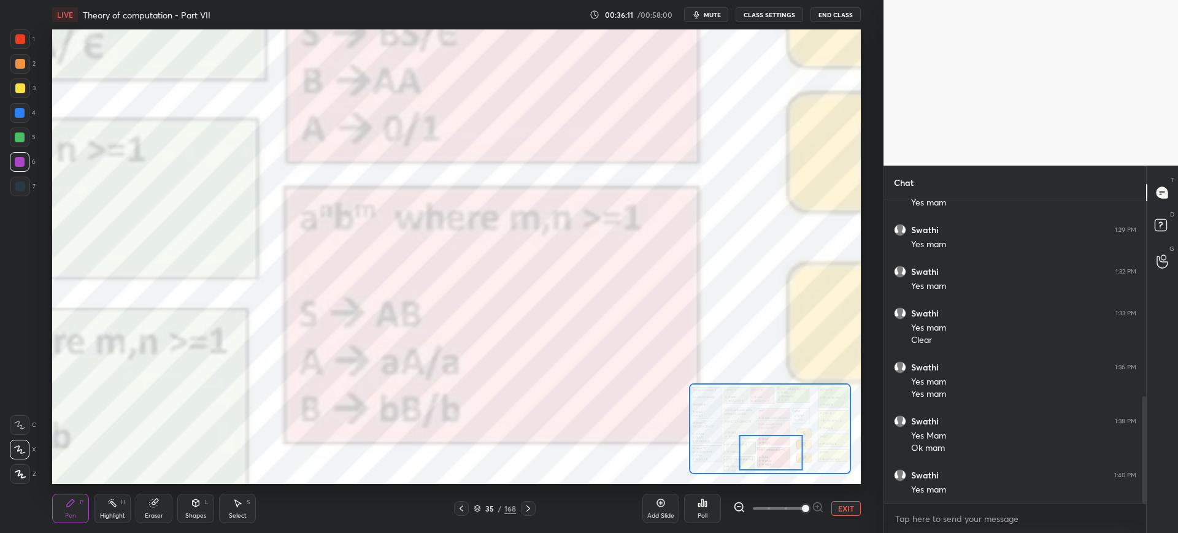
drag, startPoint x: 766, startPoint y: 439, endPoint x: 746, endPoint y: 435, distance: 20.6
click at [765, 455] on div at bounding box center [771, 453] width 64 height 36
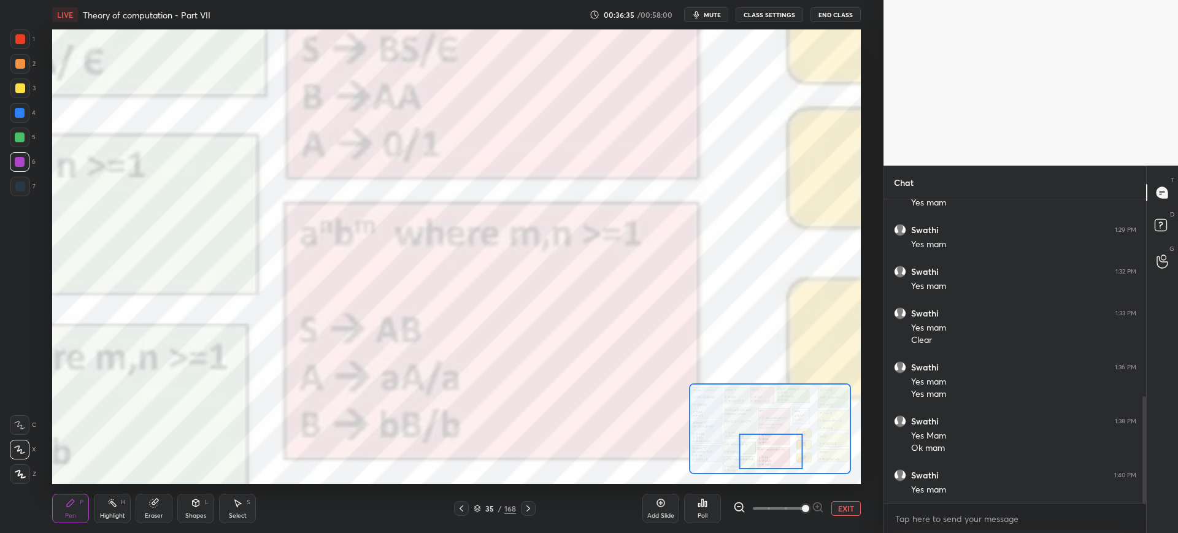
drag, startPoint x: 840, startPoint y: 504, endPoint x: 789, endPoint y: 481, distance: 56.5
click at [840, 502] on button "EXIT" at bounding box center [845, 508] width 29 height 15
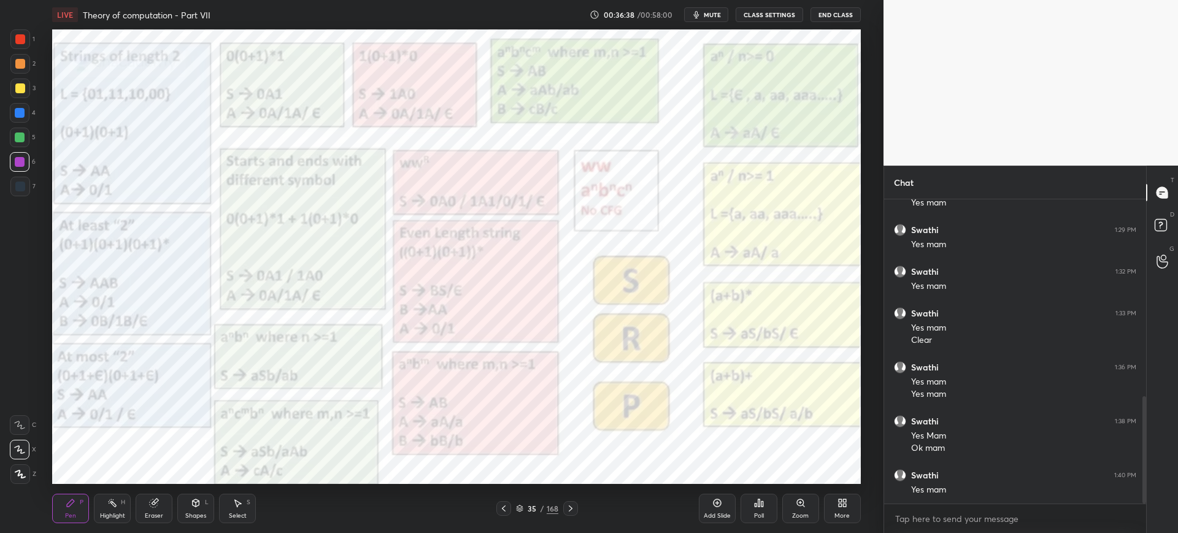
click at [803, 513] on div "Zoom" at bounding box center [800, 516] width 17 height 6
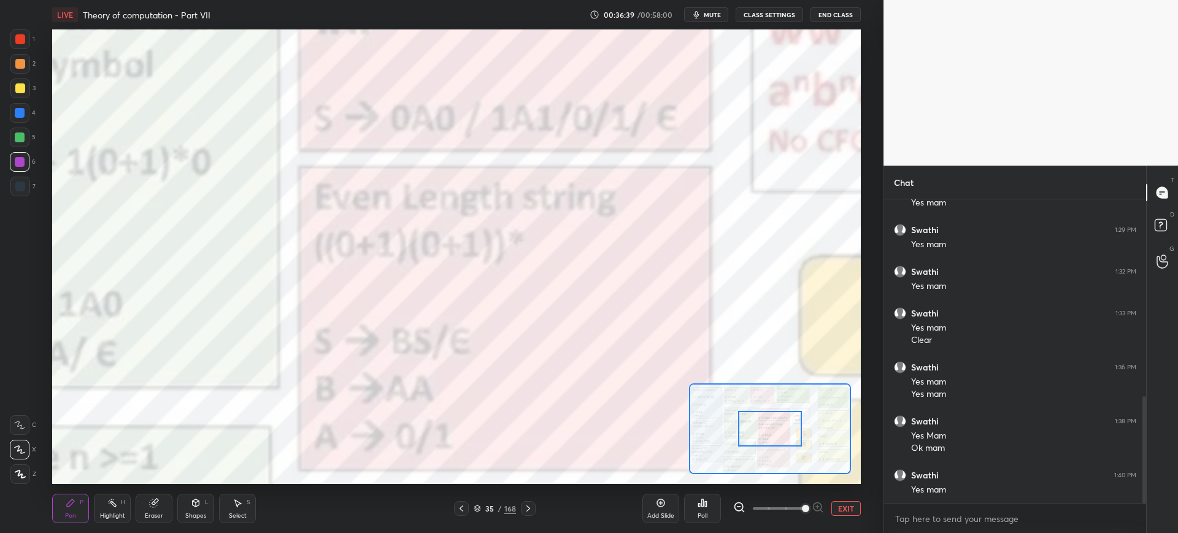
click at [802, 512] on span at bounding box center [779, 508] width 52 height 18
drag, startPoint x: 772, startPoint y: 440, endPoint x: 787, endPoint y: 415, distance: 28.6
click at [794, 415] on div at bounding box center [770, 429] width 64 height 36
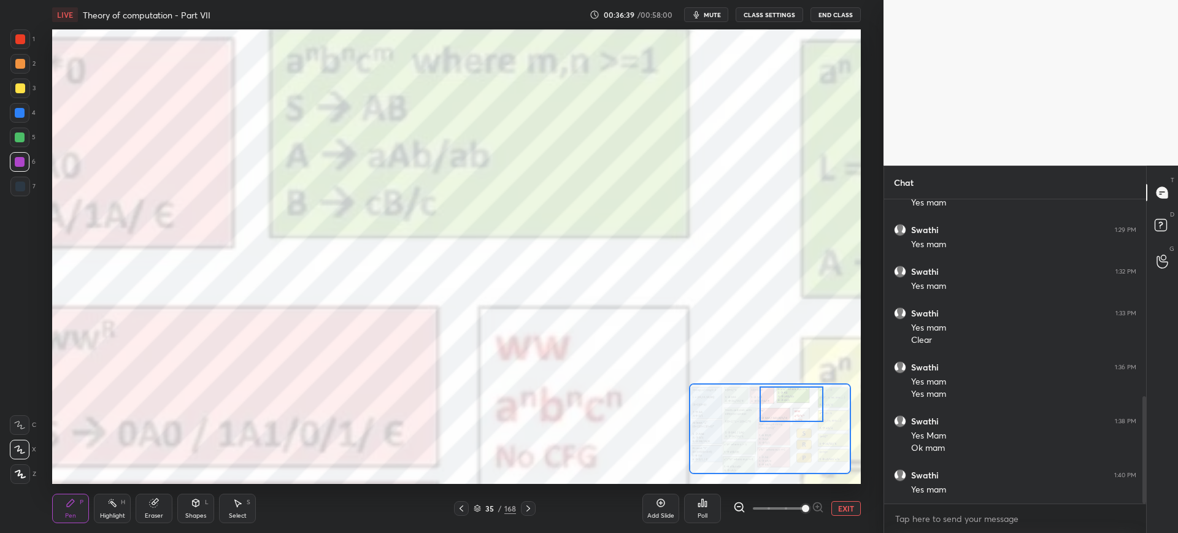
click at [789, 408] on div at bounding box center [769, 428] width 161 height 91
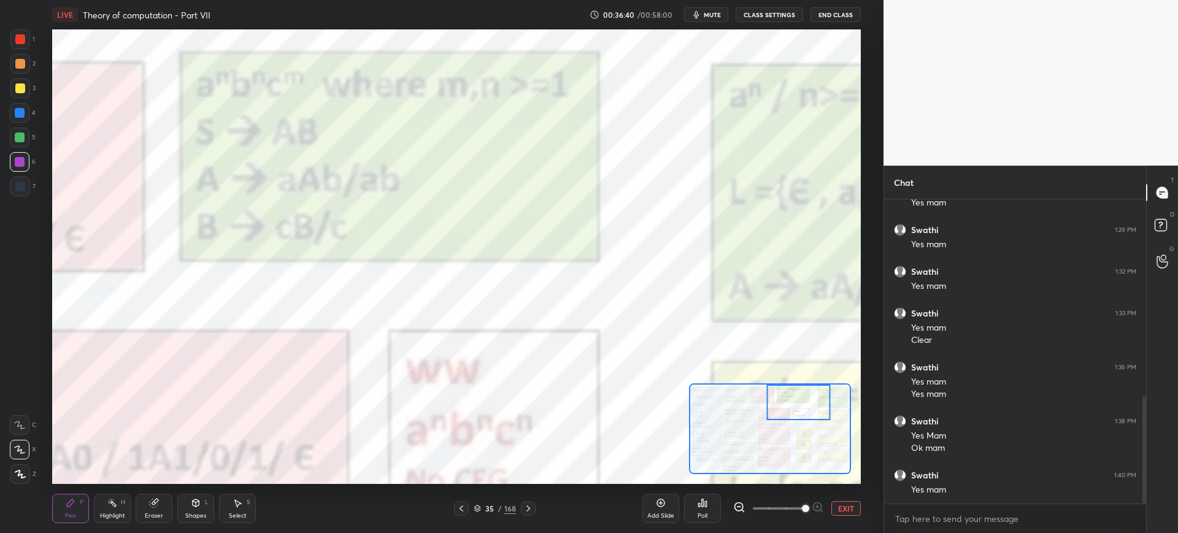
drag, startPoint x: 782, startPoint y: 404, endPoint x: 772, endPoint y: 393, distance: 15.2
click at [783, 394] on div at bounding box center [799, 403] width 64 height 36
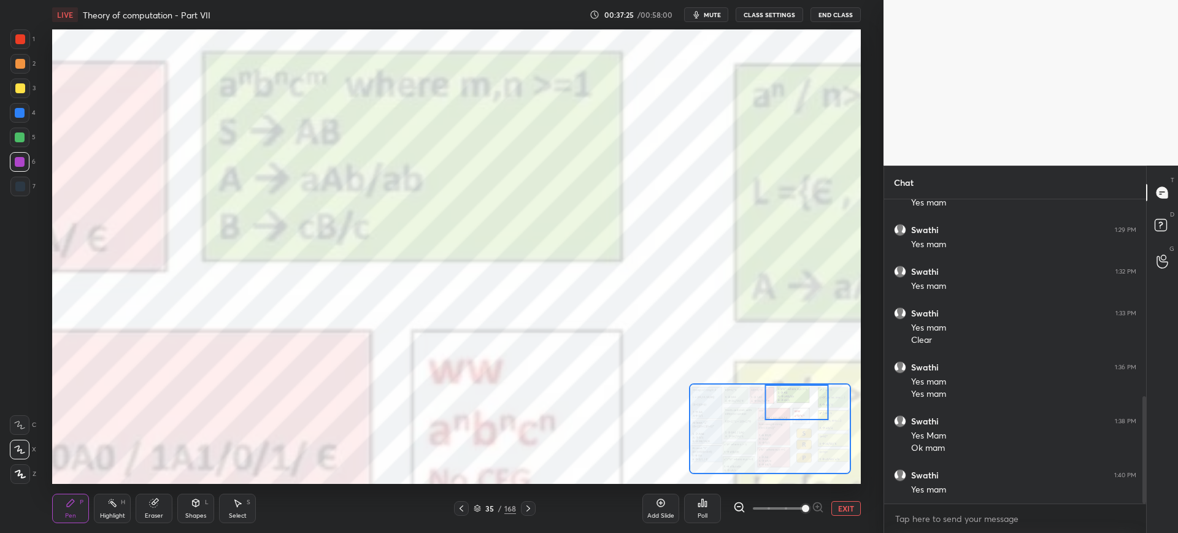
click at [838, 500] on div "Add Slide Poll EXIT" at bounding box center [751, 508] width 218 height 69
click at [839, 505] on button "EXIT" at bounding box center [845, 508] width 29 height 15
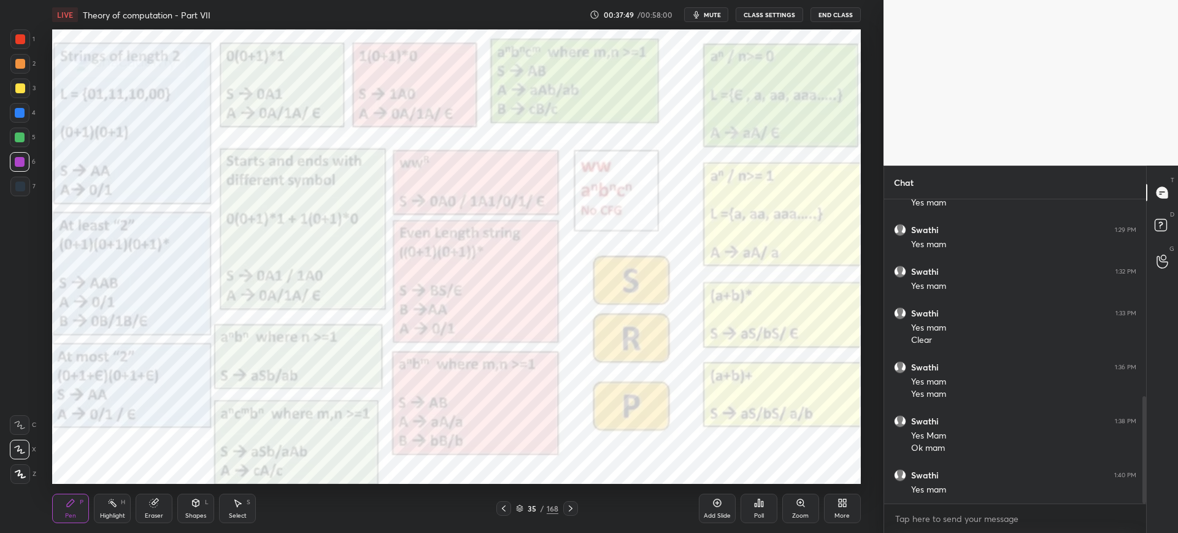
drag, startPoint x: 518, startPoint y: 508, endPoint x: 489, endPoint y: 491, distance: 33.6
click at [520, 507] on icon at bounding box center [519, 508] width 7 height 7
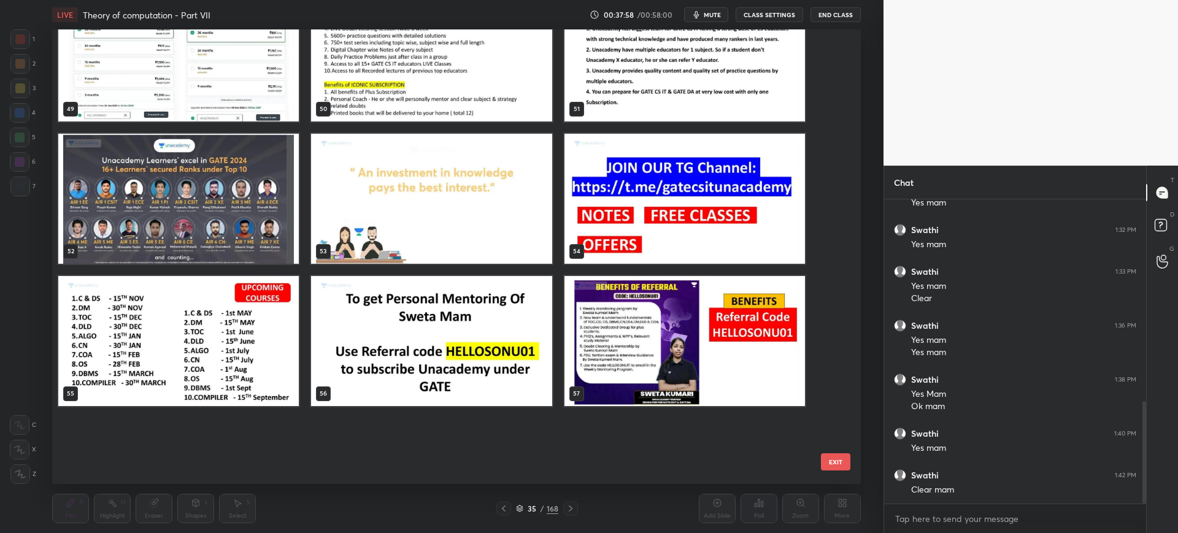
scroll to position [2056, 0]
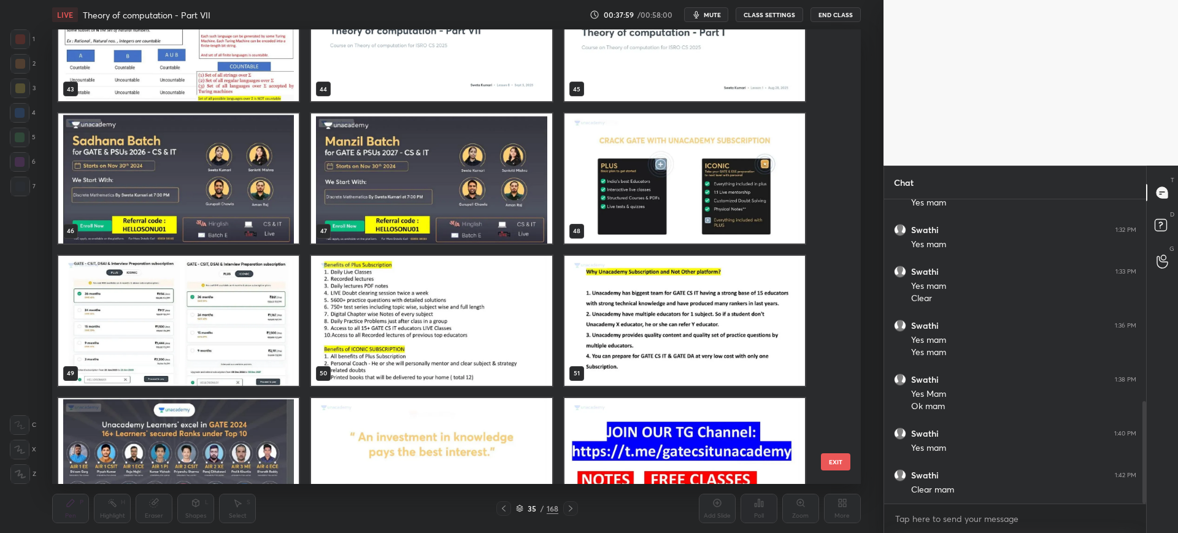
click at [827, 455] on button "EXIT" at bounding box center [835, 461] width 29 height 17
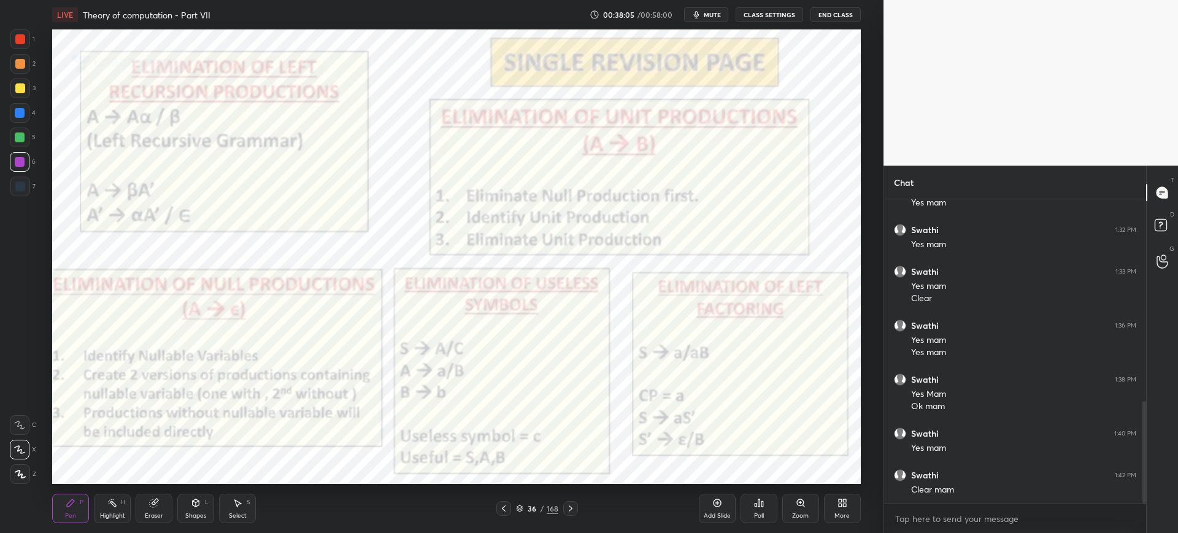
click at [515, 512] on div "36 / 168" at bounding box center [537, 508] width 82 height 15
click at [502, 508] on icon at bounding box center [504, 509] width 10 height 10
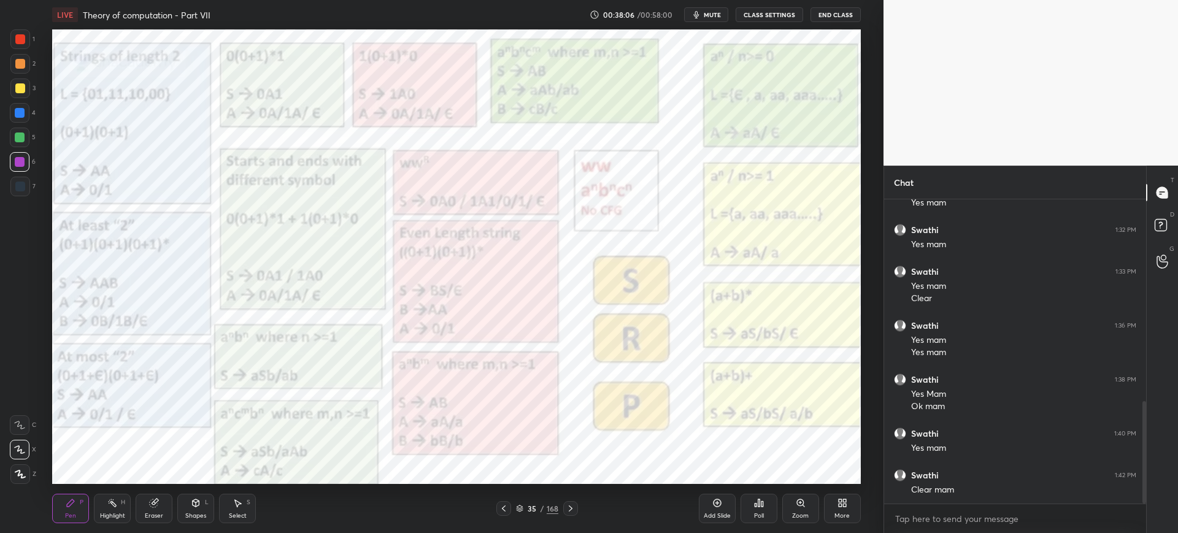
click at [838, 503] on icon at bounding box center [842, 503] width 10 height 10
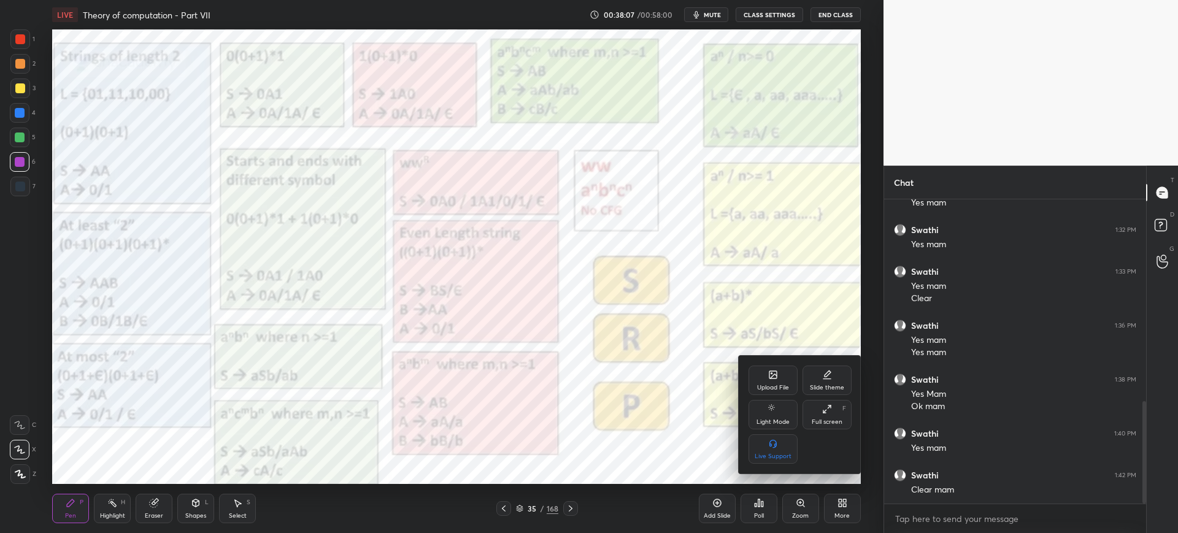
click at [767, 378] on div "Upload File" at bounding box center [772, 380] width 49 height 29
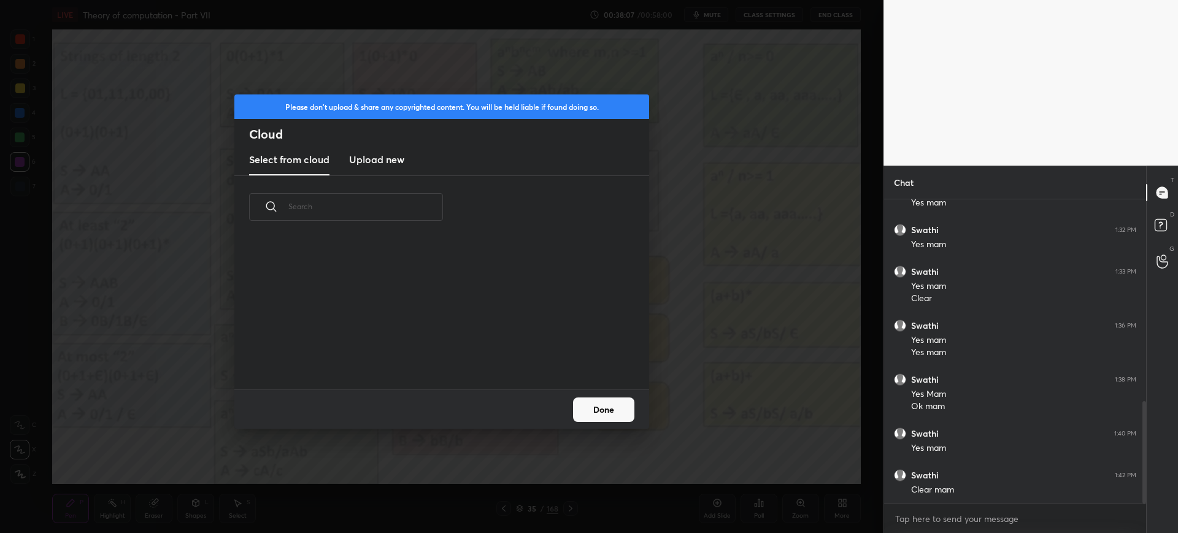
scroll to position [151, 394]
click at [389, 169] on new "Upload new" at bounding box center [376, 160] width 55 height 31
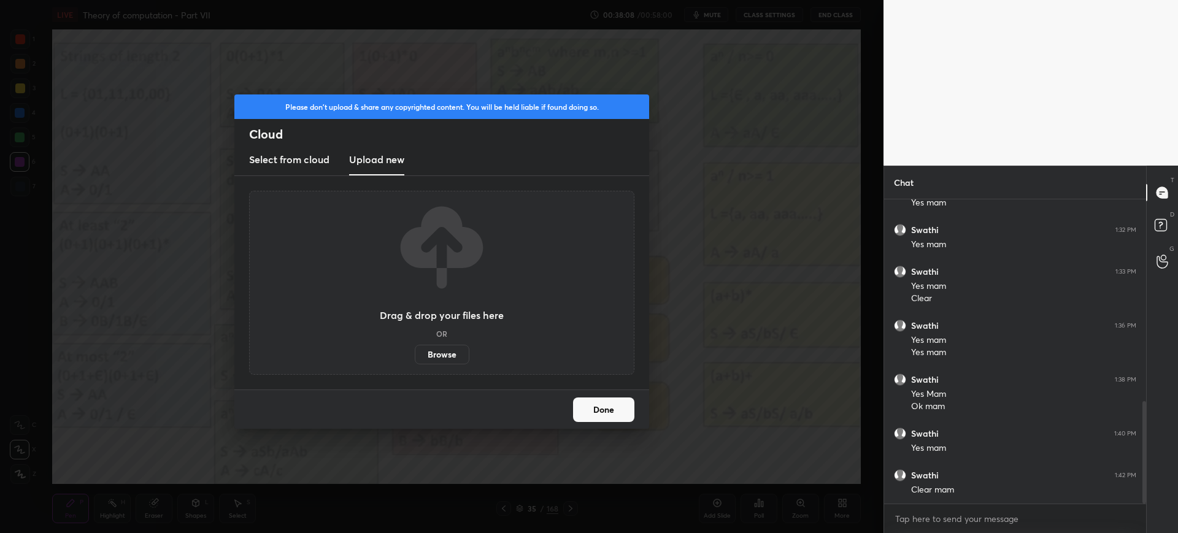
click at [450, 351] on label "Browse" at bounding box center [442, 355] width 55 height 20
click at [415, 351] on input "Browse" at bounding box center [415, 355] width 0 height 20
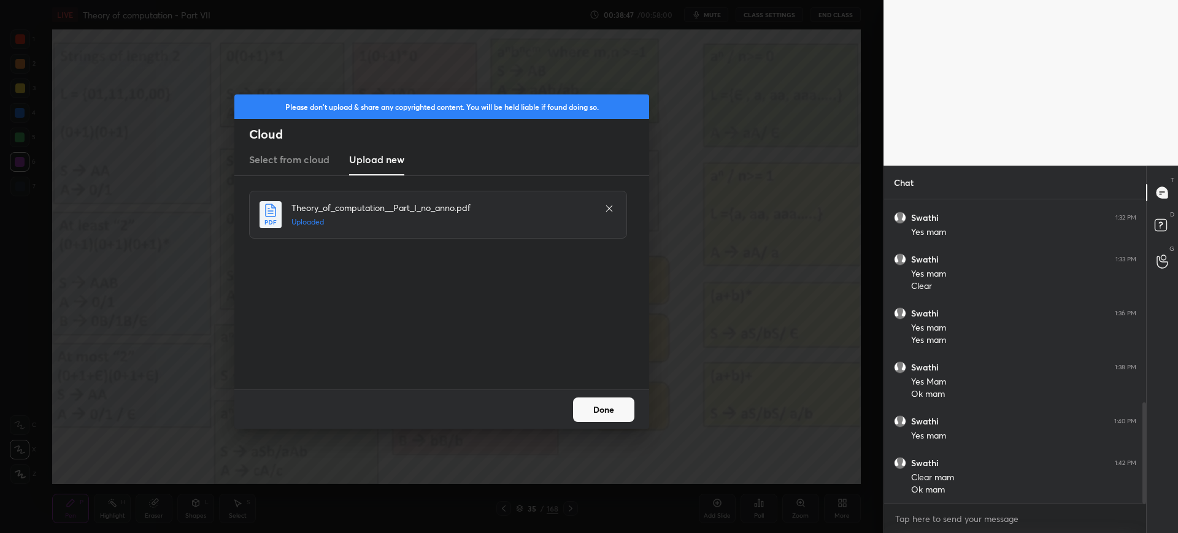
click at [585, 418] on button "Done" at bounding box center [603, 409] width 61 height 25
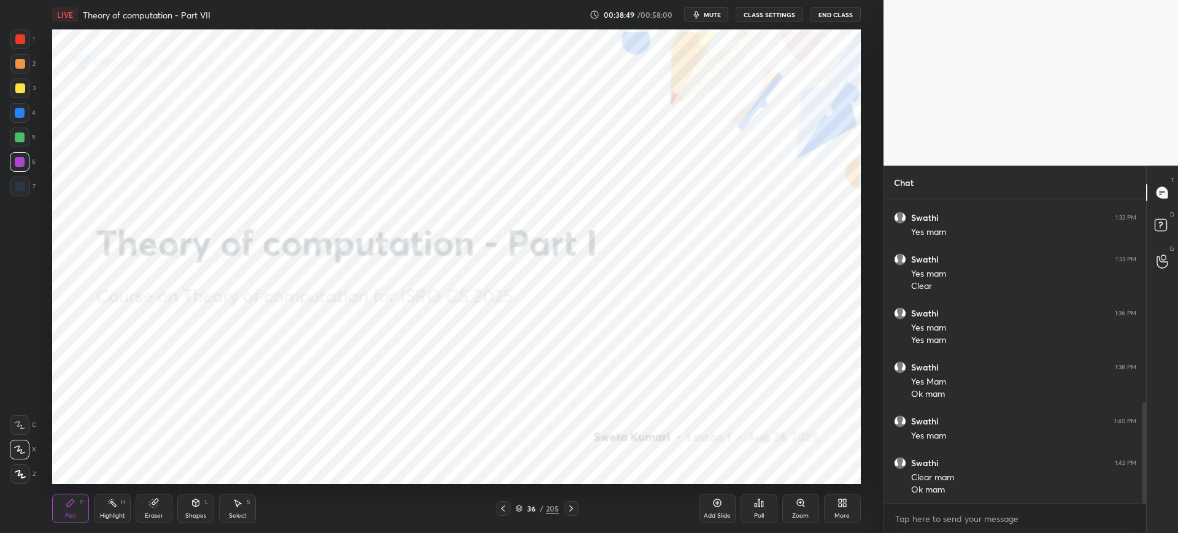
click at [501, 507] on icon at bounding box center [503, 509] width 10 height 10
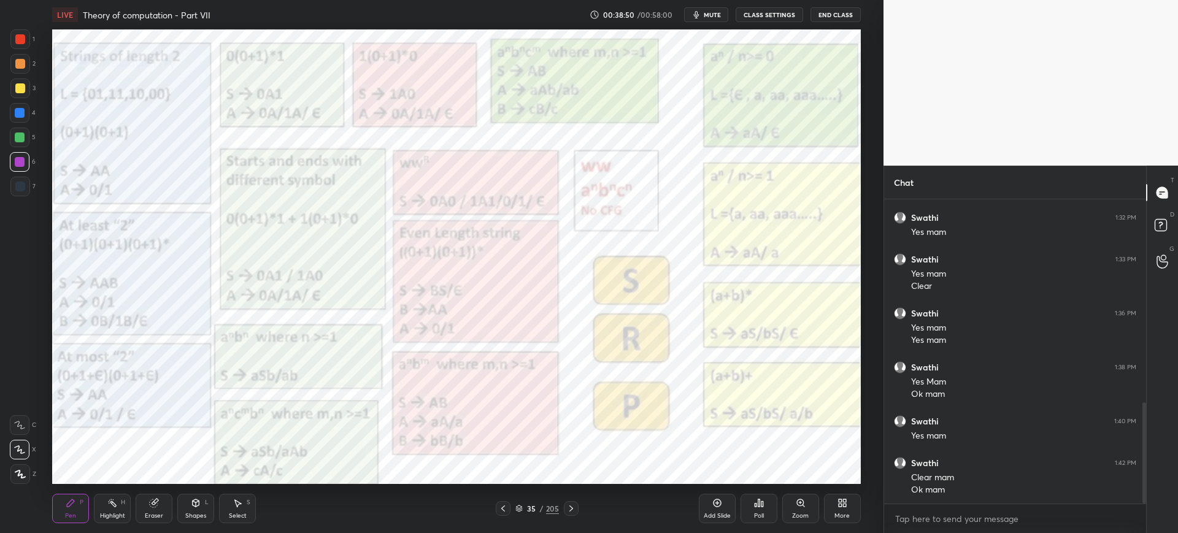
click at [518, 509] on icon at bounding box center [519, 509] width 6 height 2
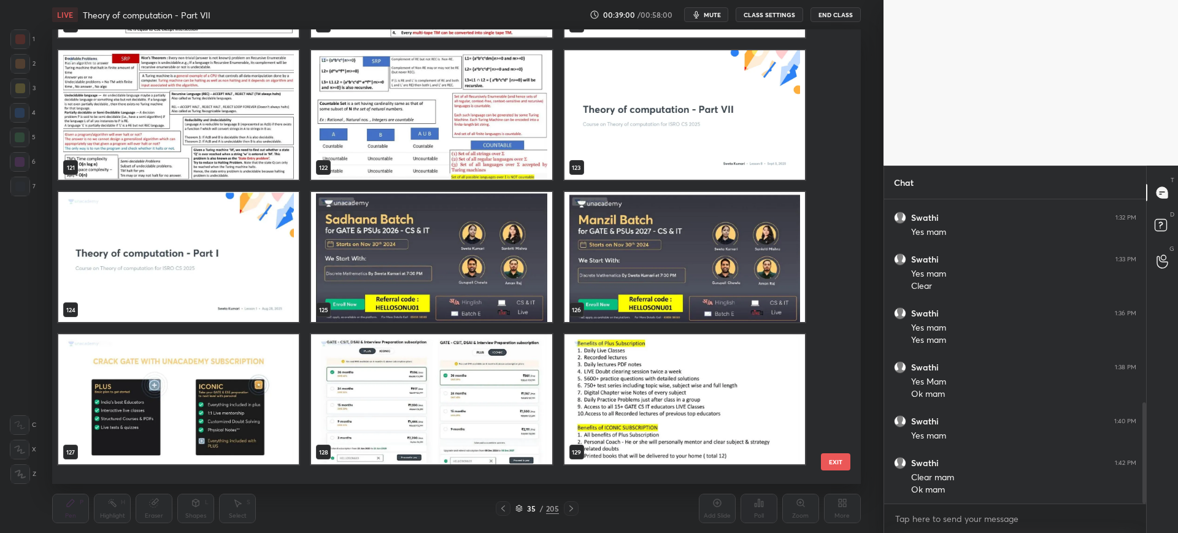
scroll to position [5480, 0]
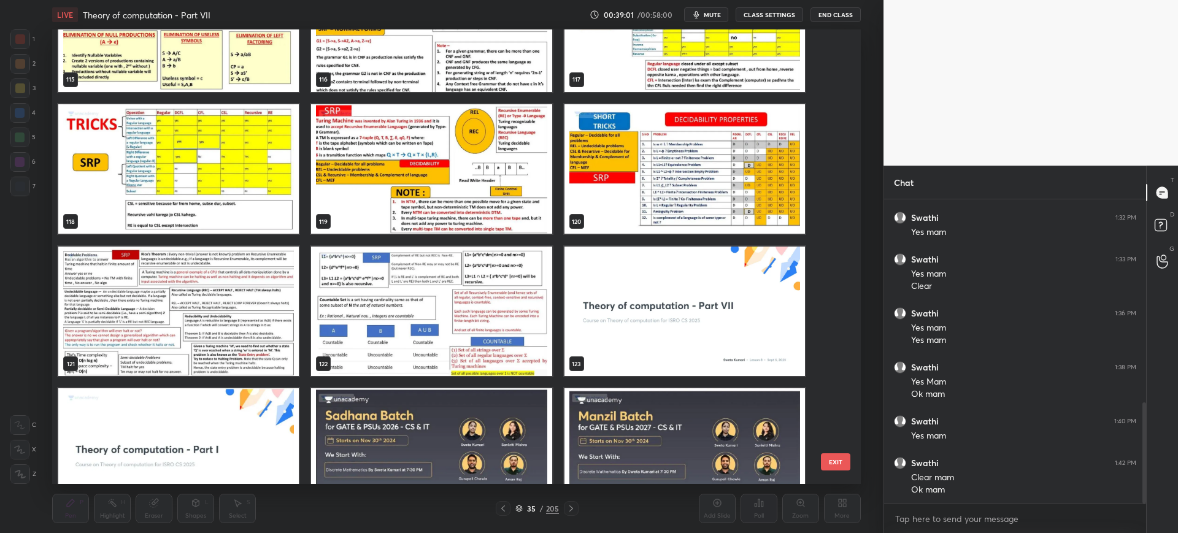
click at [830, 458] on button "EXIT" at bounding box center [835, 461] width 29 height 17
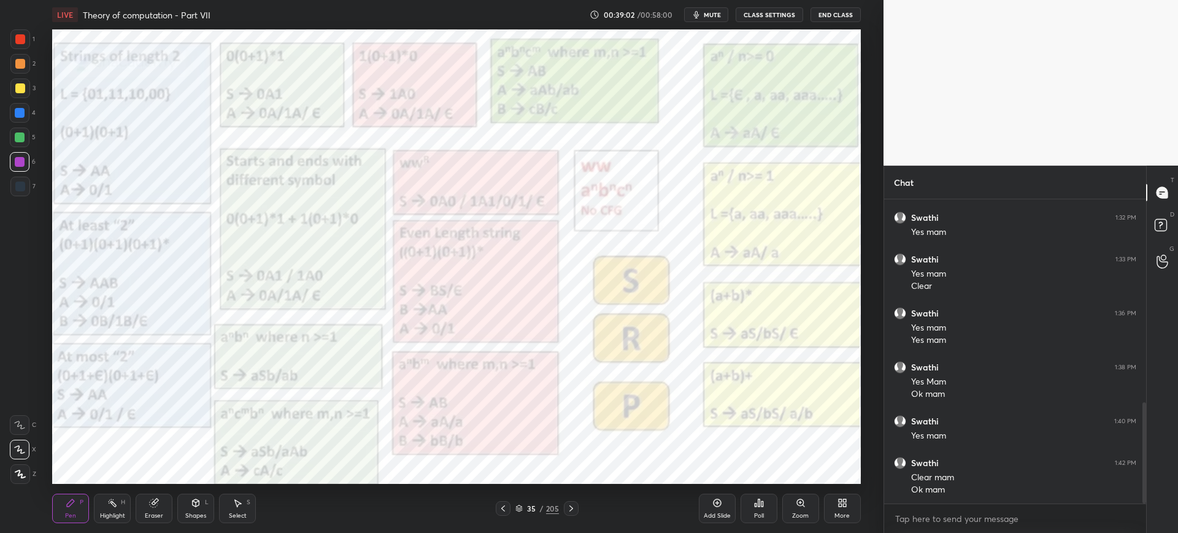
drag, startPoint x: 835, startPoint y: 526, endPoint x: 837, endPoint y: 497, distance: 28.9
click at [837, 497] on div "Add Slide Poll Zoom More" at bounding box center [780, 508] width 162 height 69
click at [837, 498] on icon at bounding box center [842, 503] width 10 height 10
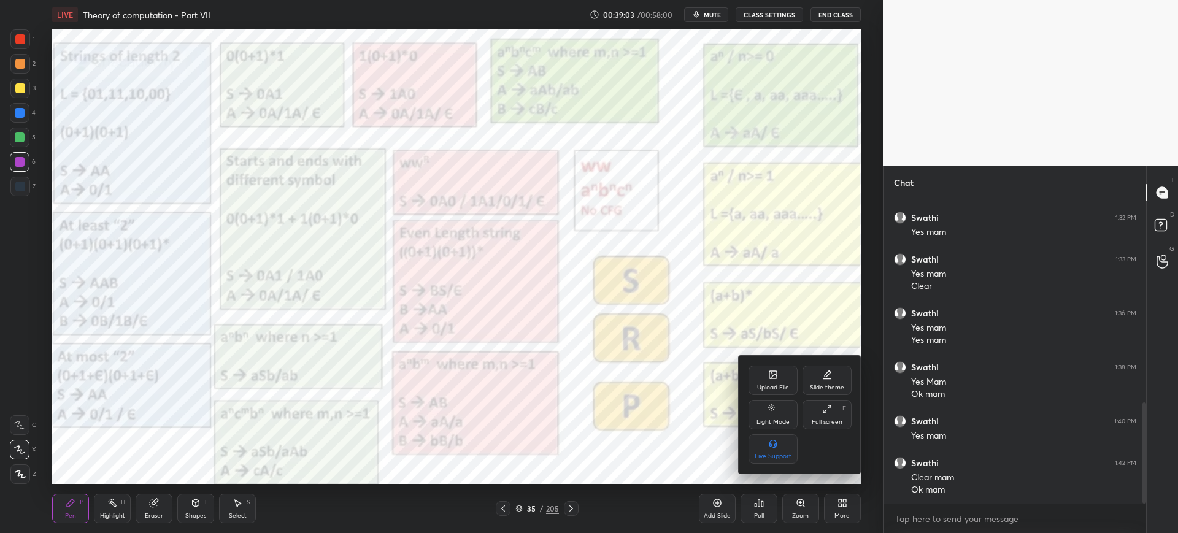
drag, startPoint x: 760, startPoint y: 364, endPoint x: 761, endPoint y: 370, distance: 6.2
click at [761, 370] on div "Upload File Slide theme Light Mode Full screen F Live Support" at bounding box center [799, 415] width 123 height 118
click at [761, 370] on div "Upload File" at bounding box center [772, 380] width 49 height 29
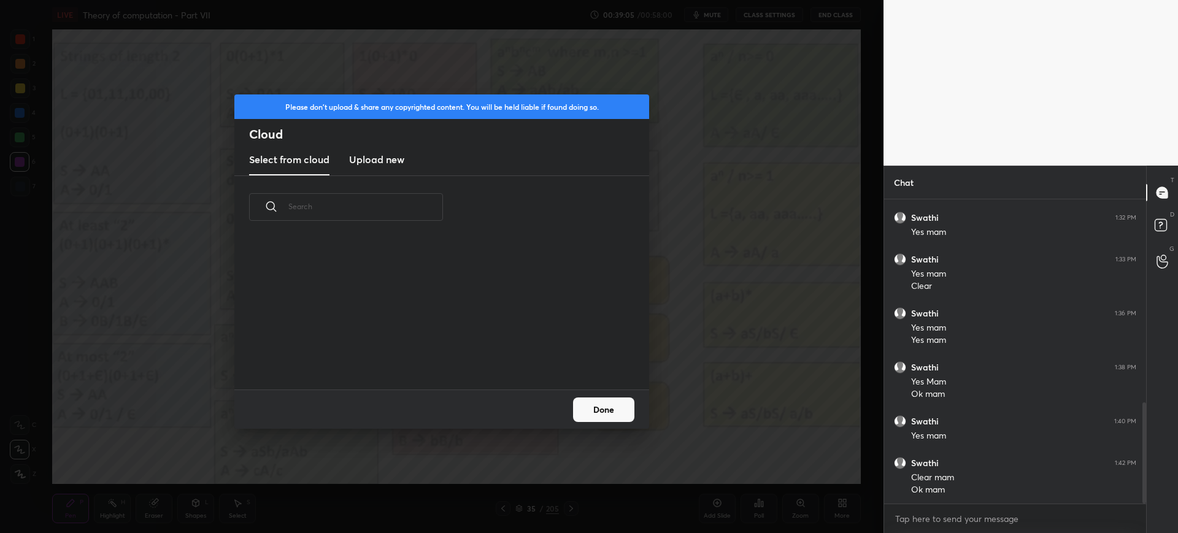
scroll to position [151, 394]
click at [361, 157] on h3 "Upload new" at bounding box center [376, 159] width 55 height 15
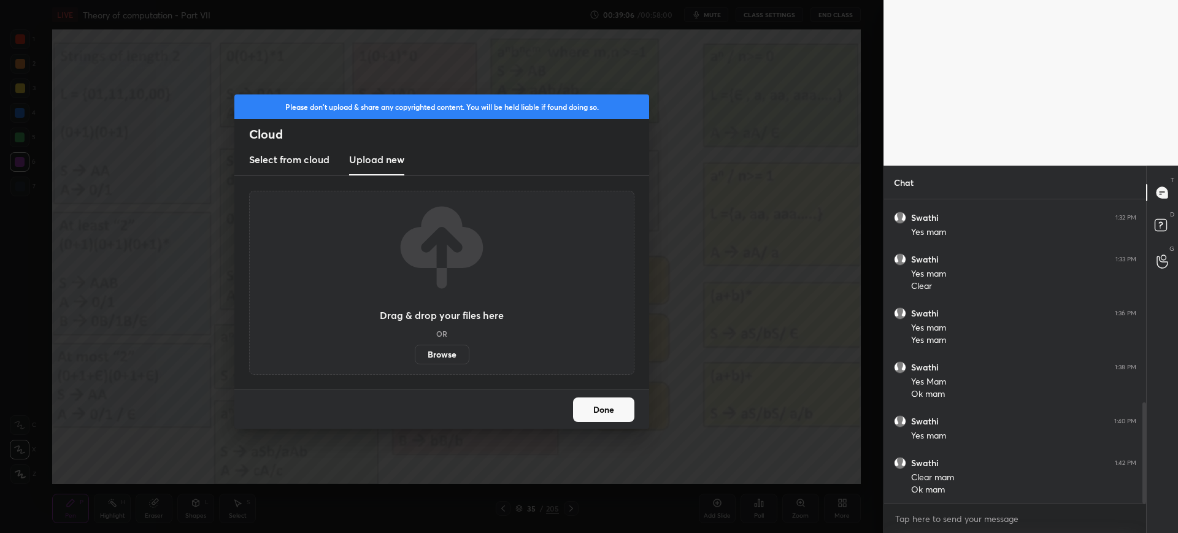
click at [437, 361] on label "Browse" at bounding box center [442, 355] width 55 height 20
click at [415, 361] on input "Browse" at bounding box center [415, 355] width 0 height 20
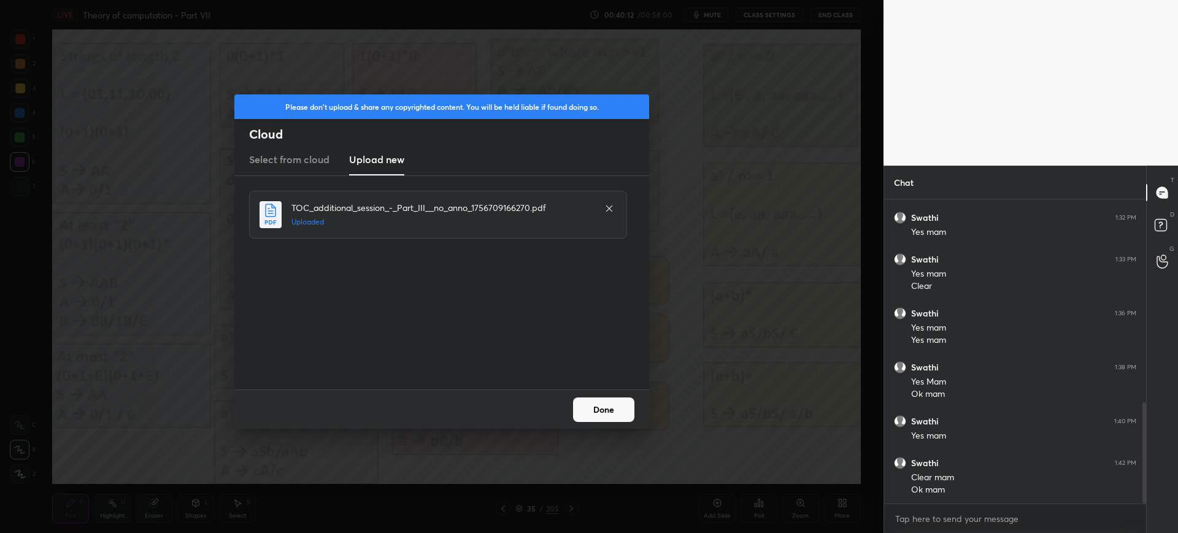
click at [617, 410] on button "Done" at bounding box center [603, 409] width 61 height 25
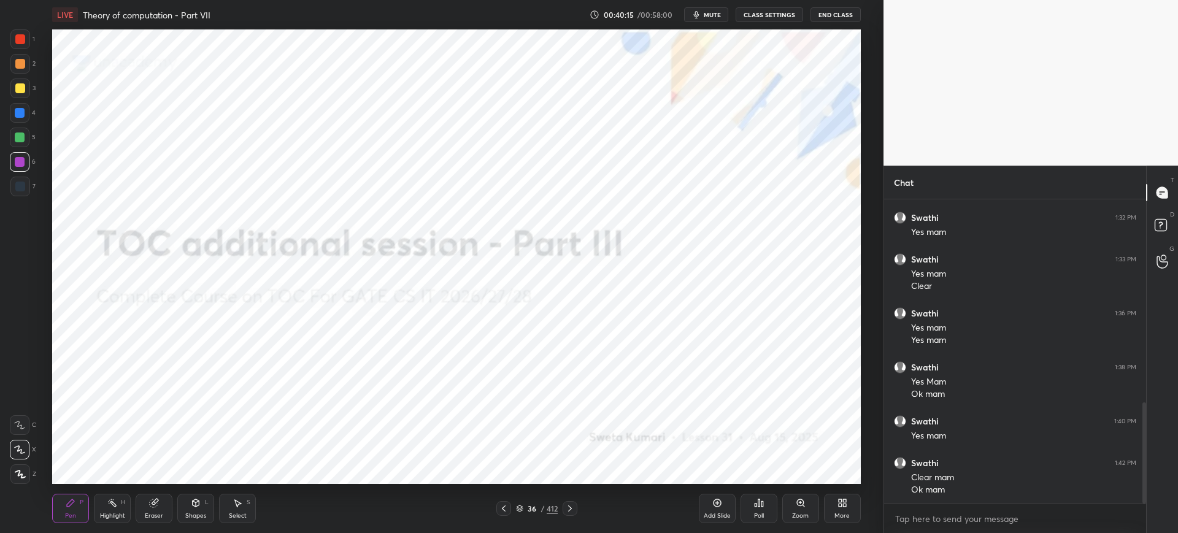
click at [520, 505] on icon at bounding box center [519, 506] width 6 height 3
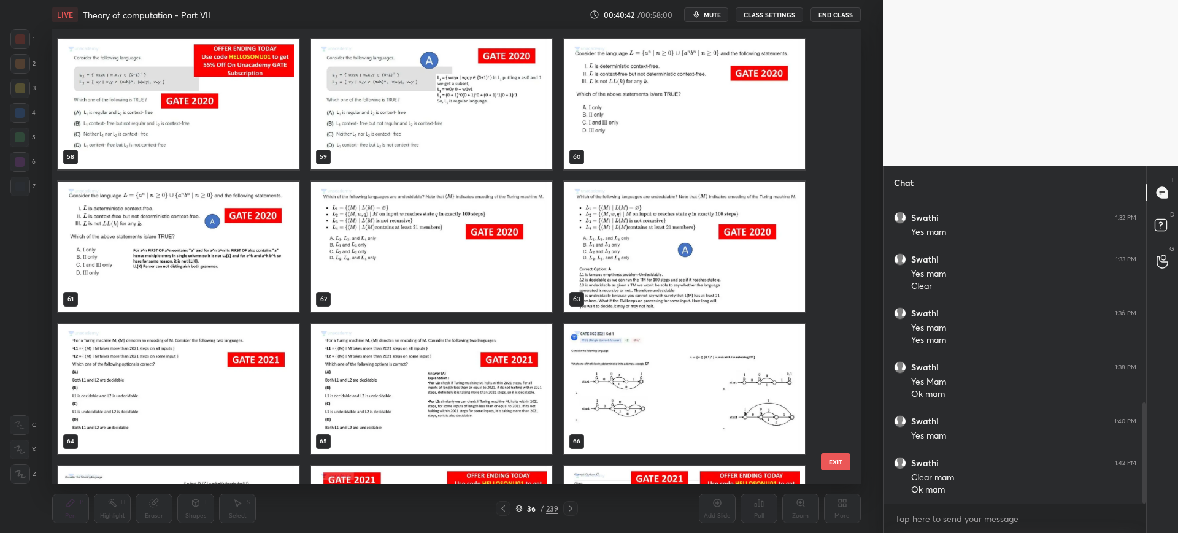
scroll to position [2699, 0]
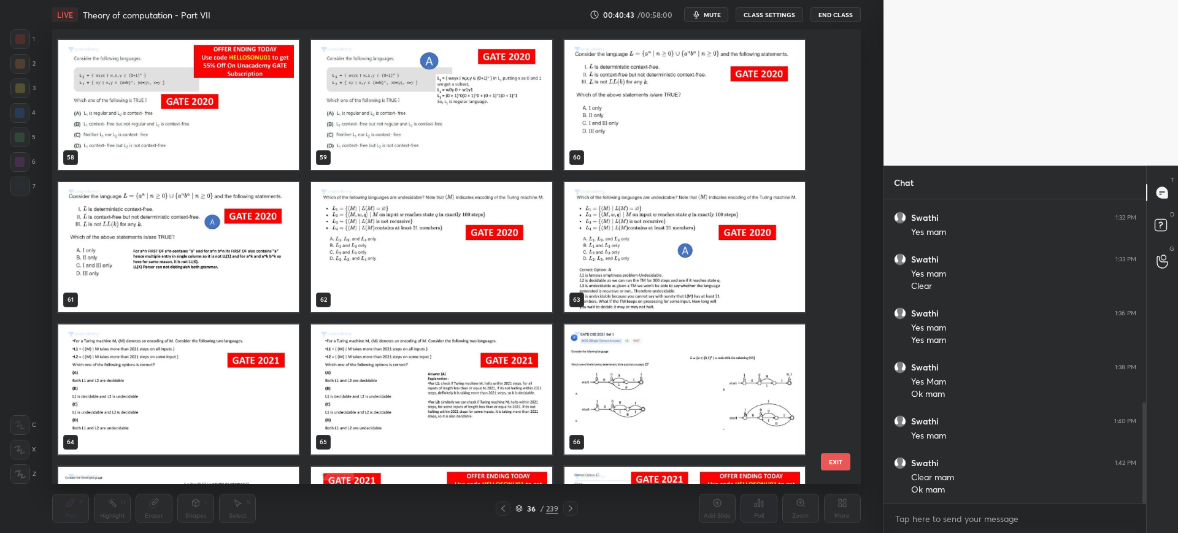
click at [248, 145] on img "grid" at bounding box center [178, 105] width 240 height 130
click at [841, 459] on button "EXIT" at bounding box center [835, 461] width 29 height 17
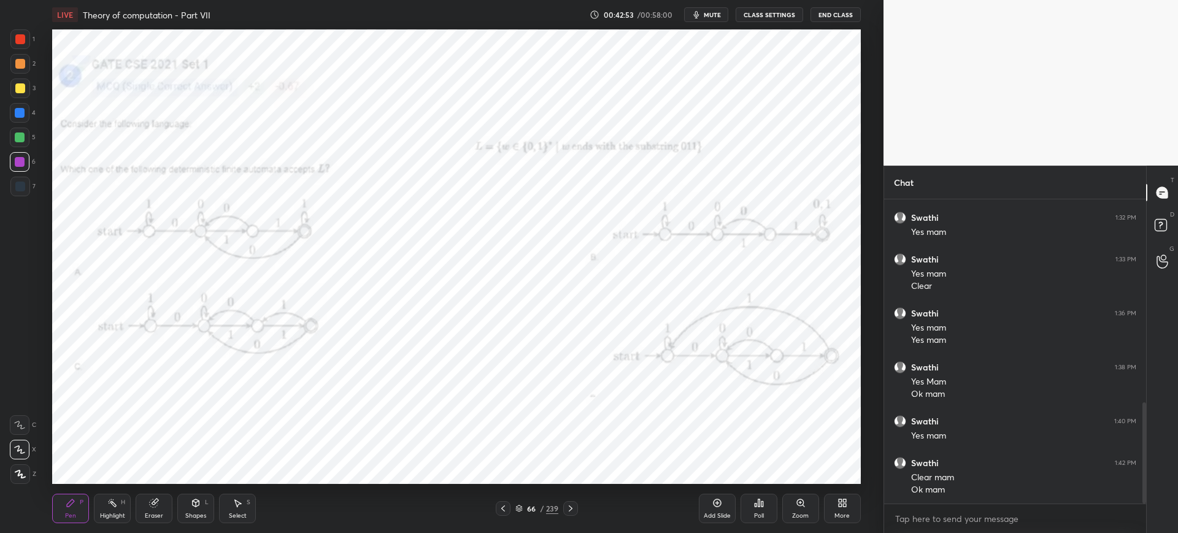
drag, startPoint x: 515, startPoint y: 509, endPoint x: 521, endPoint y: 500, distance: 10.7
click at [517, 509] on icon at bounding box center [518, 508] width 7 height 7
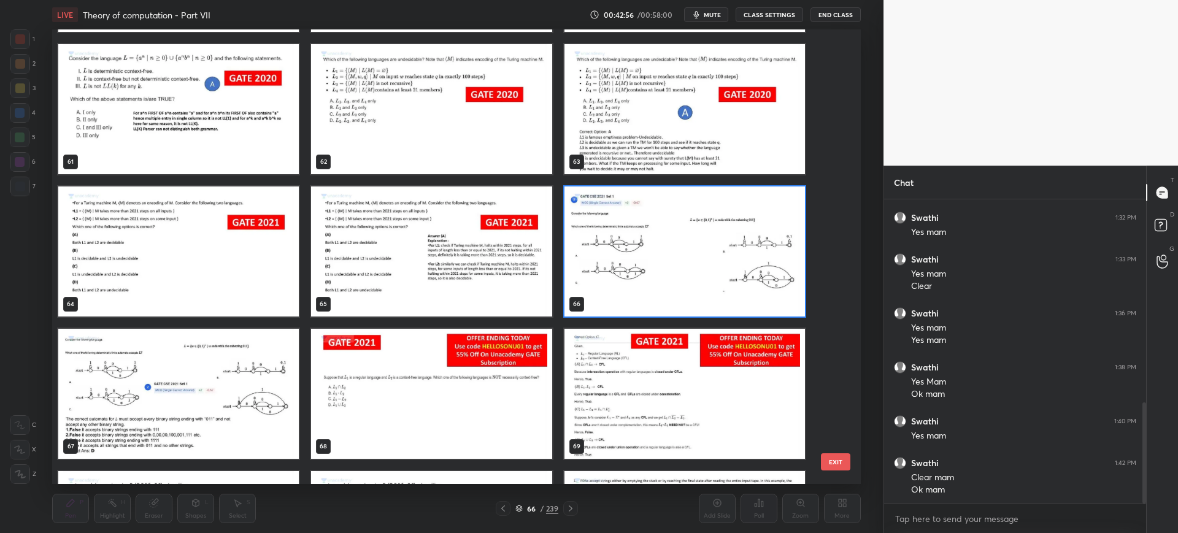
scroll to position [2838, 0]
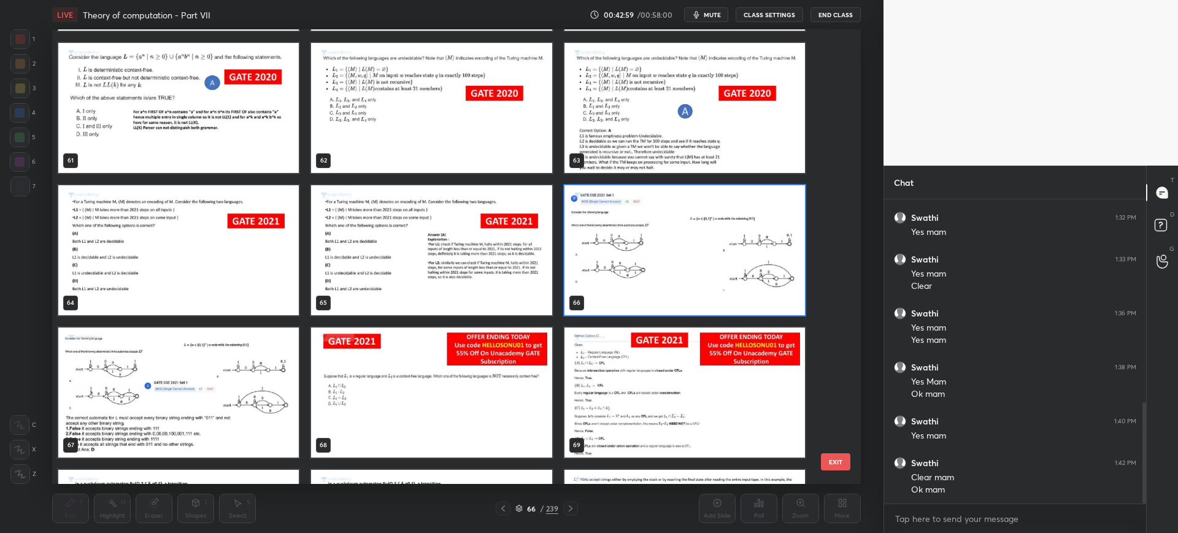
click at [834, 465] on button "EXIT" at bounding box center [835, 461] width 29 height 17
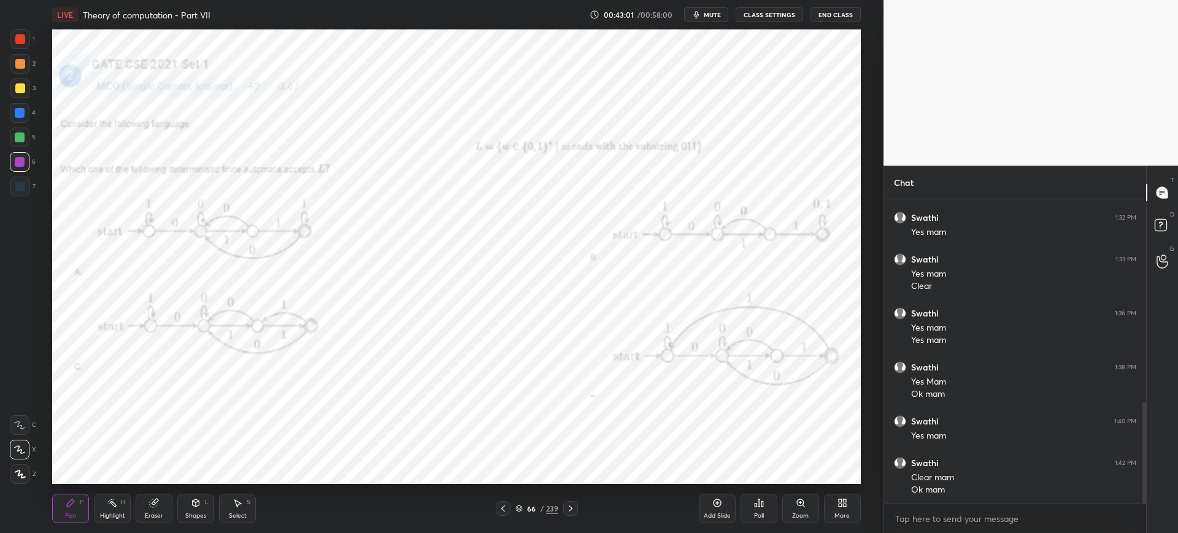
click at [750, 500] on div "Poll" at bounding box center [758, 508] width 37 height 29
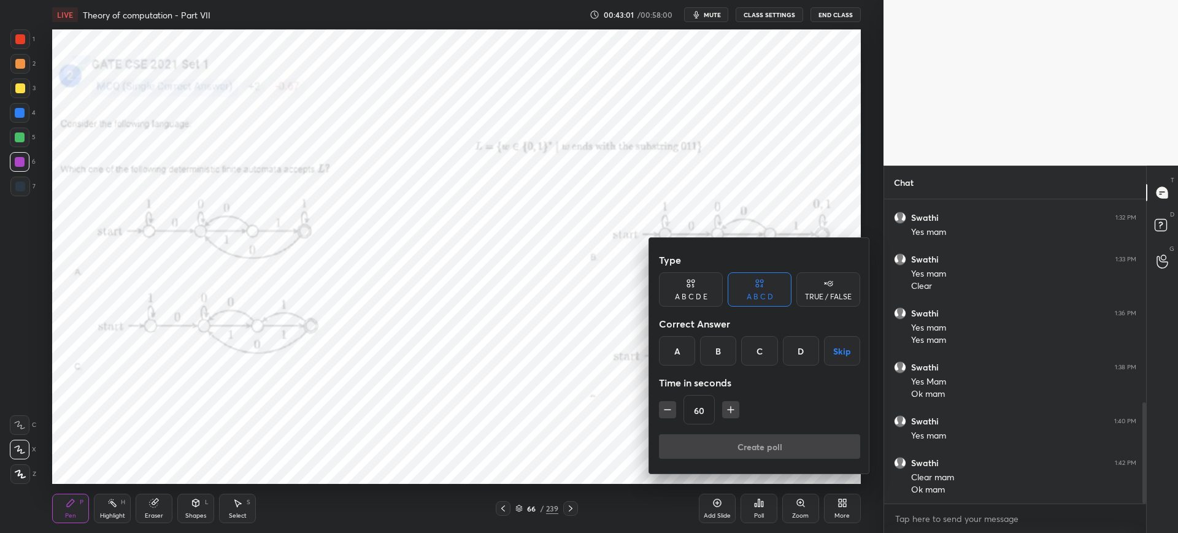
click at [800, 349] on div "D" at bounding box center [801, 350] width 36 height 29
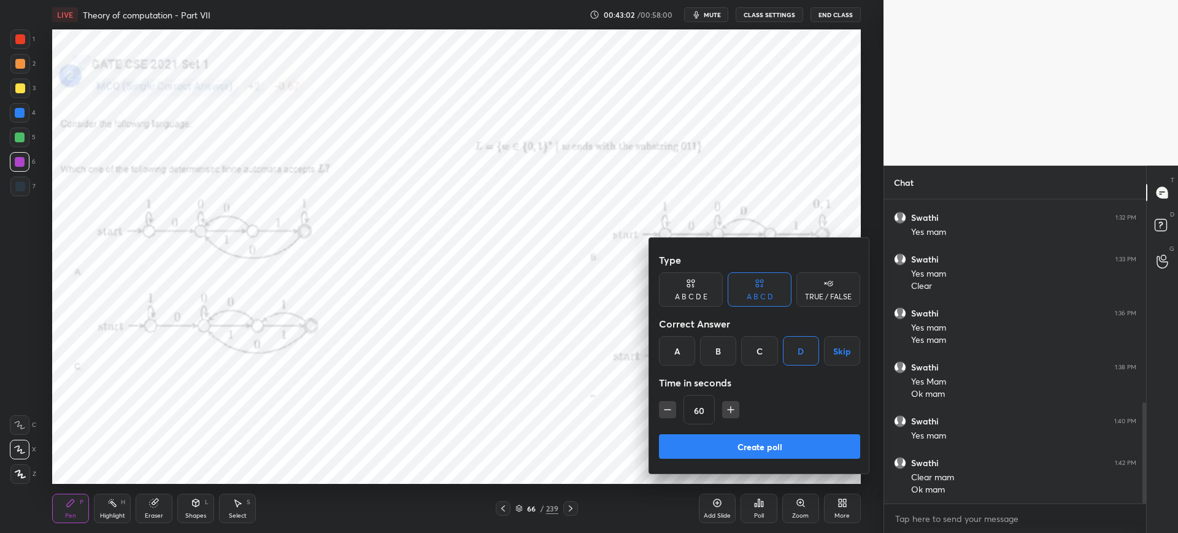
click at [708, 441] on button "Create poll" at bounding box center [759, 446] width 201 height 25
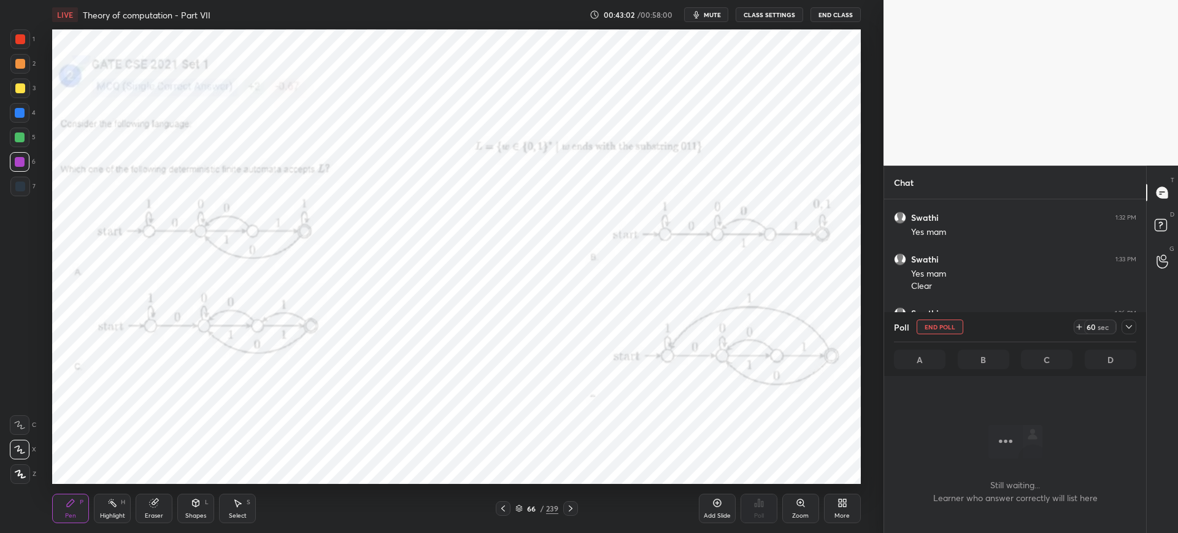
scroll to position [266, 258]
click at [927, 325] on button "End Poll" at bounding box center [939, 327] width 47 height 15
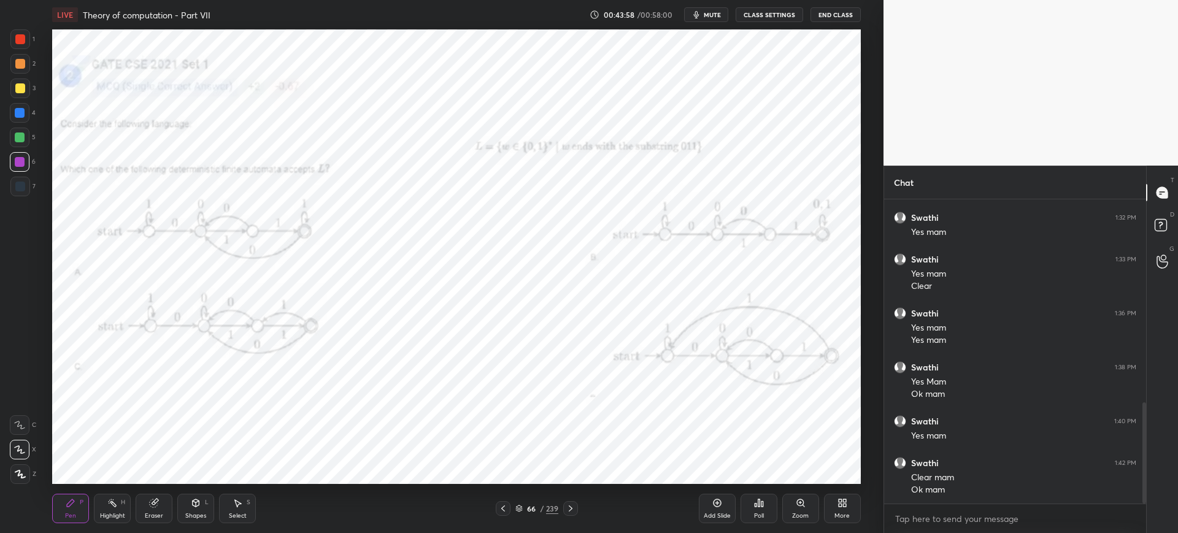
scroll to position [4, 4]
drag, startPoint x: 26, startPoint y: 43, endPoint x: 47, endPoint y: 71, distance: 35.1
click at [26, 45] on div at bounding box center [20, 39] width 20 height 20
click at [164, 507] on div "Eraser" at bounding box center [154, 508] width 37 height 29
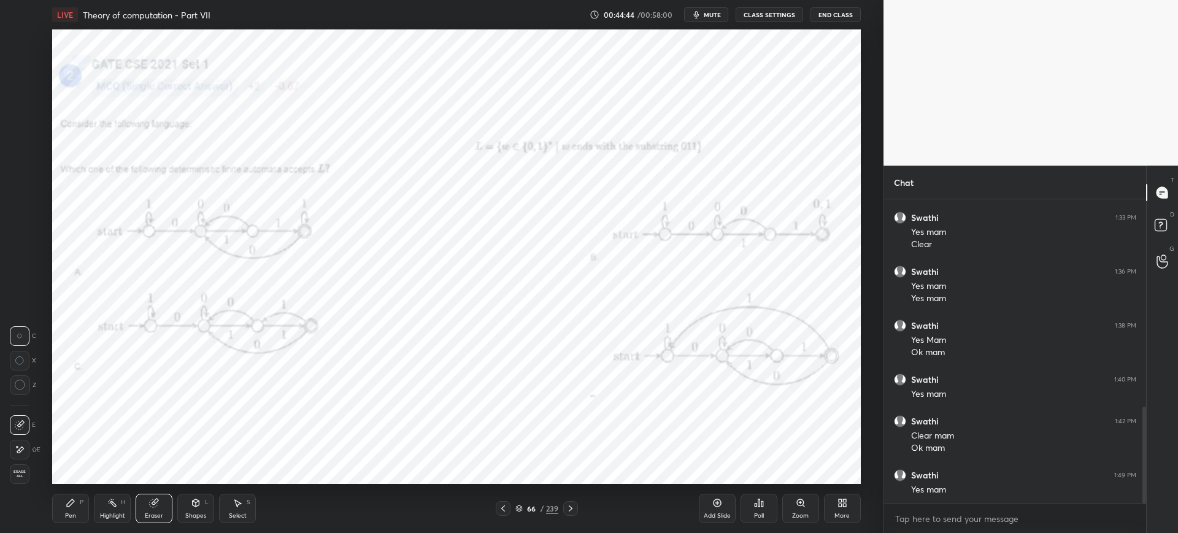
drag, startPoint x: 69, startPoint y: 517, endPoint x: 72, endPoint y: 507, distance: 10.3
click at [69, 516] on div "Pen" at bounding box center [70, 516] width 11 height 6
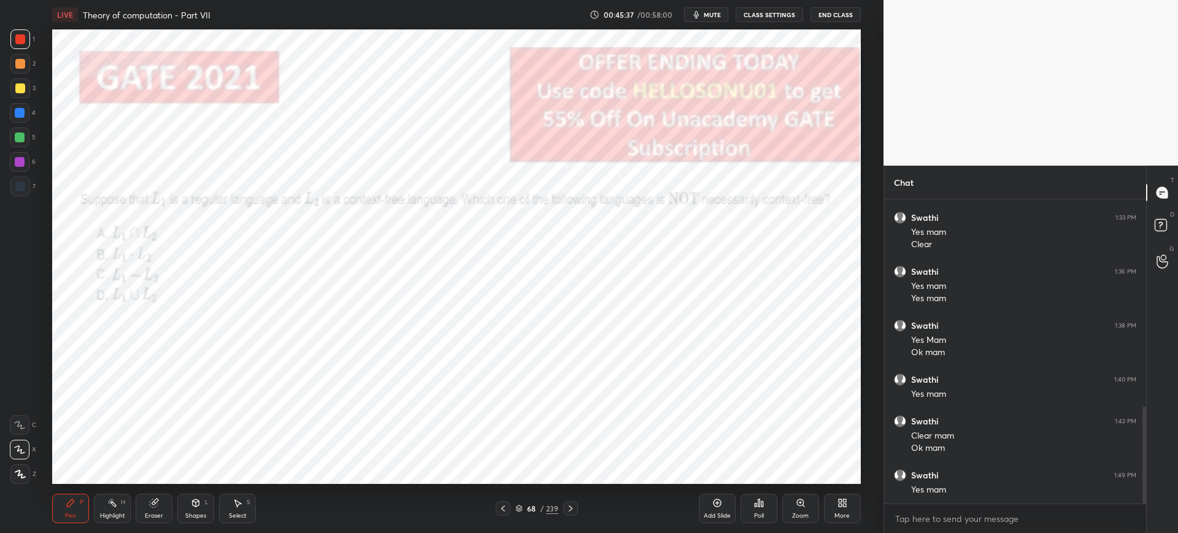
drag, startPoint x: 522, startPoint y: 506, endPoint x: 529, endPoint y: 489, distance: 18.1
click at [523, 505] on icon at bounding box center [518, 508] width 7 height 7
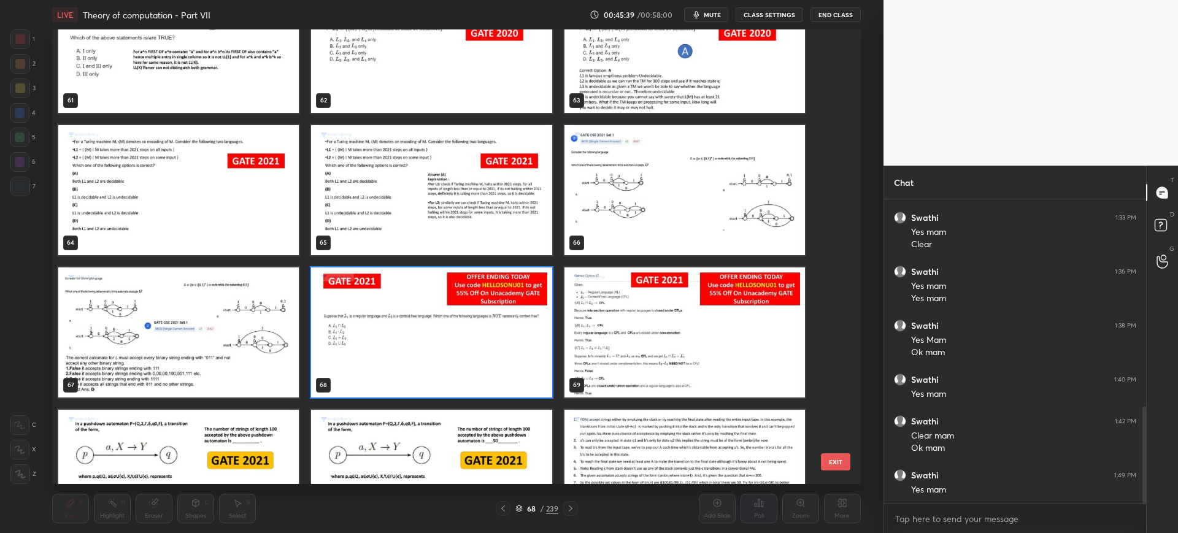
scroll to position [2899, 0]
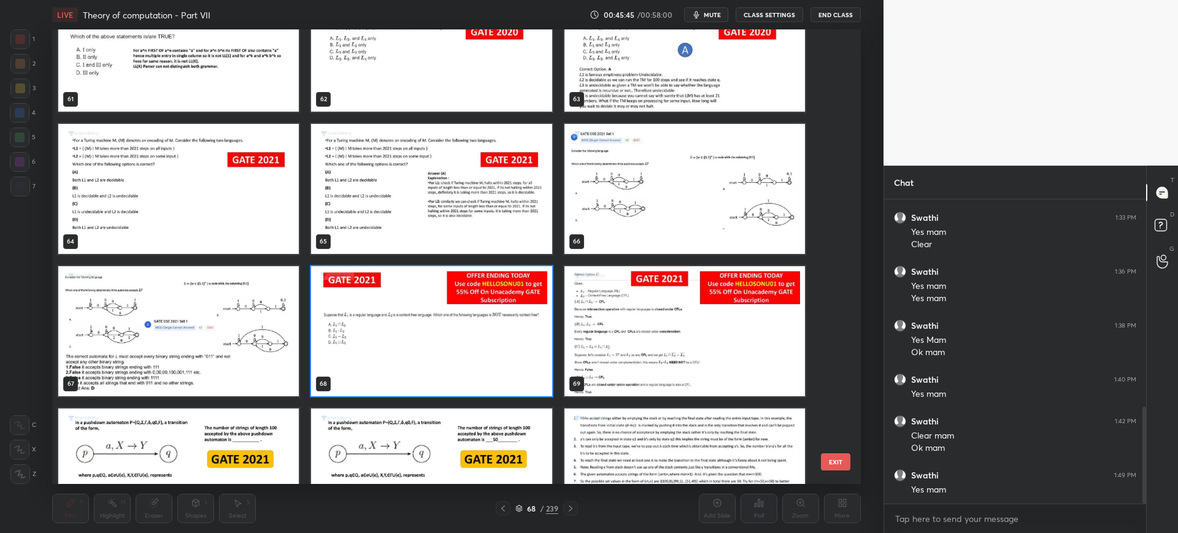
click at [826, 458] on button "EXIT" at bounding box center [835, 461] width 29 height 17
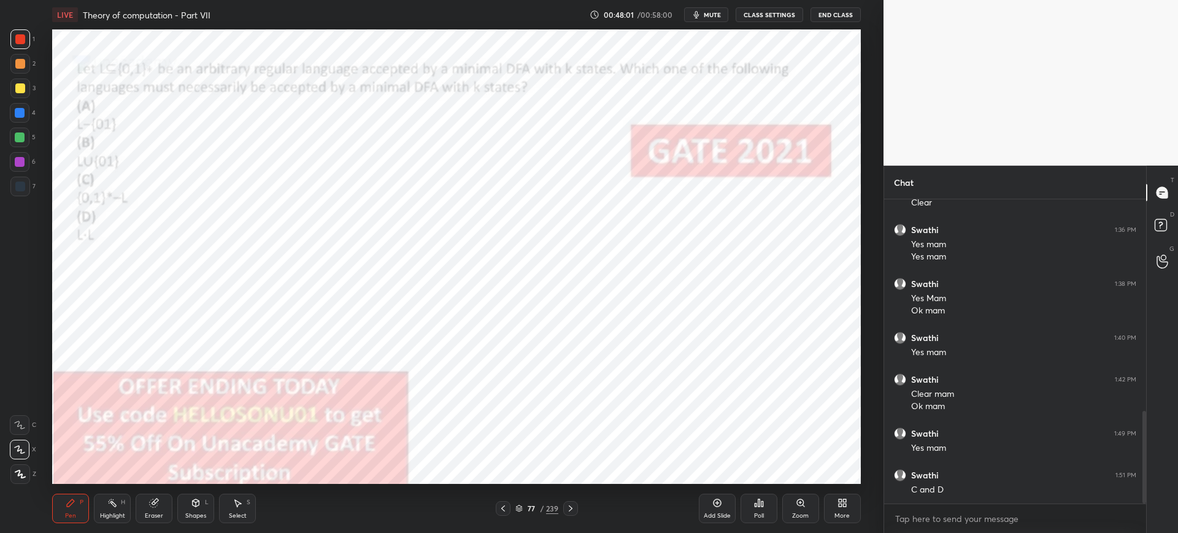
scroll to position [736, 0]
click at [516, 508] on icon at bounding box center [518, 508] width 7 height 7
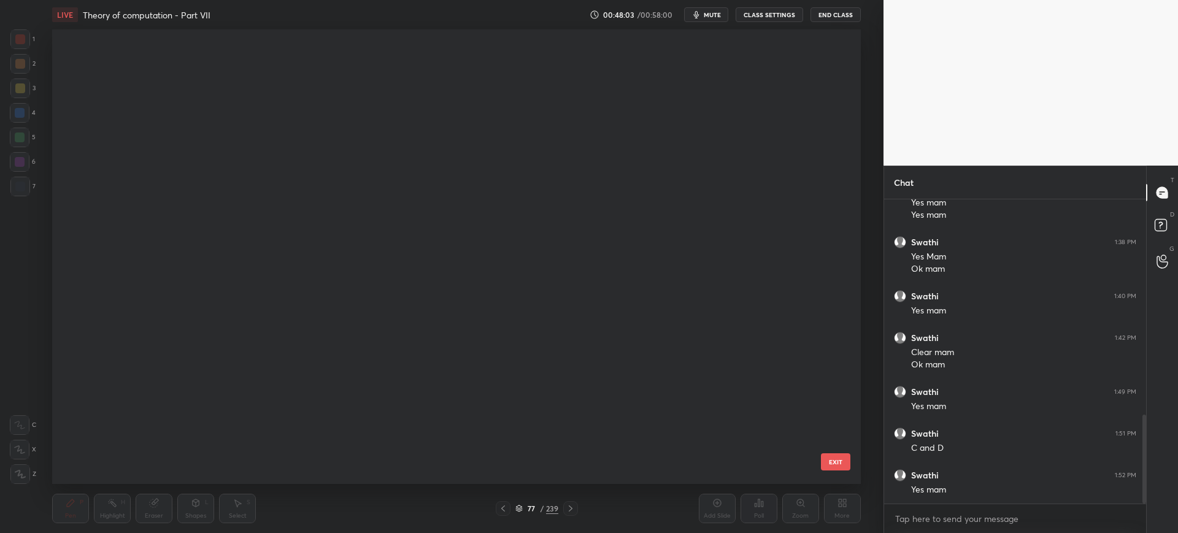
scroll to position [451, 802]
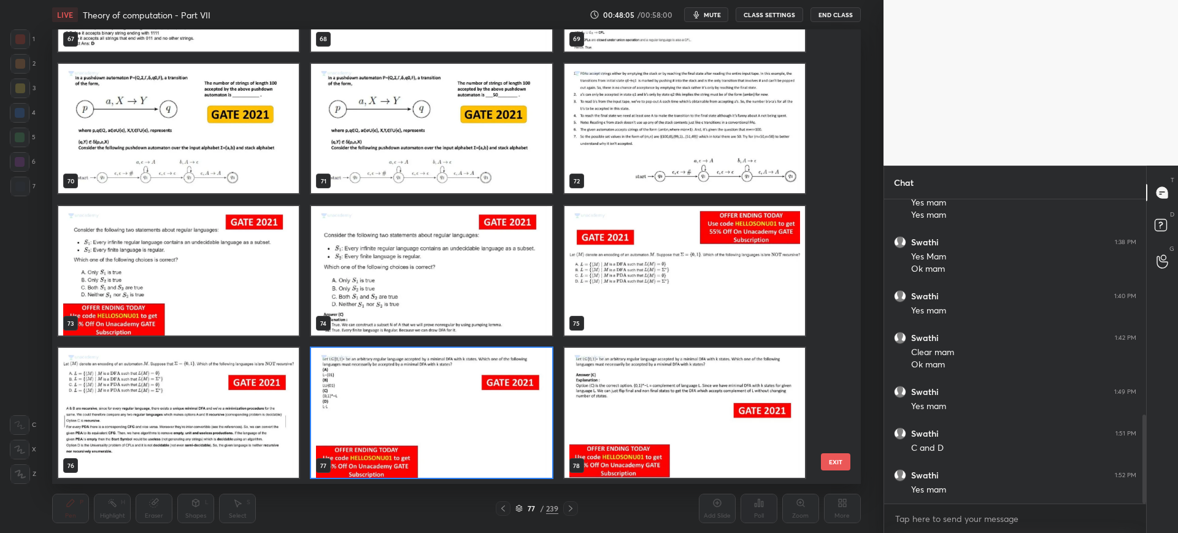
click at [833, 458] on button "EXIT" at bounding box center [835, 461] width 29 height 17
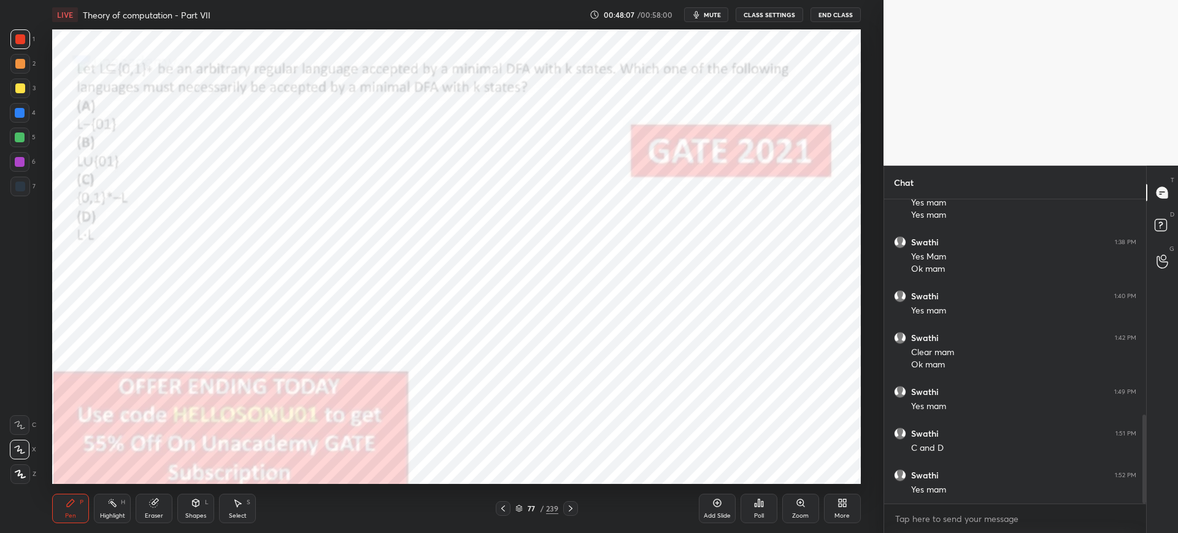
click at [758, 508] on div "Poll" at bounding box center [758, 508] width 37 height 29
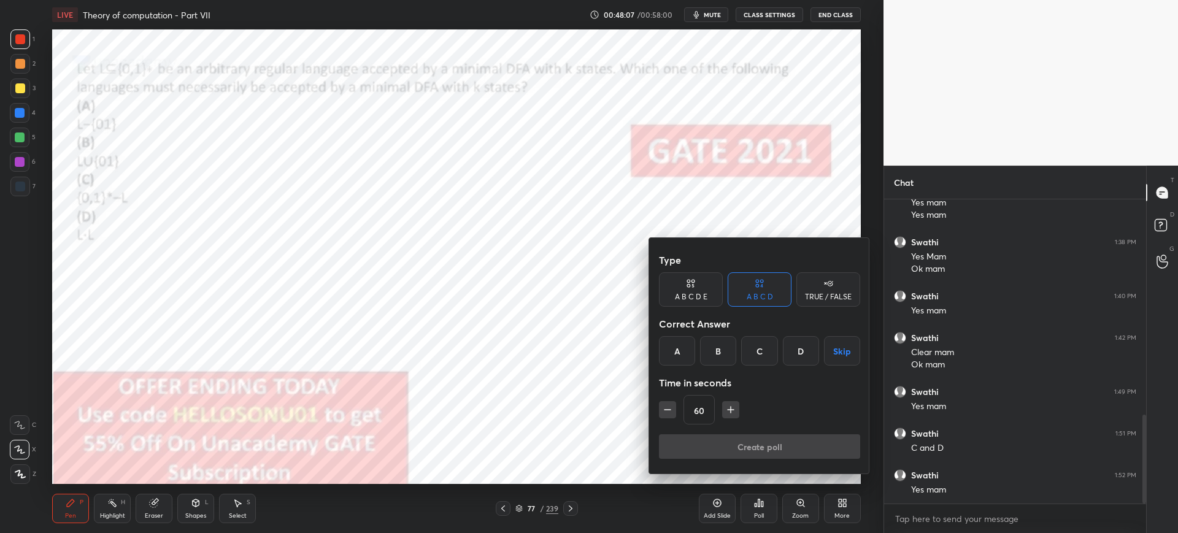
click at [754, 351] on div "C" at bounding box center [759, 350] width 36 height 29
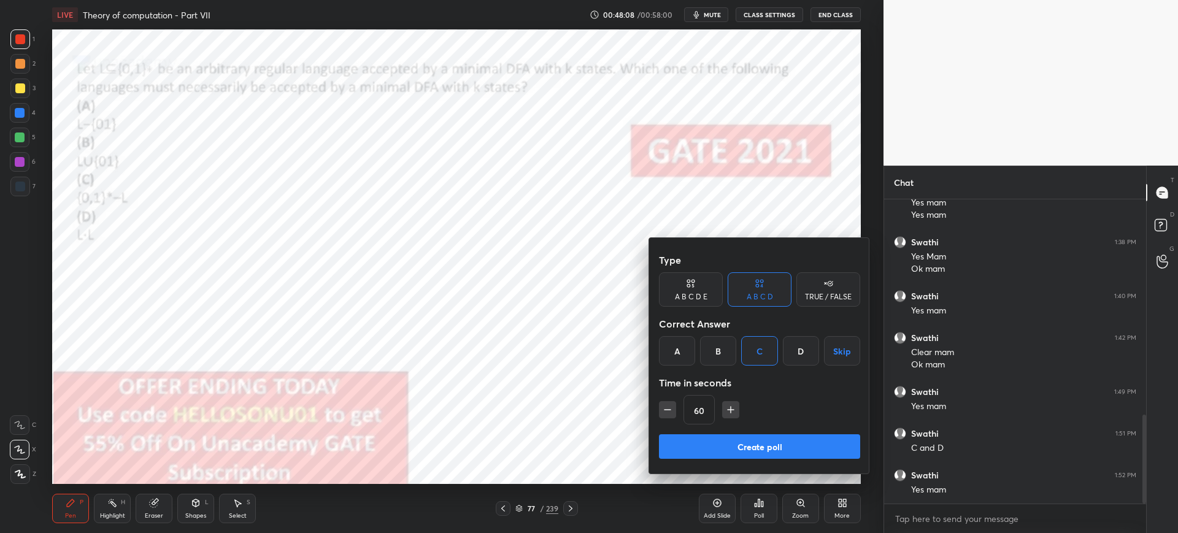
click at [704, 452] on button "Create poll" at bounding box center [759, 446] width 201 height 25
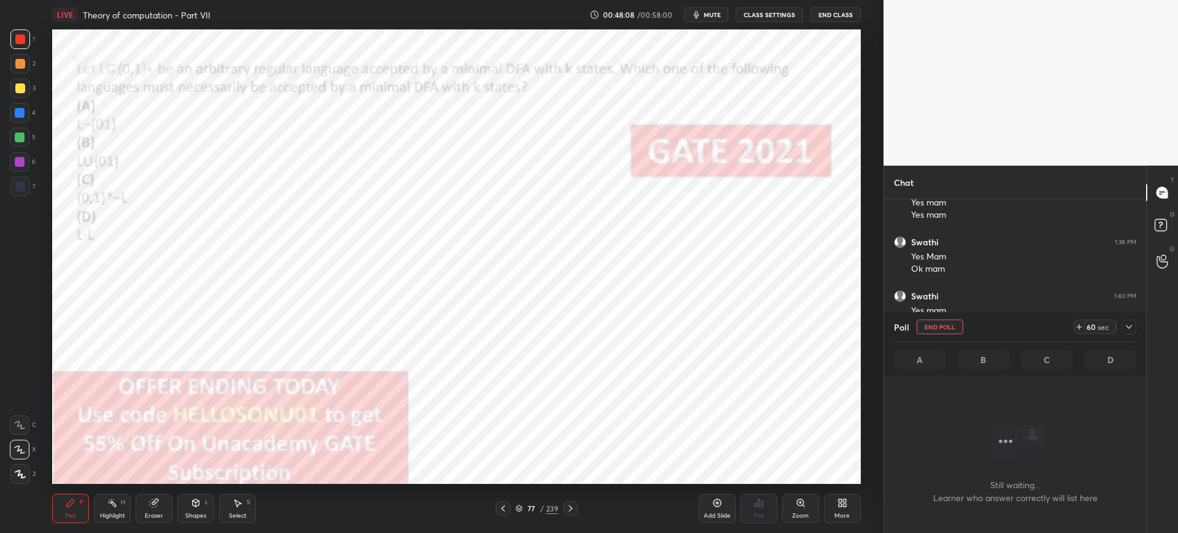
scroll to position [266, 258]
click at [521, 508] on icon at bounding box center [519, 509] width 6 height 2
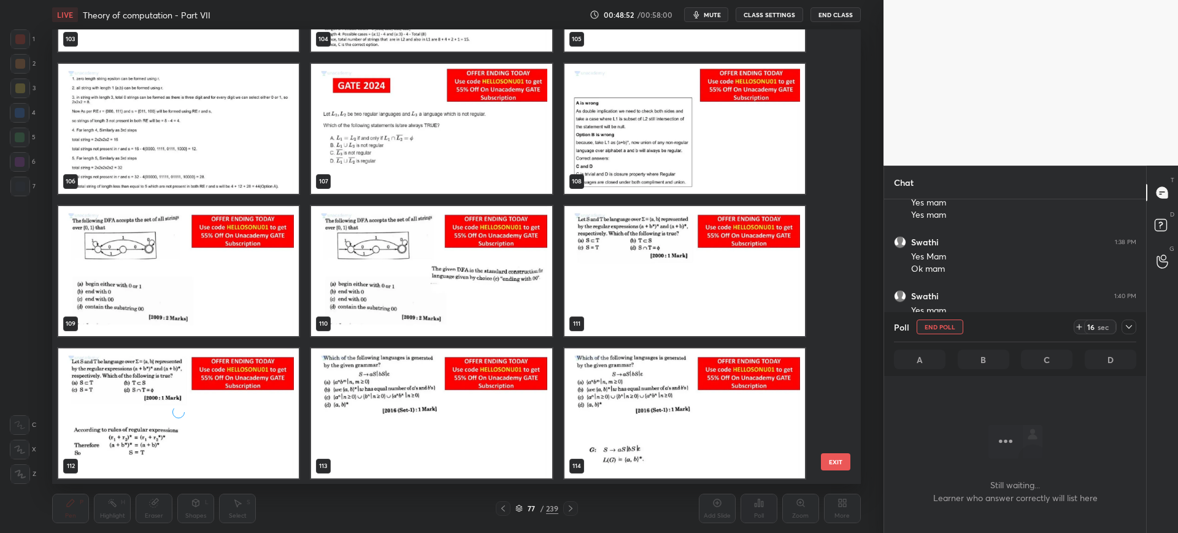
scroll to position [5087, 0]
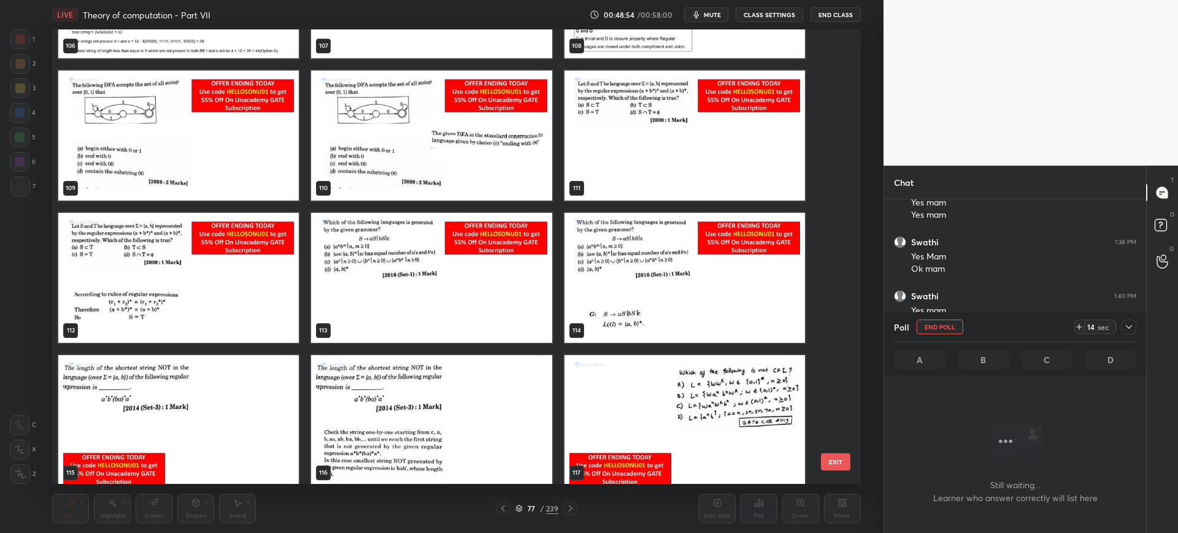
click at [841, 461] on button "EXIT" at bounding box center [835, 461] width 29 height 17
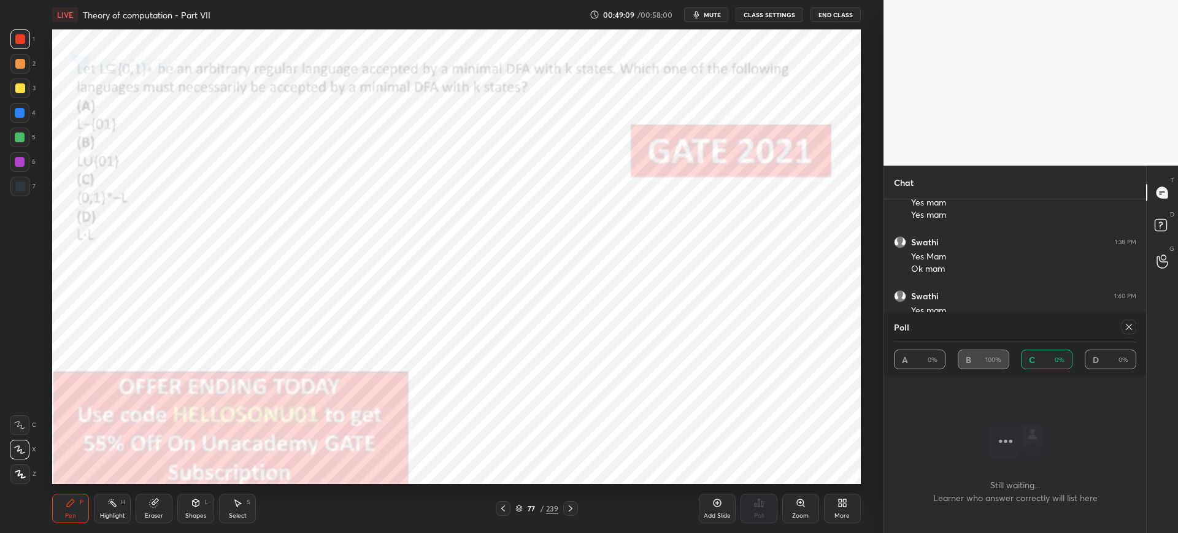
drag, startPoint x: 1128, startPoint y: 326, endPoint x: 1113, endPoint y: 330, distance: 15.8
click at [1126, 329] on icon at bounding box center [1129, 327] width 10 height 10
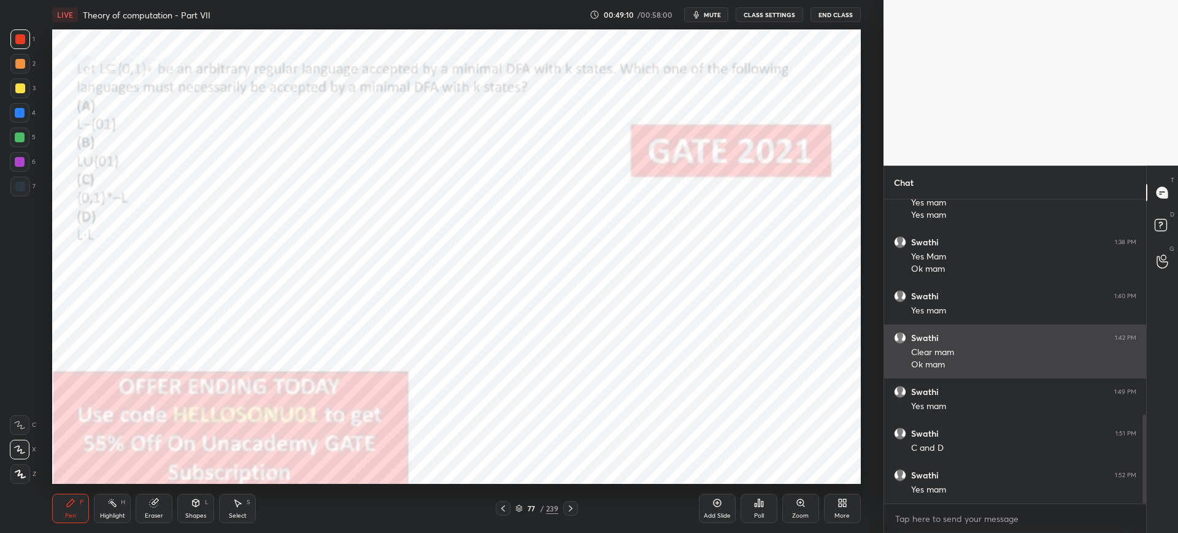
scroll to position [4, 4]
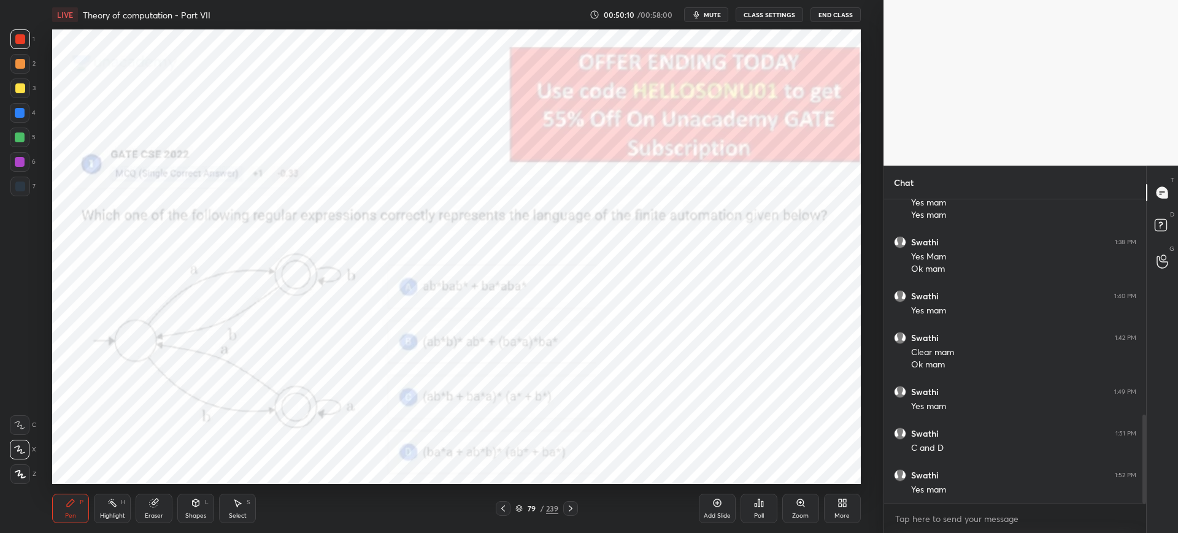
click at [748, 511] on div "Poll" at bounding box center [758, 508] width 37 height 29
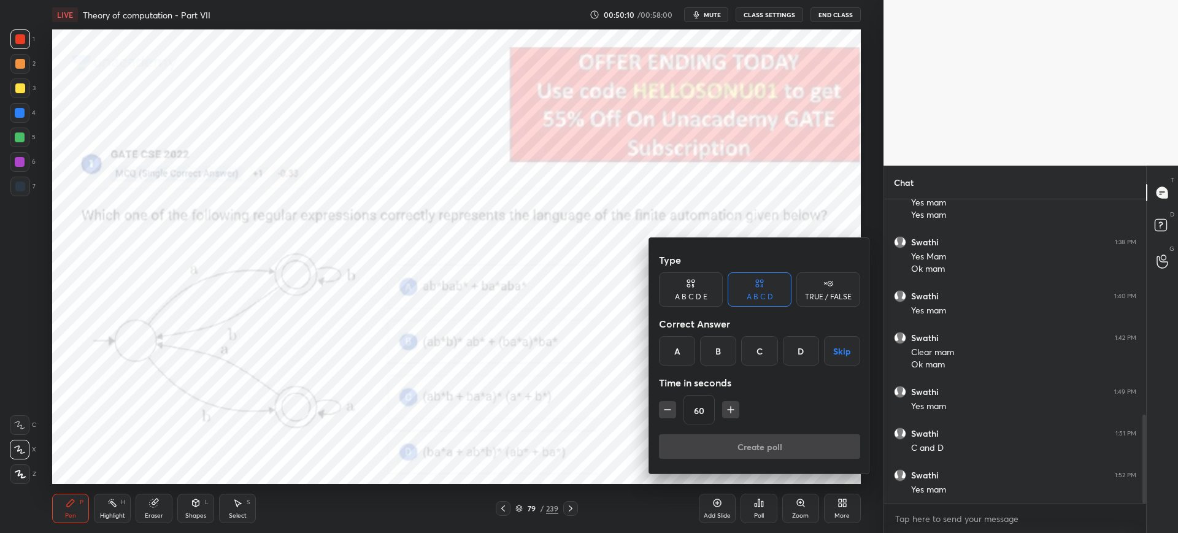
click at [797, 358] on div "D" at bounding box center [801, 350] width 36 height 29
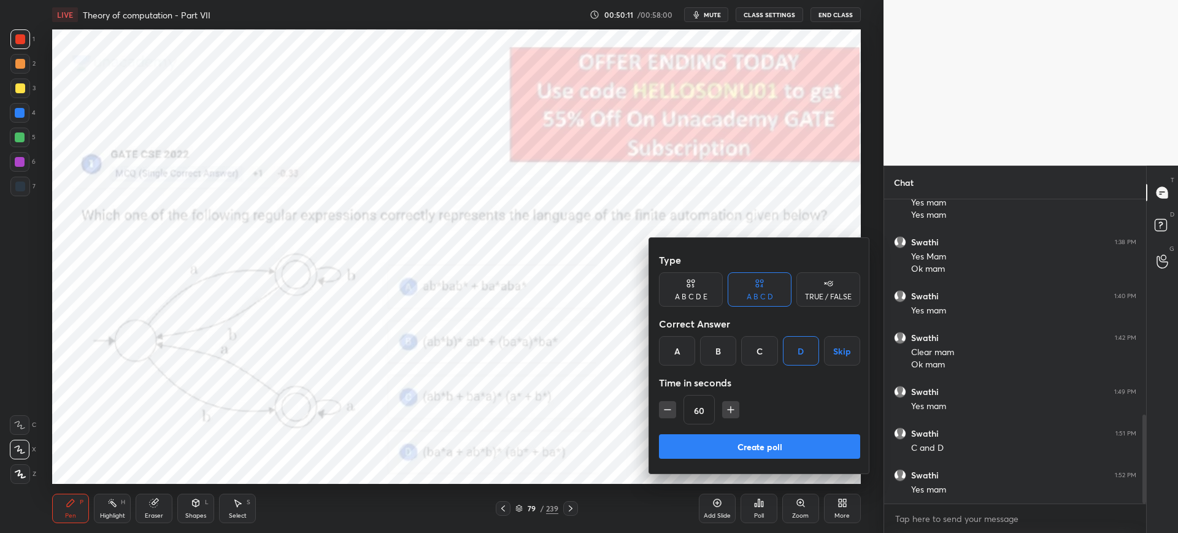
drag, startPoint x: 697, startPoint y: 446, endPoint x: 658, endPoint y: 446, distance: 39.3
click at [696, 445] on button "Create poll" at bounding box center [759, 446] width 201 height 25
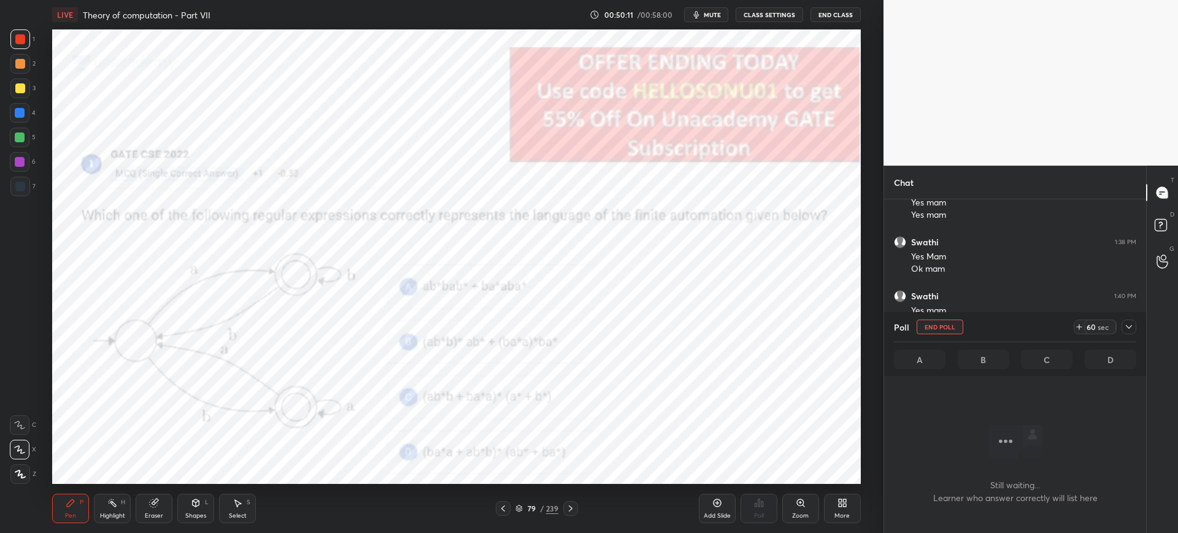
scroll to position [266, 258]
click at [519, 504] on div "79 / 239" at bounding box center [536, 508] width 43 height 11
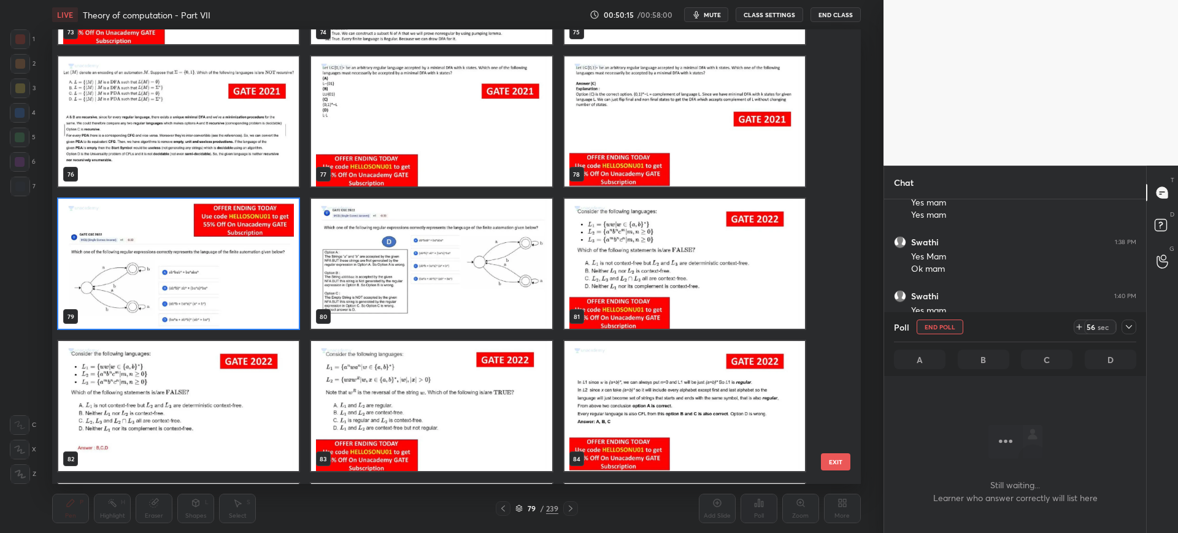
scroll to position [3537, 0]
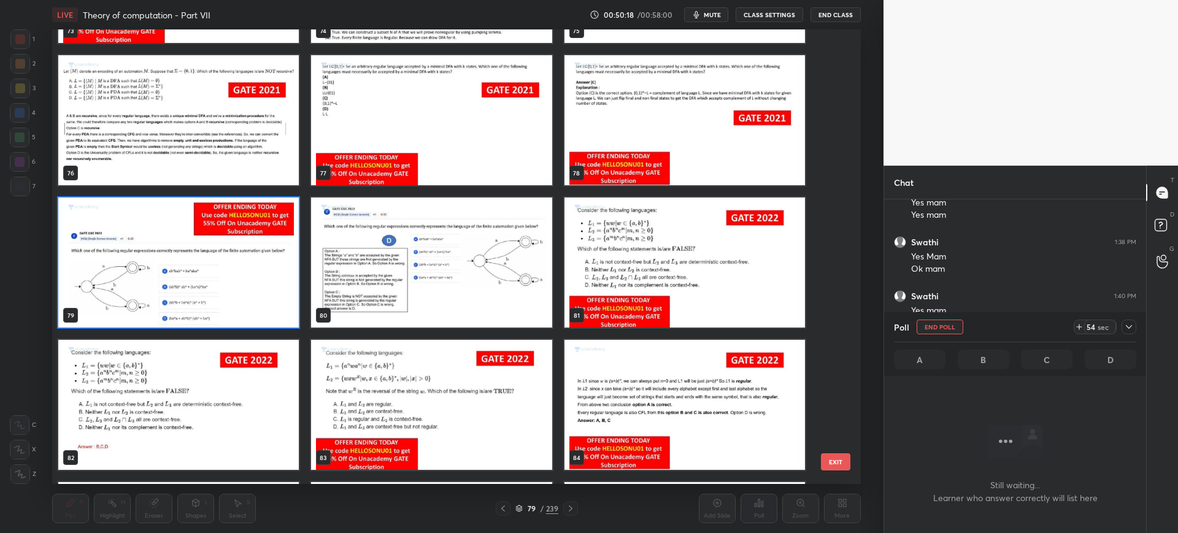
click at [839, 462] on button "EXIT" at bounding box center [835, 461] width 29 height 17
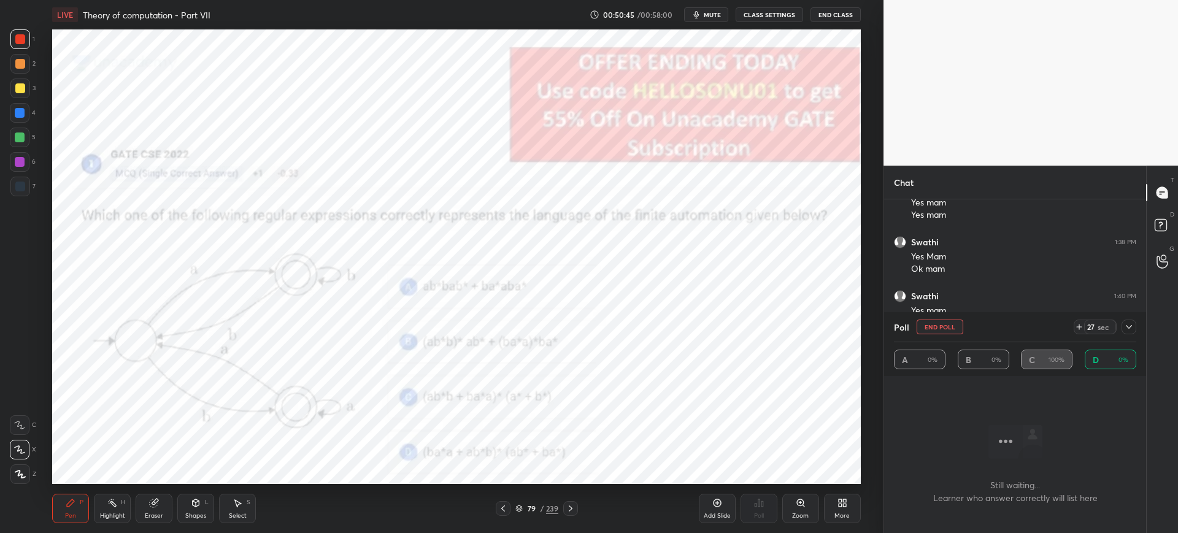
click at [942, 320] on button "End Poll" at bounding box center [939, 327] width 47 height 15
type textarea "x"
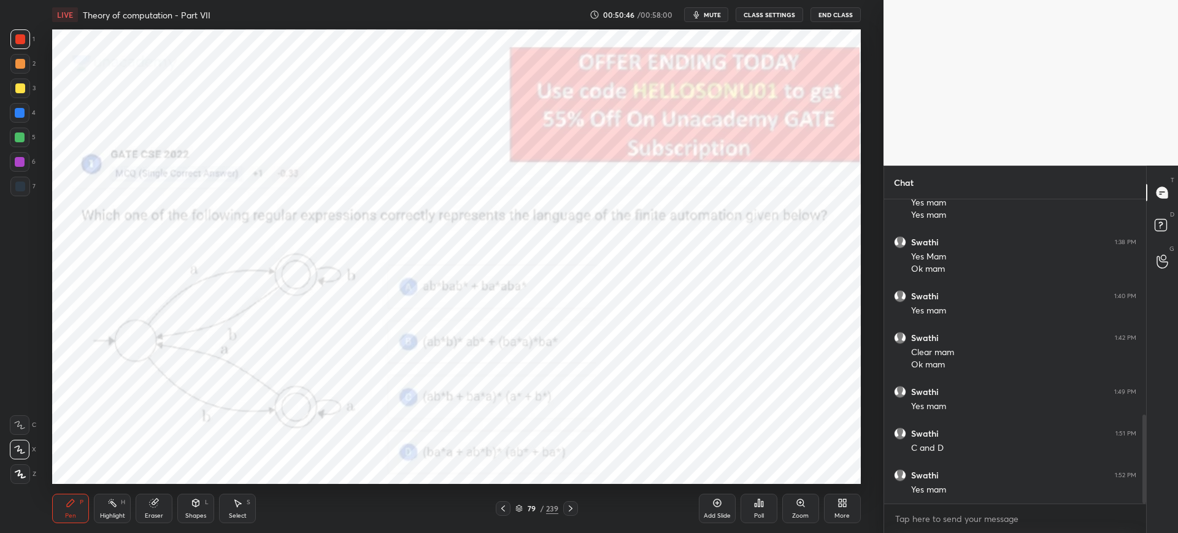
scroll to position [330, 258]
click at [244, 504] on div "Select S" at bounding box center [237, 508] width 37 height 29
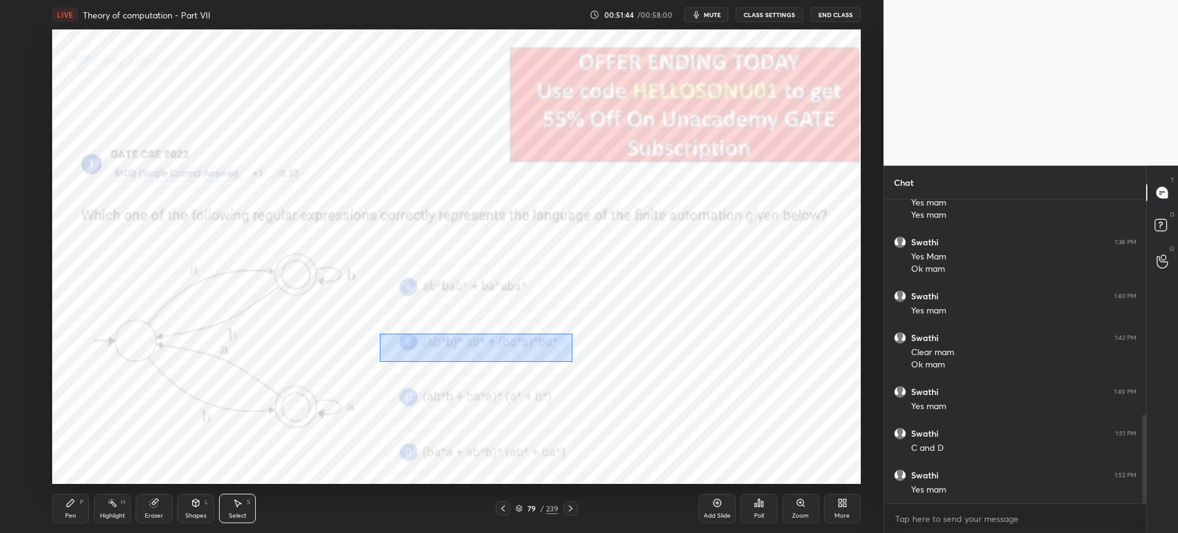
drag, startPoint x: 380, startPoint y: 333, endPoint x: 572, endPoint y: 361, distance: 194.7
click at [572, 361] on div "0 ° Undo Copy Duplicate Duplicate to new slide Delete" at bounding box center [456, 256] width 808 height 454
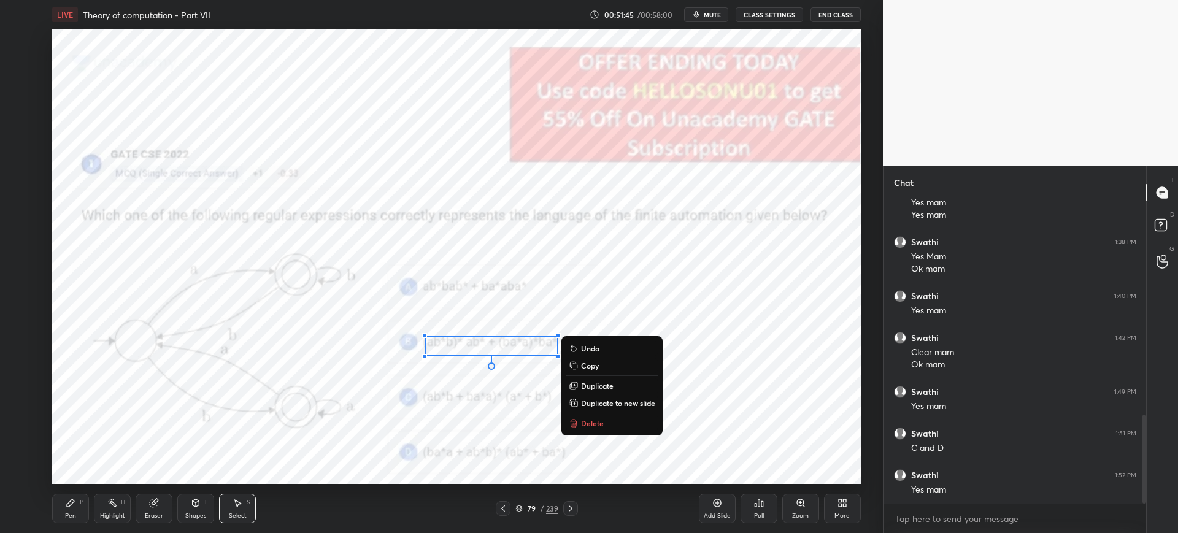
click at [580, 416] on button "Delete" at bounding box center [611, 423] width 91 height 15
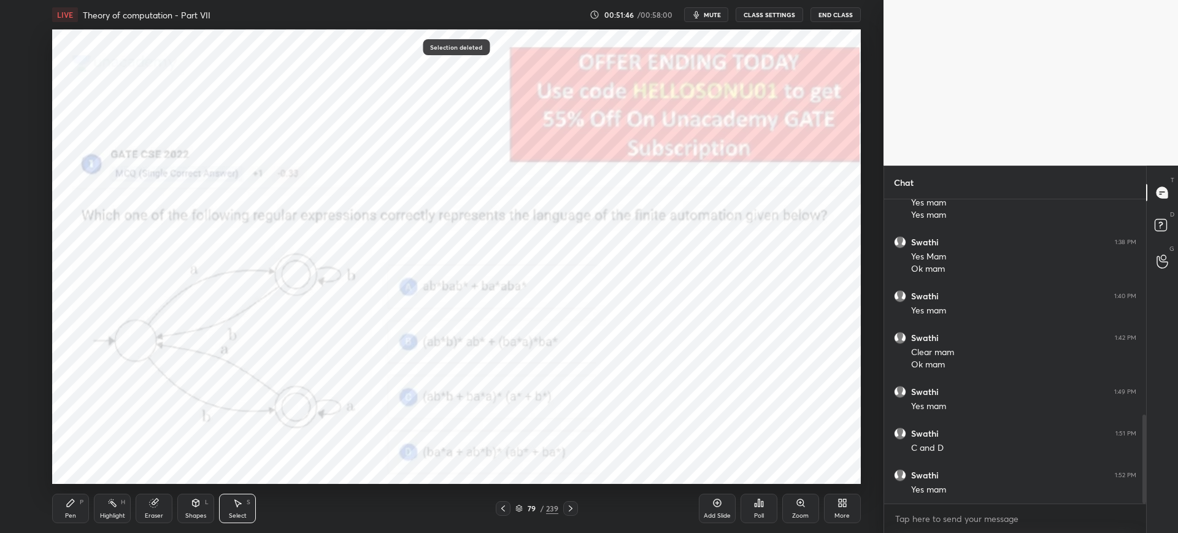
click at [65, 496] on div "Pen P" at bounding box center [70, 508] width 37 height 29
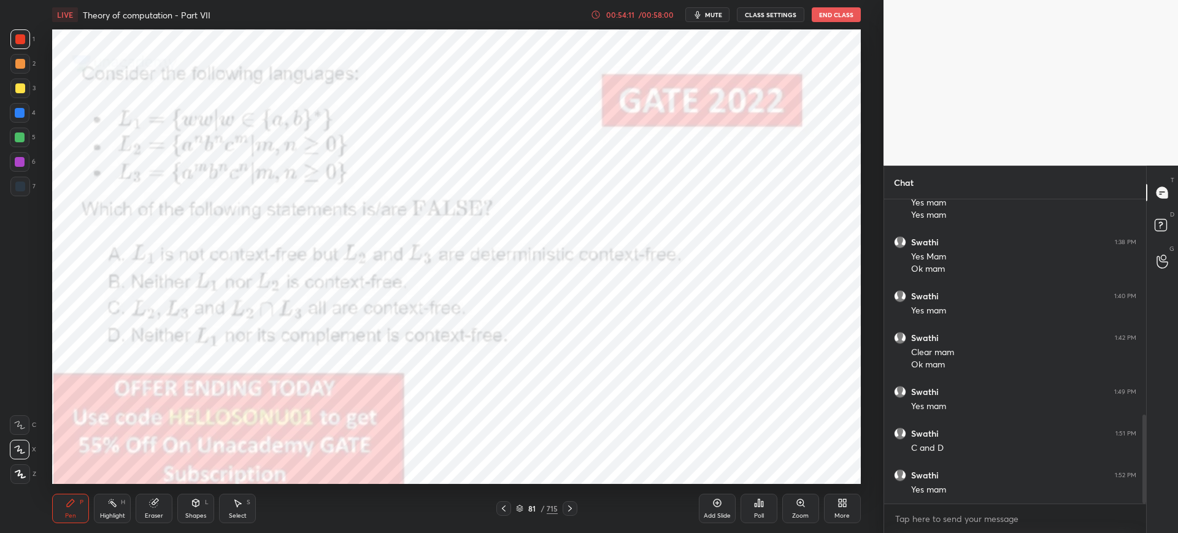
click at [523, 505] on icon at bounding box center [519, 508] width 7 height 7
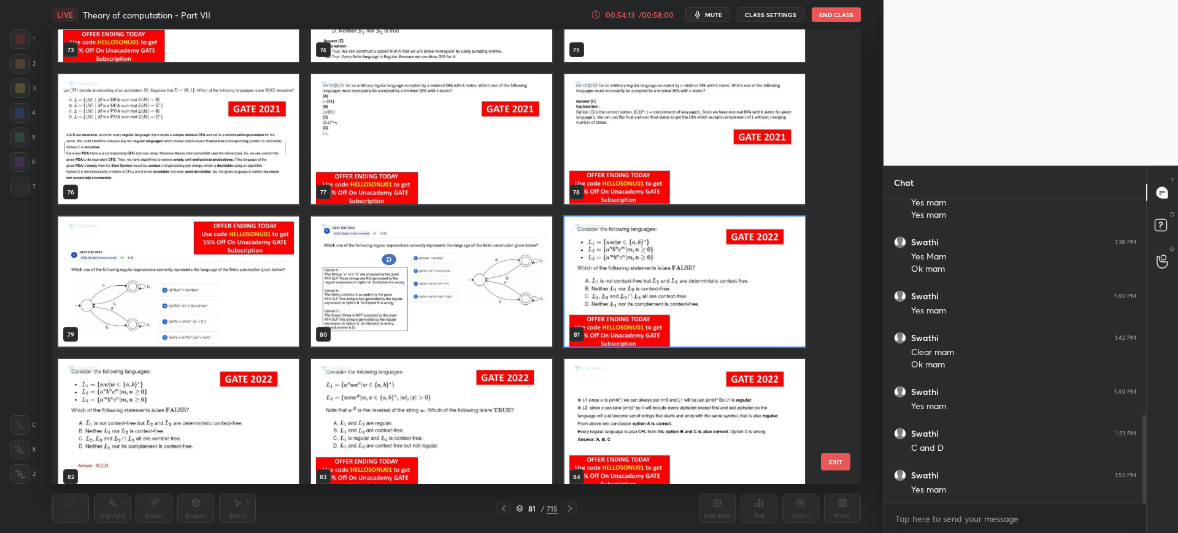
scroll to position [3518, 0]
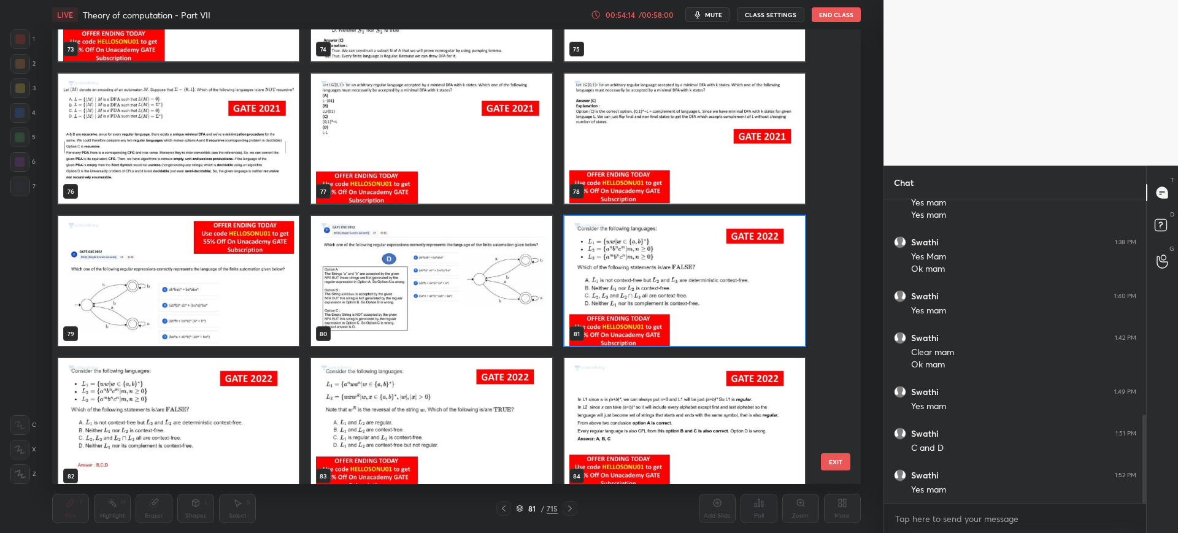
click at [837, 458] on button "EXIT" at bounding box center [835, 461] width 29 height 17
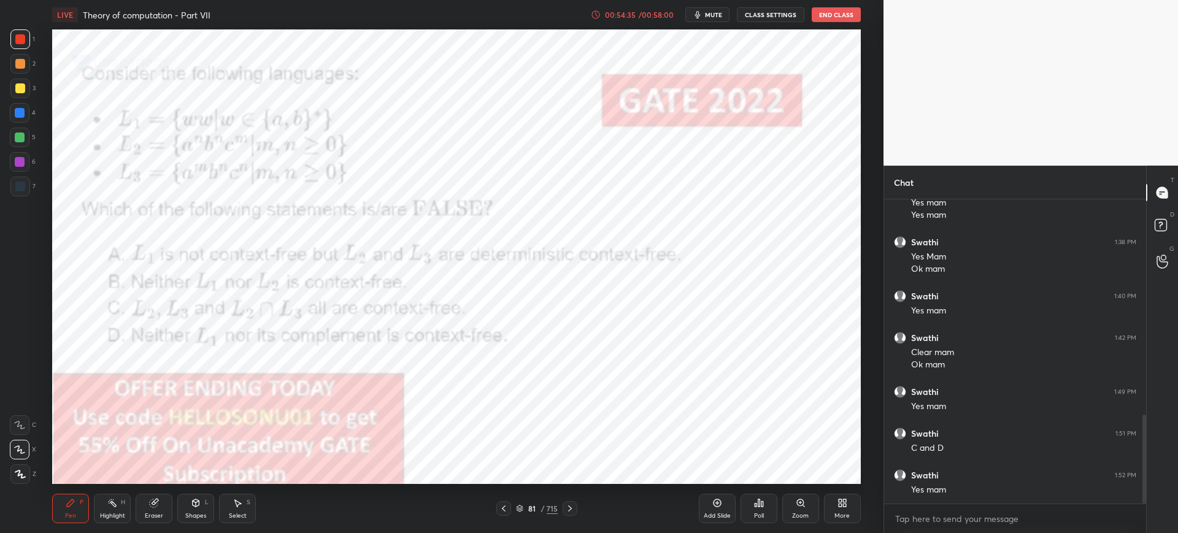
click at [700, 13] on icon "button" at bounding box center [697, 14] width 6 height 7
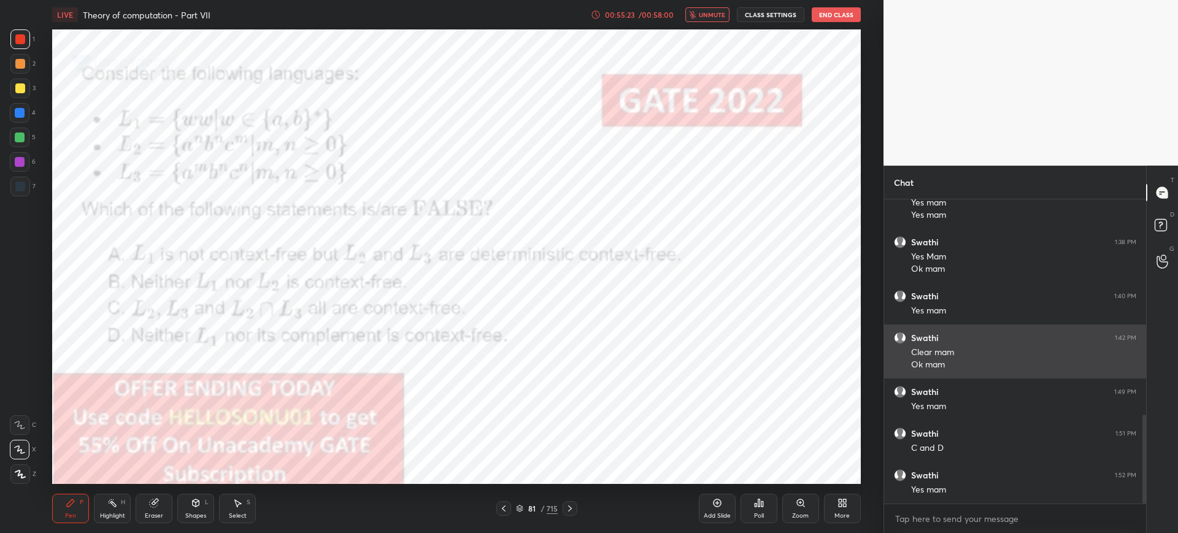
click at [929, 370] on div "Ok mam" at bounding box center [1023, 365] width 225 height 12
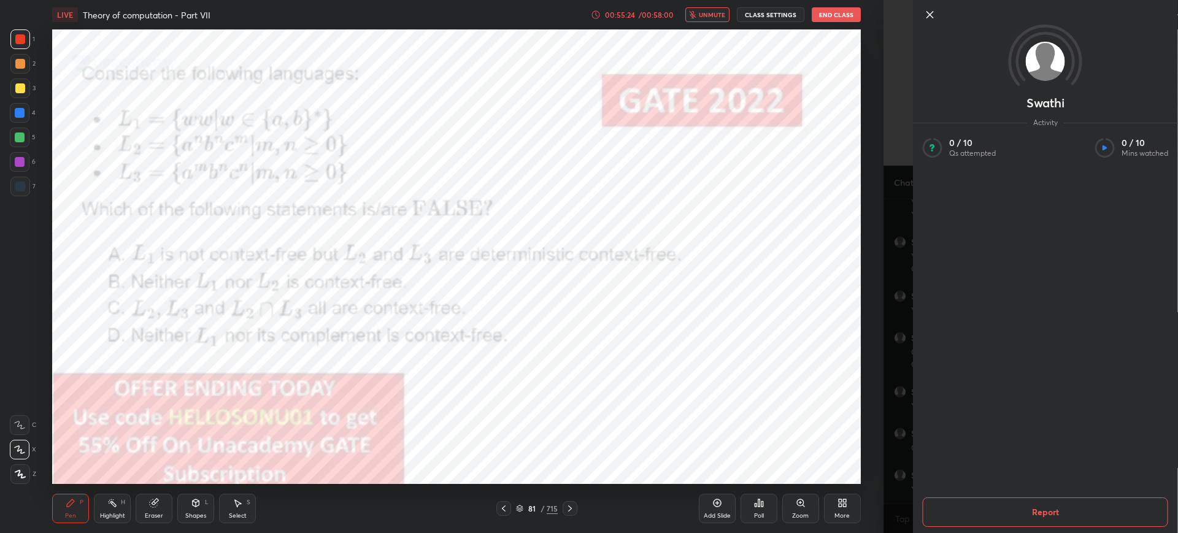
click at [719, 7] on button "unmute" at bounding box center [707, 14] width 44 height 15
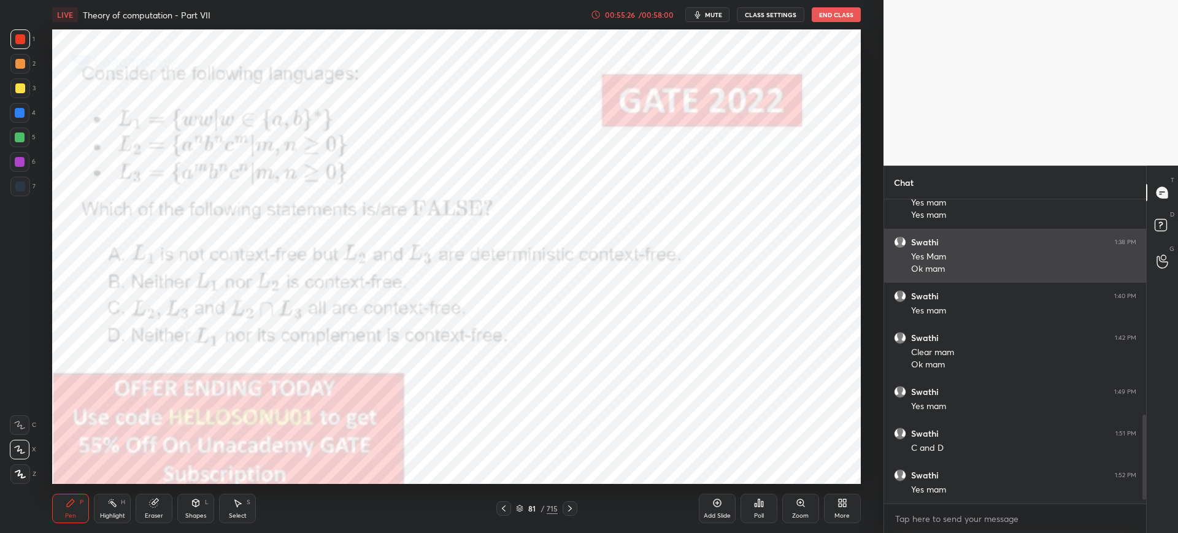
scroll to position [778, 0]
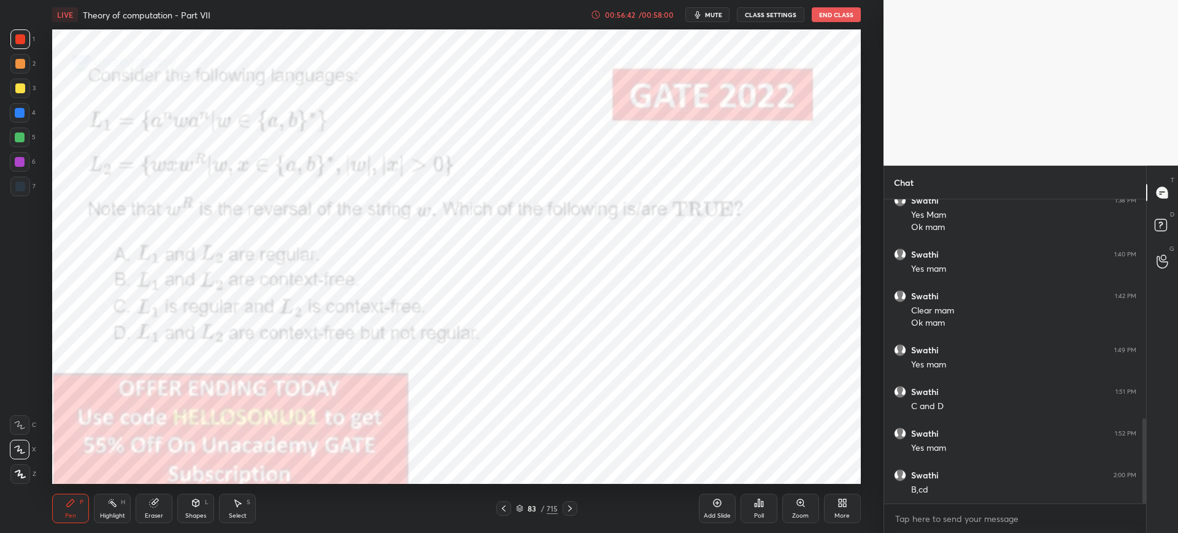
click at [518, 507] on icon at bounding box center [519, 506] width 6 height 3
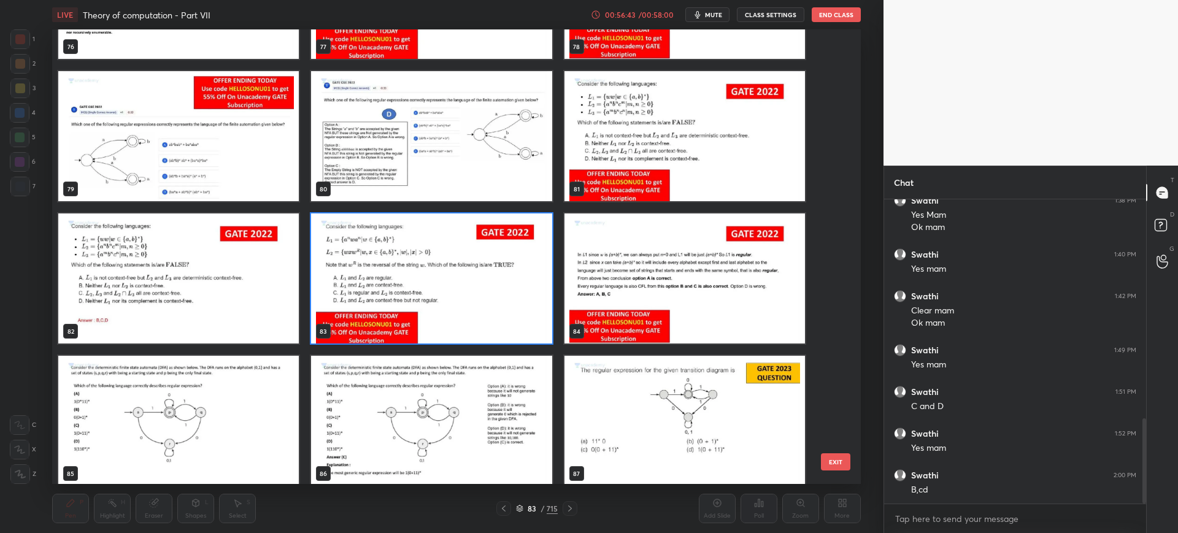
scroll to position [3669, 0]
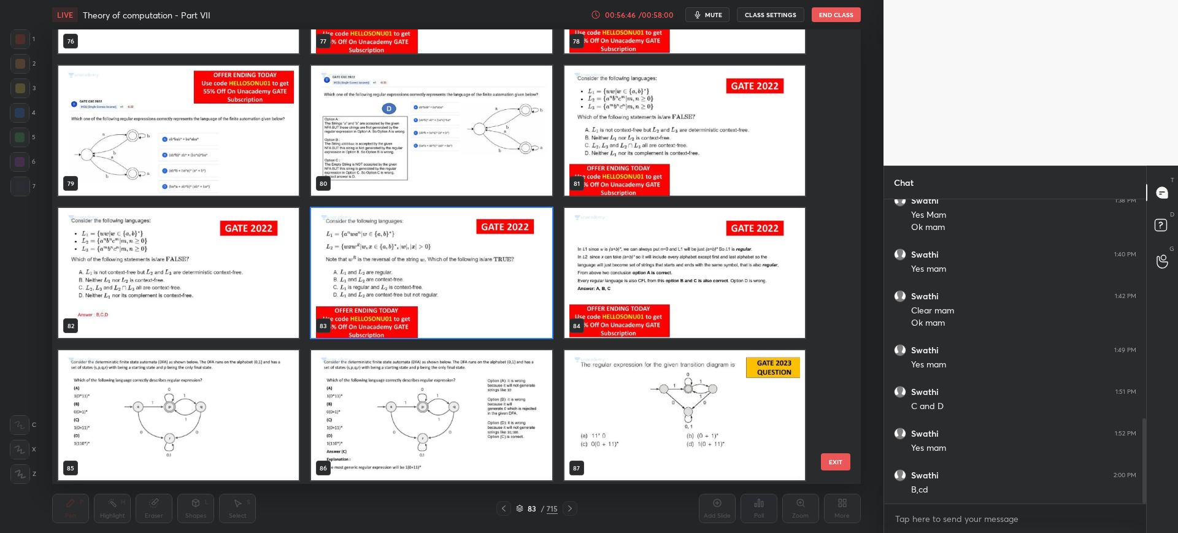
click at [834, 458] on button "EXIT" at bounding box center [835, 461] width 29 height 17
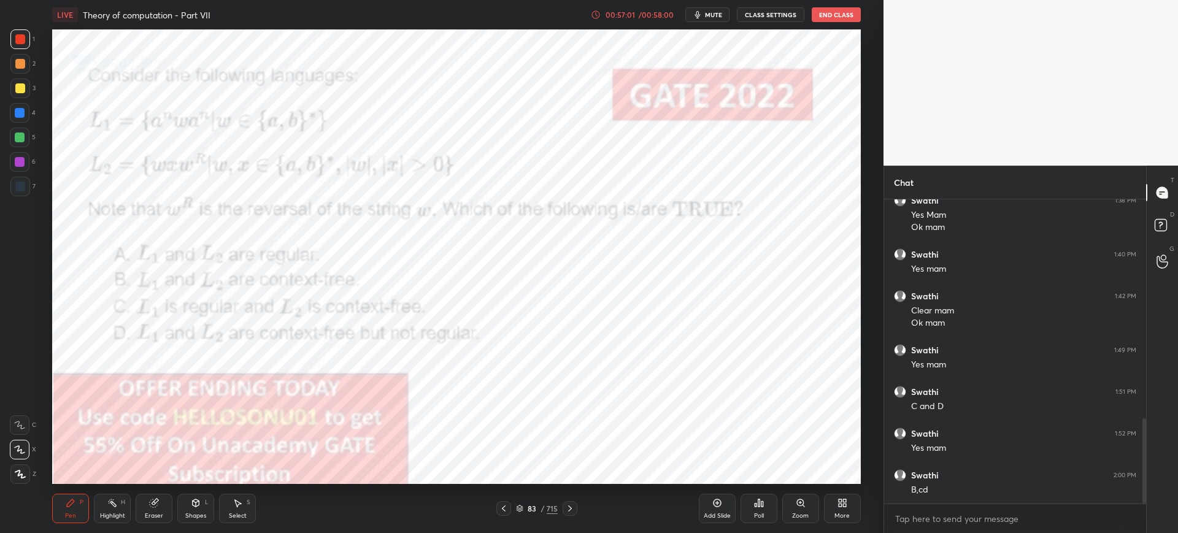
click at [516, 507] on icon at bounding box center [519, 508] width 7 height 7
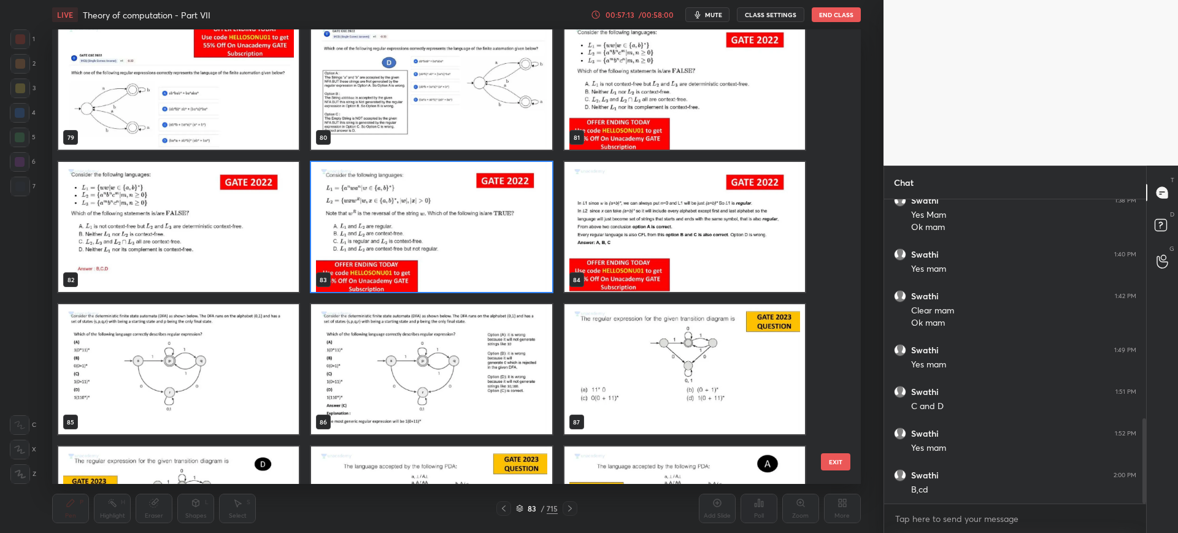
scroll to position [819, 0]
click at [832, 464] on button "EXIT" at bounding box center [835, 461] width 29 height 17
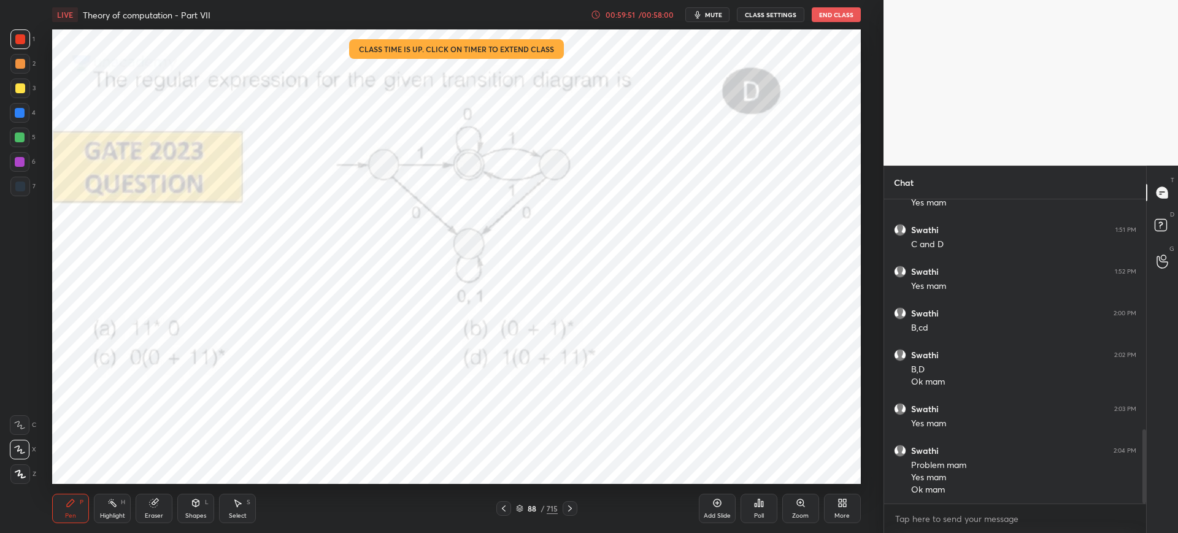
scroll to position [952, 0]
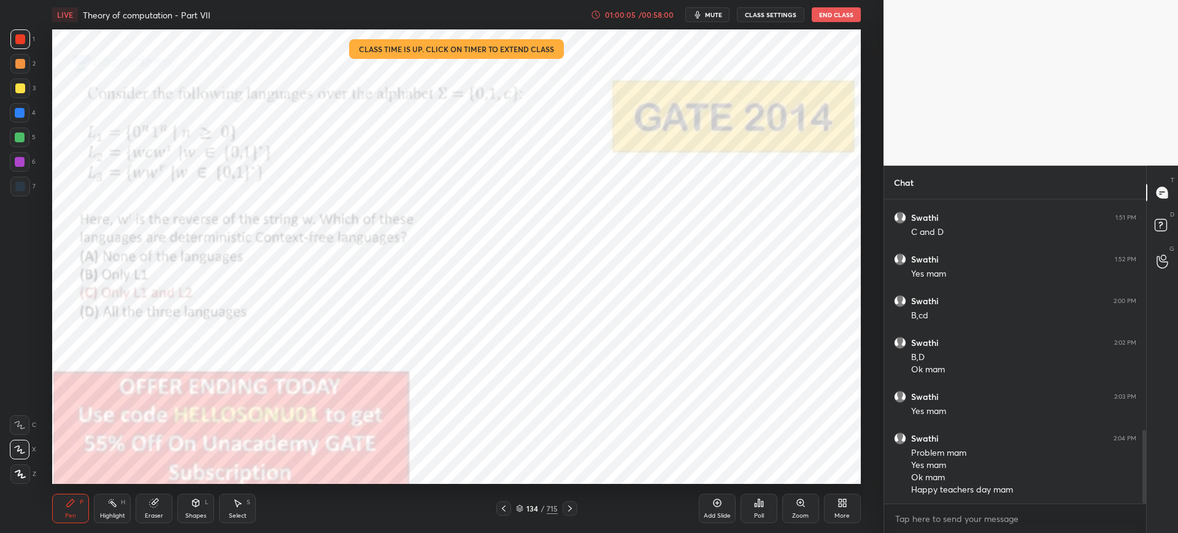
click at [520, 505] on icon at bounding box center [519, 506] width 6 height 3
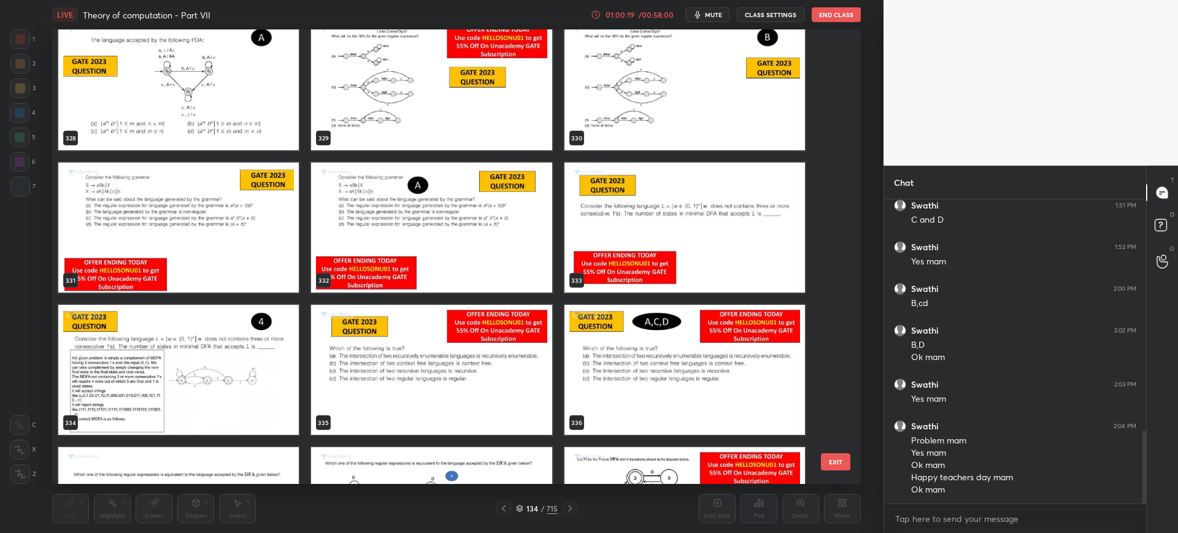
scroll to position [15631, 0]
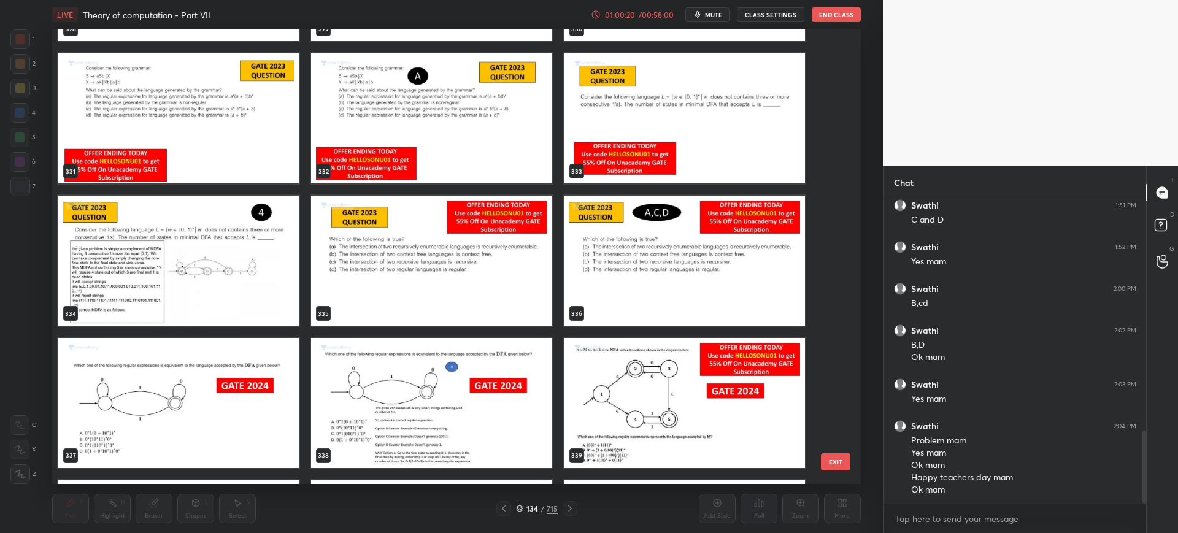
click at [834, 464] on button "EXIT" at bounding box center [835, 461] width 29 height 17
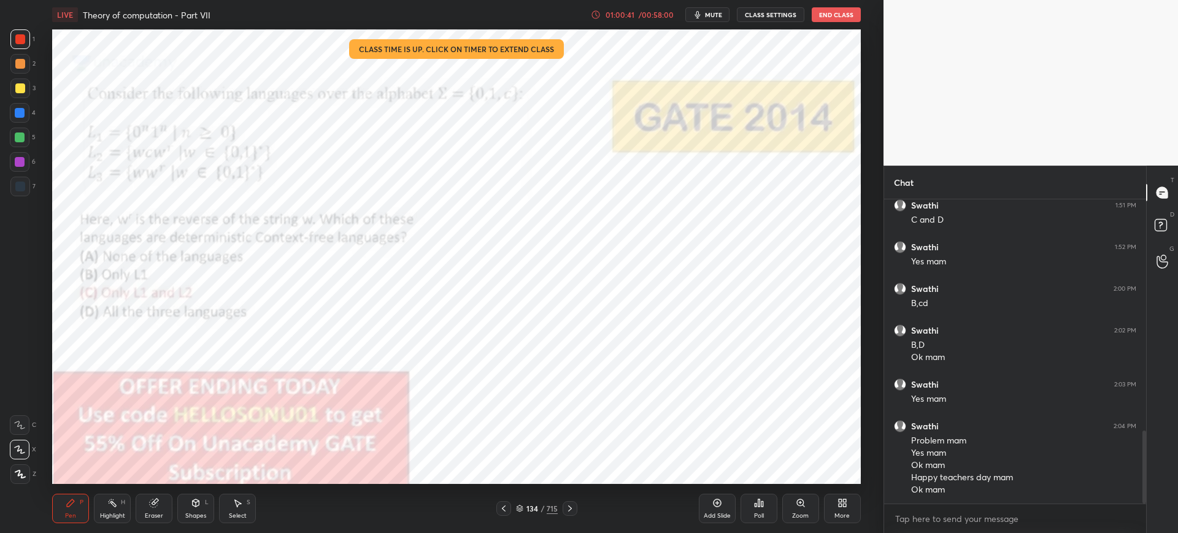
click at [843, 17] on button "End Class" at bounding box center [835, 14] width 49 height 15
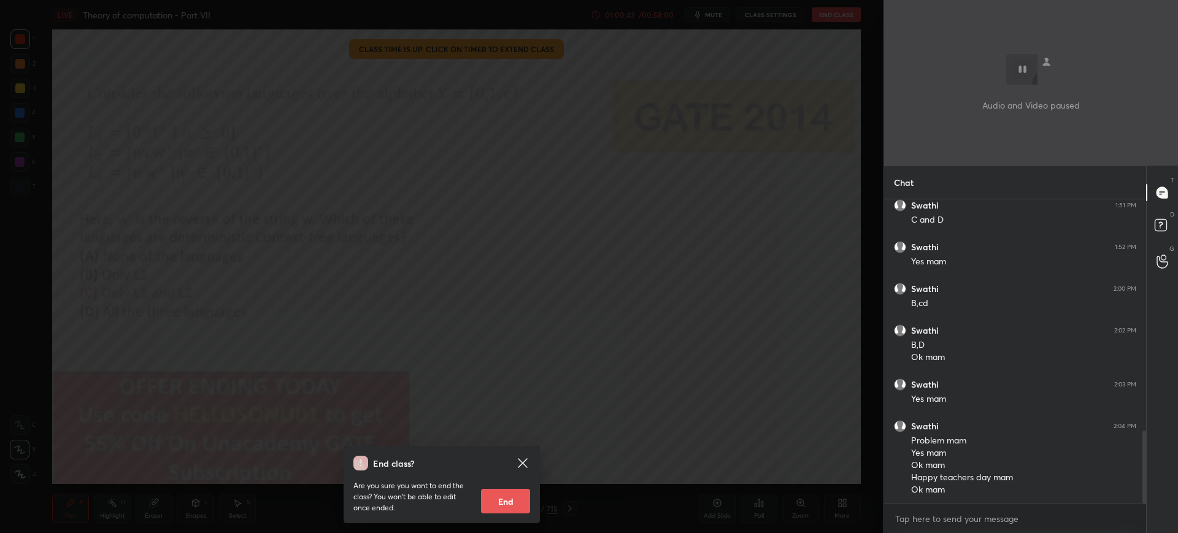
click at [520, 502] on button "End" at bounding box center [505, 501] width 49 height 25
type textarea "x"
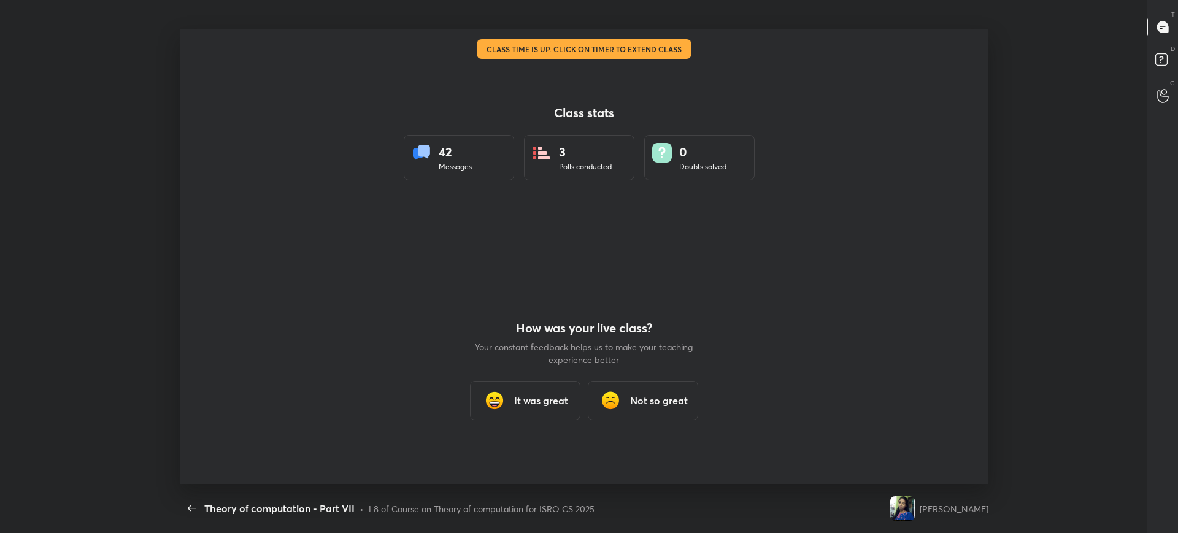
scroll to position [0, 0]
